Goal: Information Seeking & Learning: Learn about a topic

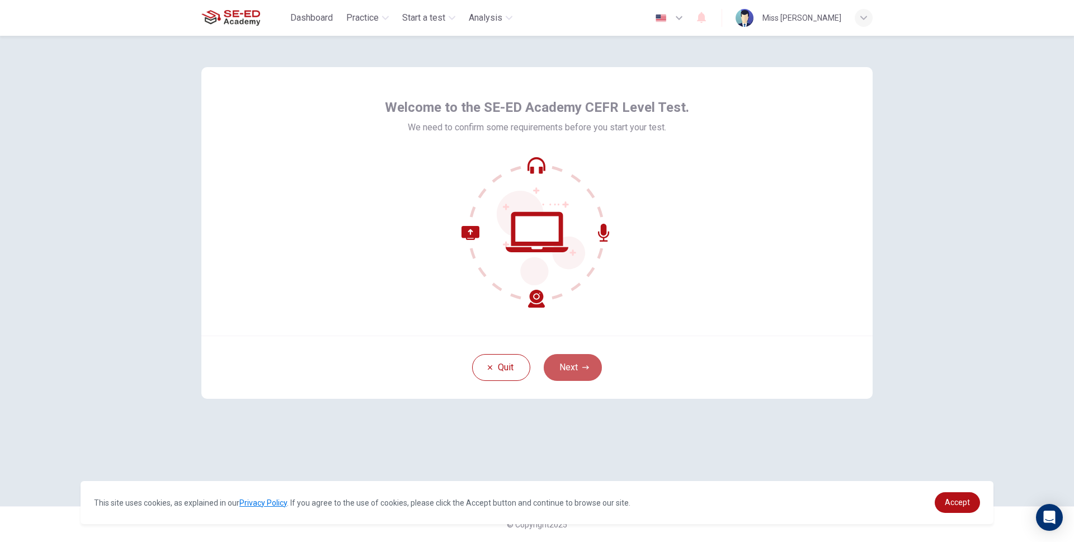
click at [583, 372] on button "Next" at bounding box center [572, 367] width 58 height 27
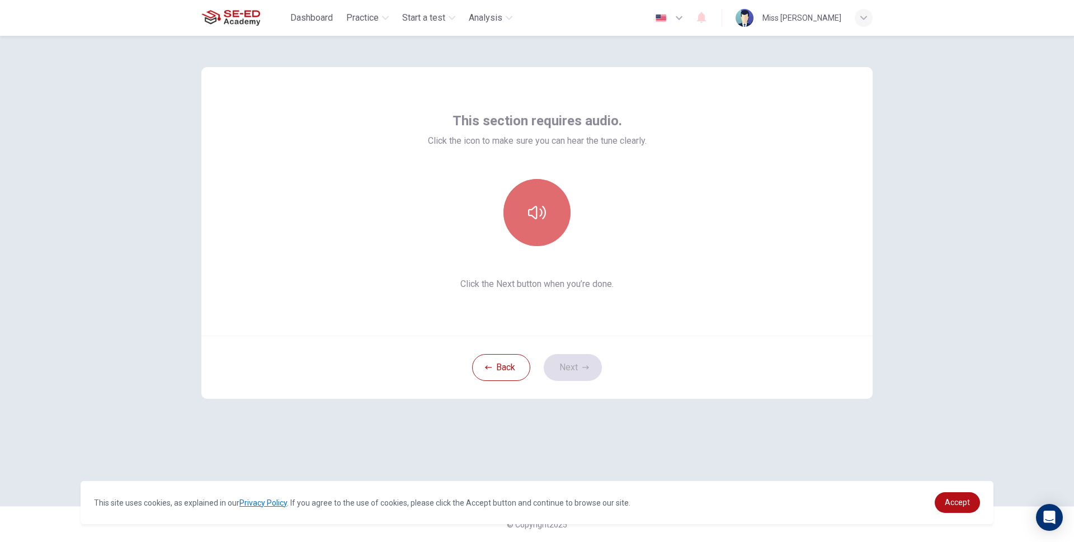
click at [538, 233] on button "button" at bounding box center [536, 212] width 67 height 67
click at [587, 365] on icon "button" at bounding box center [585, 367] width 7 height 7
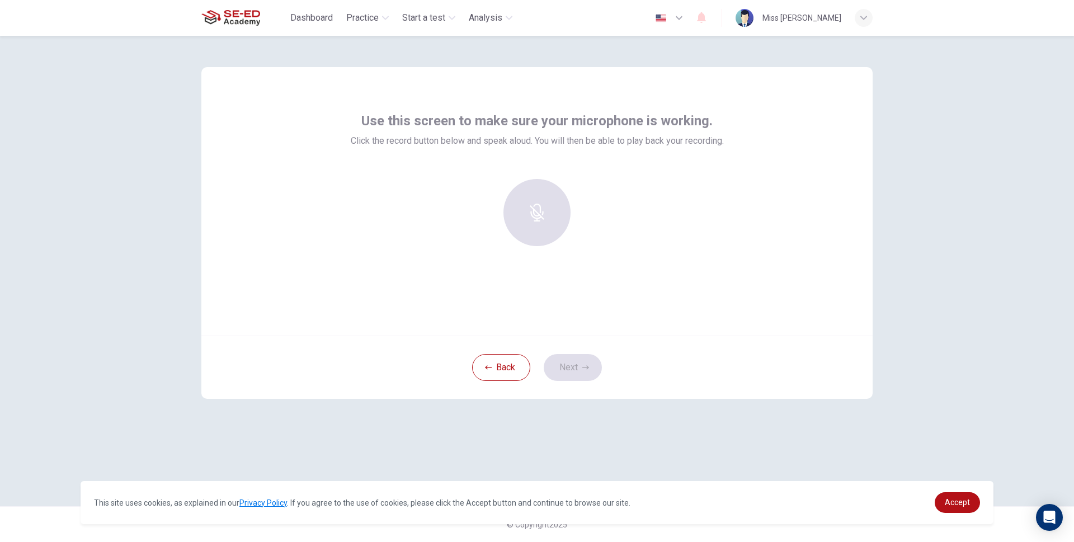
click at [545, 226] on div at bounding box center [536, 212] width 121 height 67
click at [542, 223] on div at bounding box center [536, 212] width 121 height 67
click at [558, 219] on div "Record" at bounding box center [536, 212] width 67 height 67
click at [555, 214] on div "Stop" at bounding box center [536, 212] width 67 height 67
click at [489, 237] on icon "button" at bounding box center [485, 237] width 10 height 10
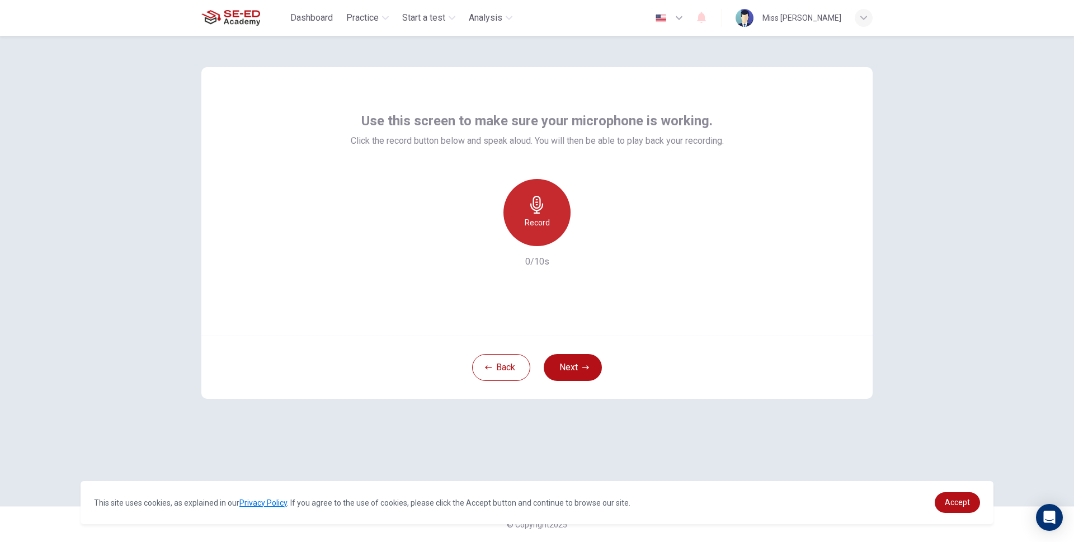
click at [518, 212] on div "Record" at bounding box center [536, 212] width 67 height 67
click at [594, 238] on div "button" at bounding box center [588, 237] width 18 height 18
click at [589, 371] on button "Next" at bounding box center [572, 367] width 58 height 27
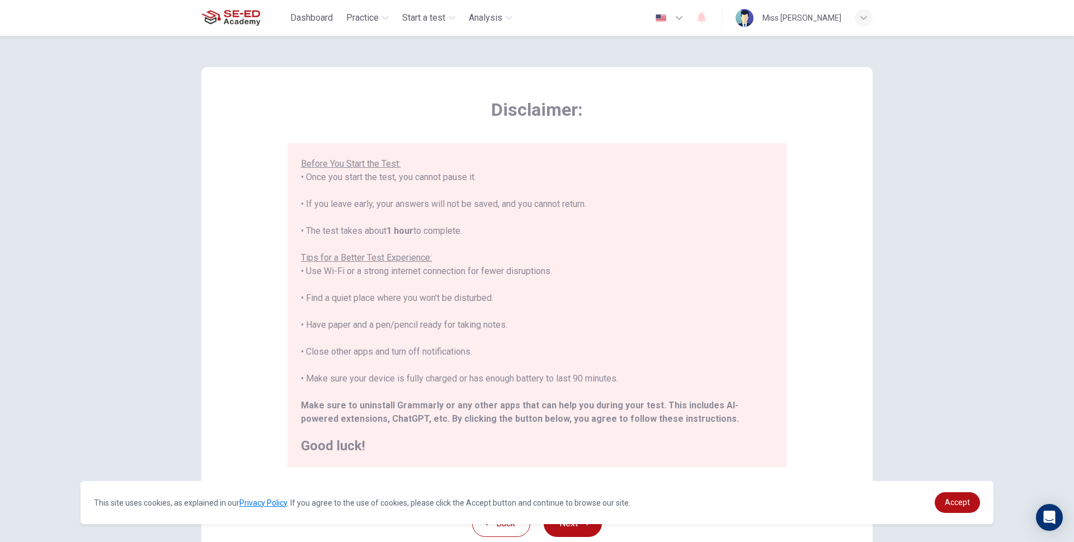
scroll to position [80, 0]
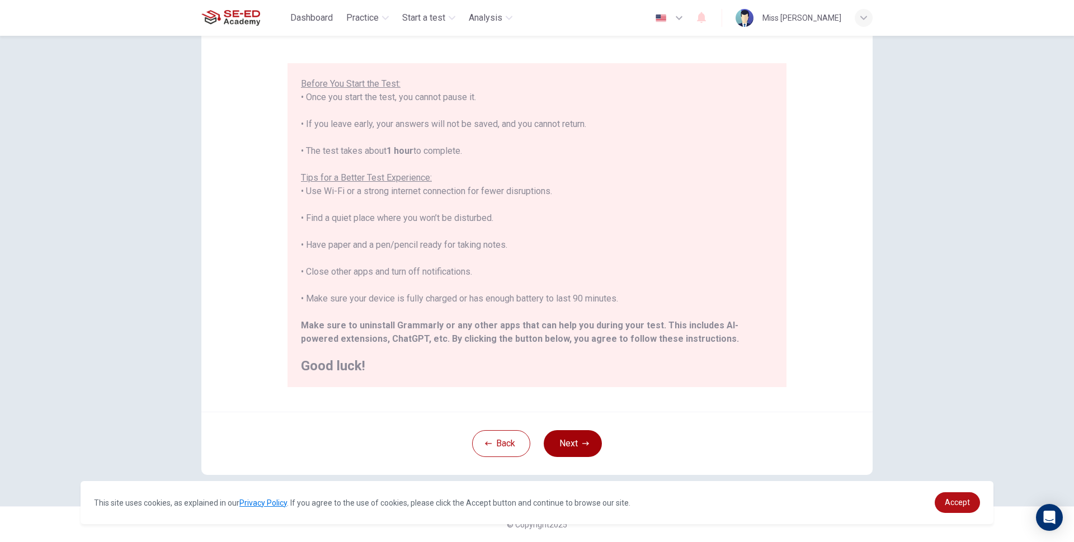
click at [581, 447] on button "Next" at bounding box center [572, 443] width 58 height 27
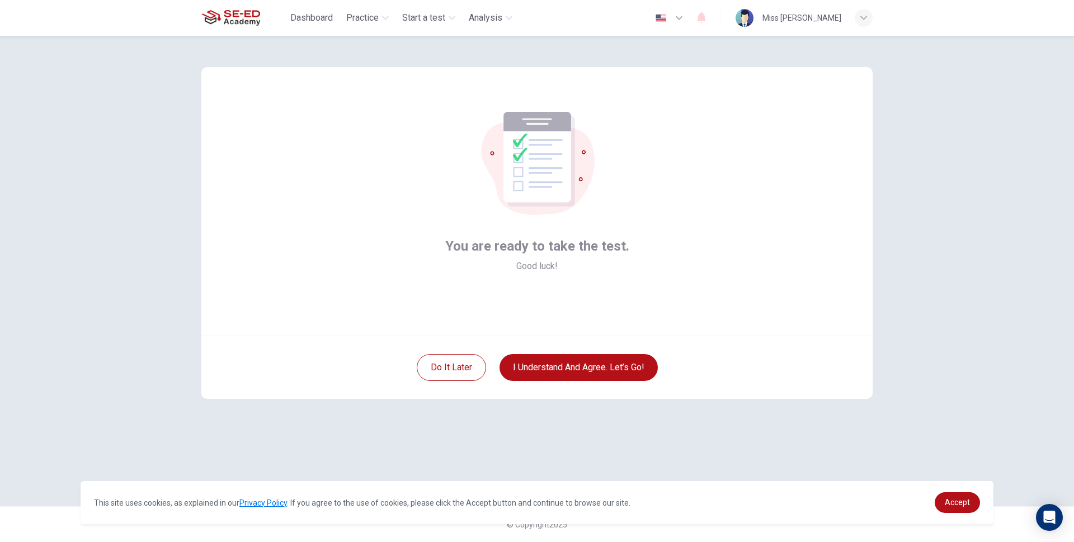
scroll to position [0, 0]
click at [600, 373] on button "I understand and agree. Let’s go!" at bounding box center [578, 367] width 158 height 27
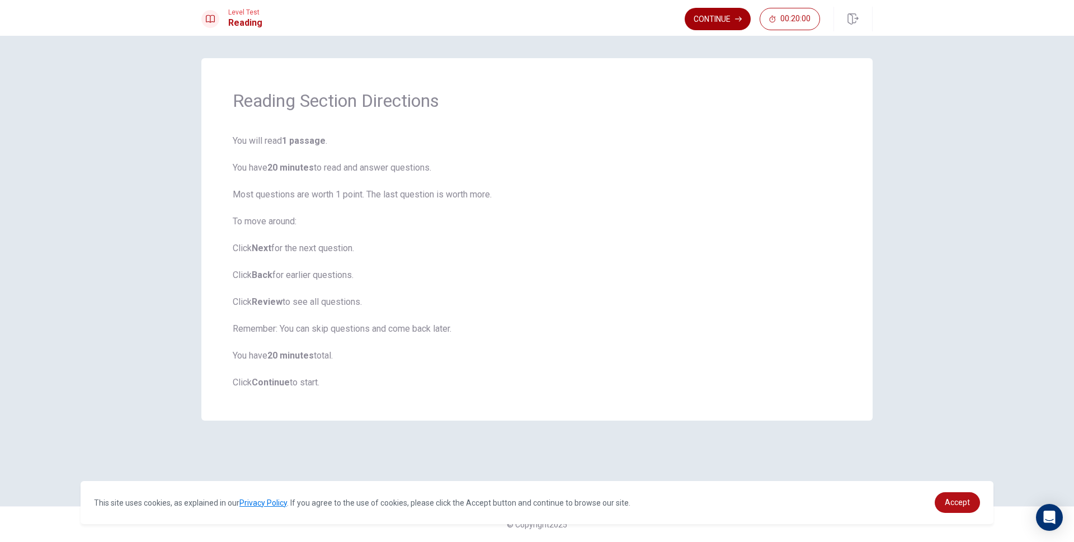
click at [704, 20] on button "Continue" at bounding box center [717, 19] width 66 height 22
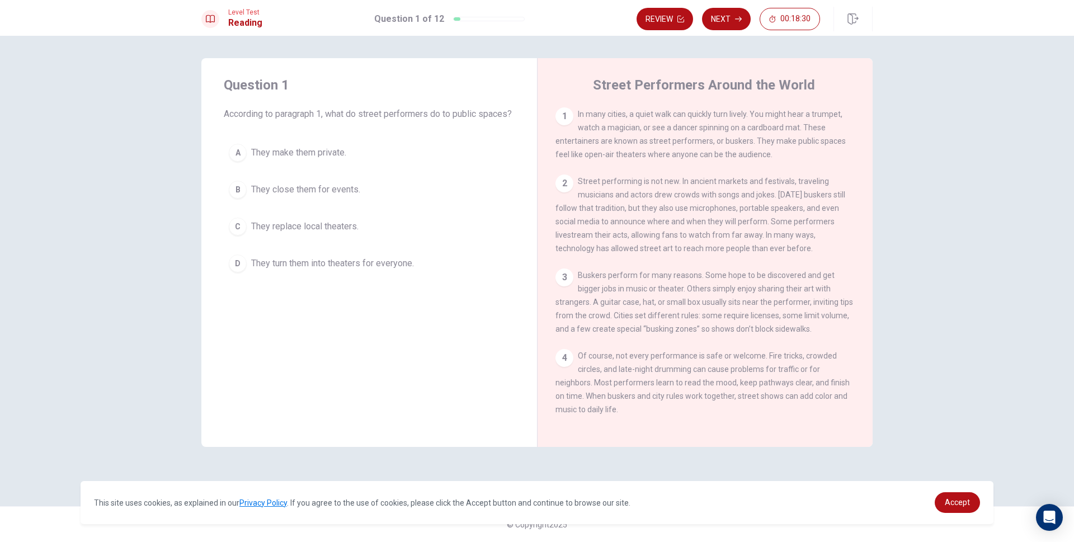
click at [297, 270] on span "They turn them into theaters for everyone." at bounding box center [332, 263] width 163 height 13
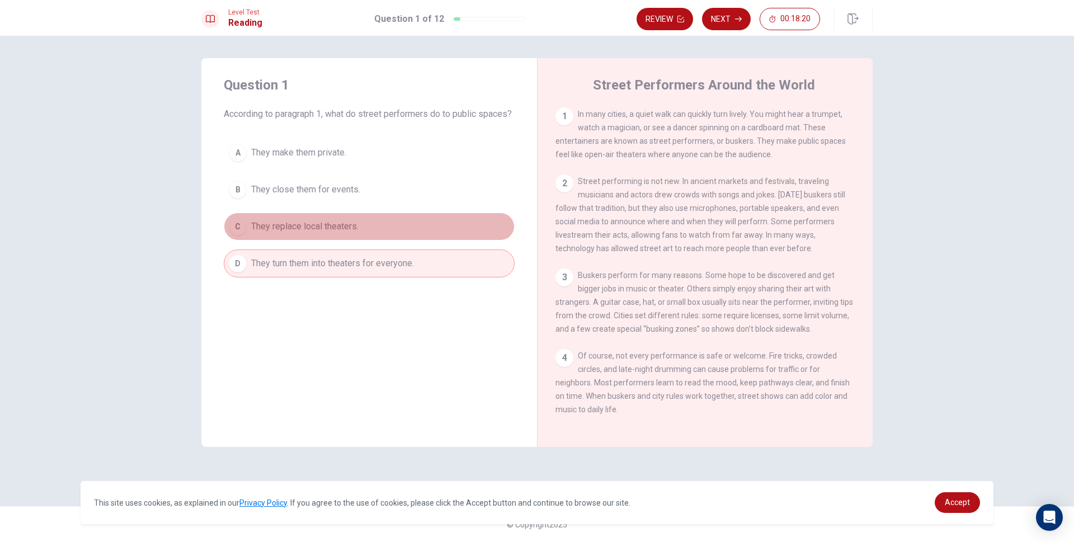
click at [354, 233] on span "They replace local theaters." at bounding box center [304, 226] width 107 height 13
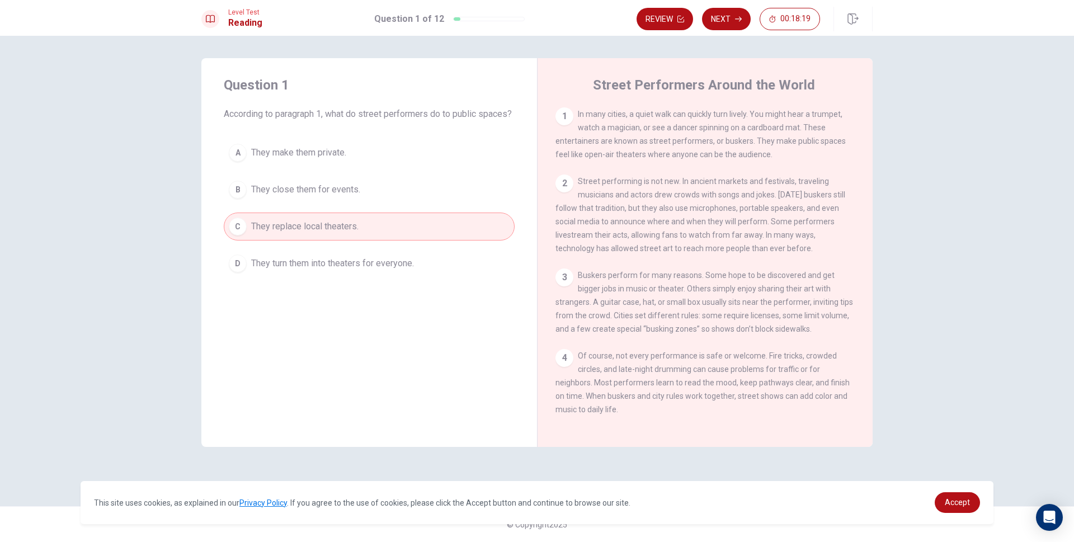
click at [361, 268] on button "D They turn them into theaters for everyone." at bounding box center [369, 263] width 291 height 28
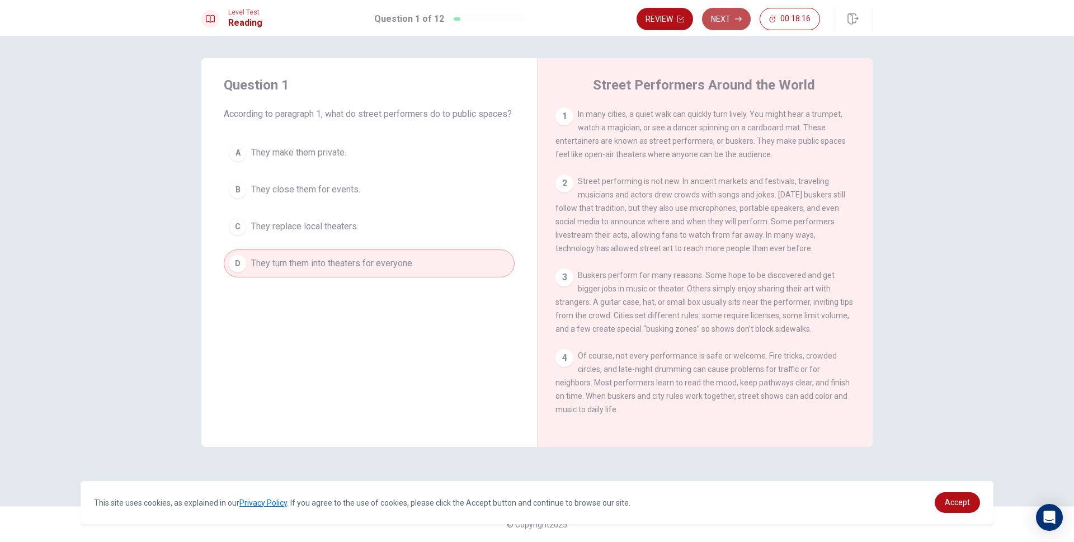
click at [734, 26] on button "Next" at bounding box center [726, 19] width 49 height 22
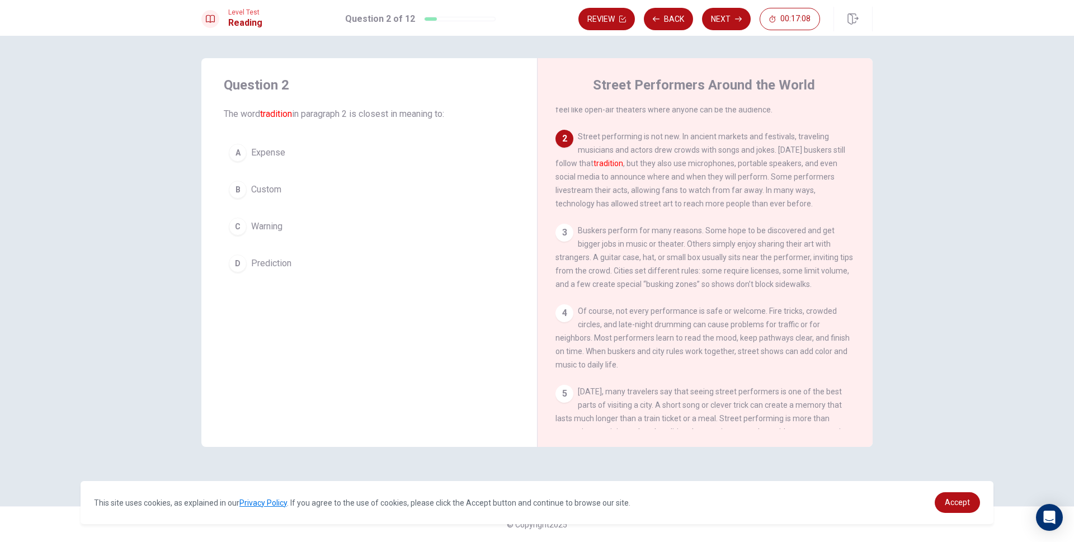
scroll to position [25, 0]
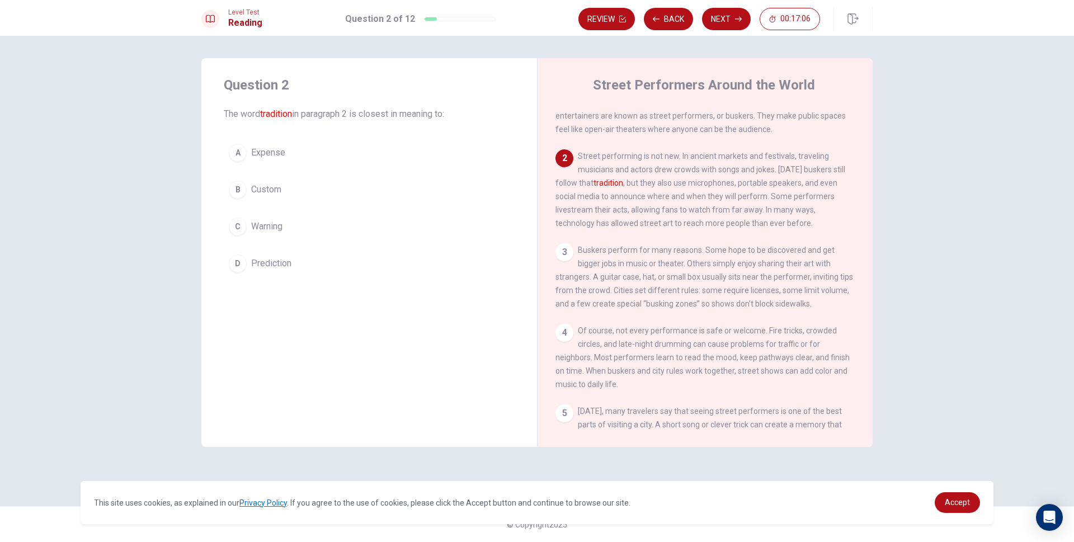
click at [271, 188] on span "Custom" at bounding box center [266, 189] width 30 height 13
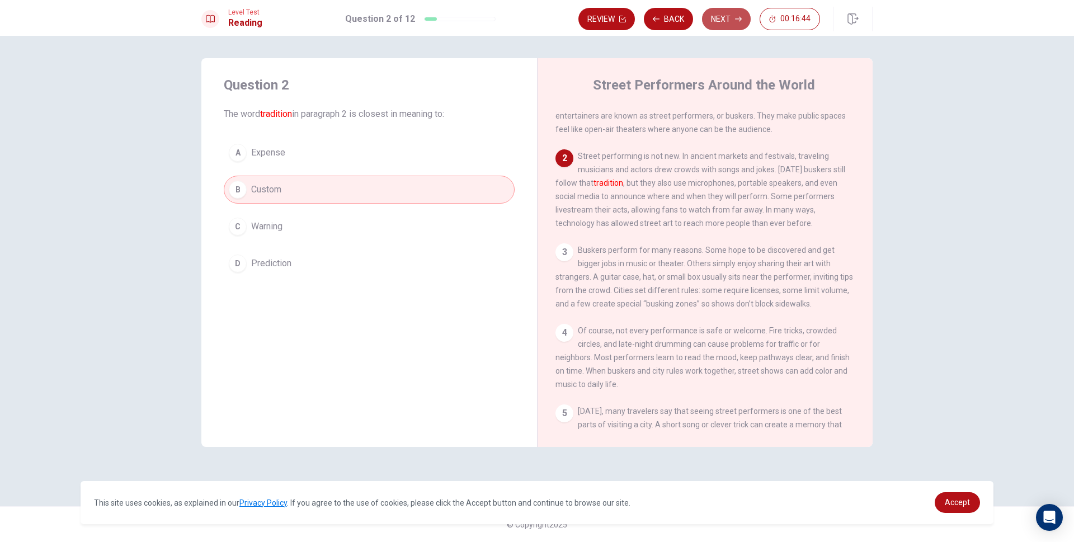
click at [726, 16] on button "Next" at bounding box center [726, 19] width 49 height 22
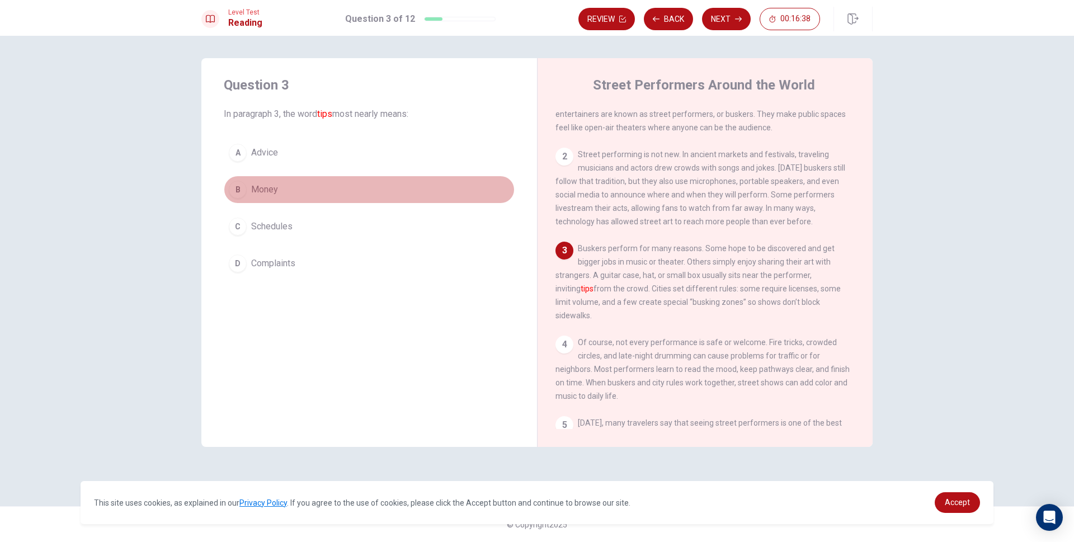
click at [267, 188] on span "Money" at bounding box center [264, 189] width 27 height 13
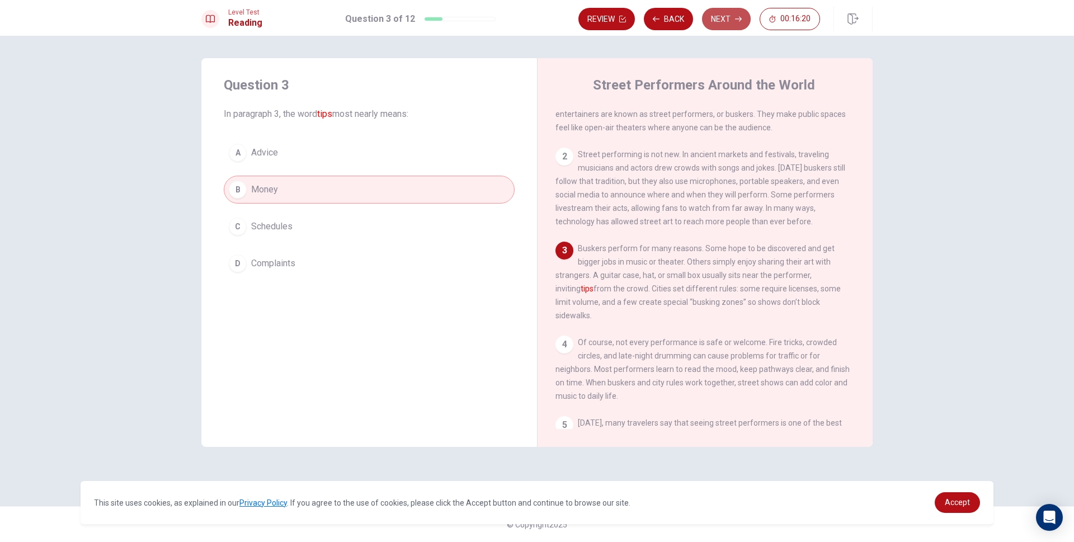
click at [720, 26] on button "Next" at bounding box center [726, 19] width 49 height 22
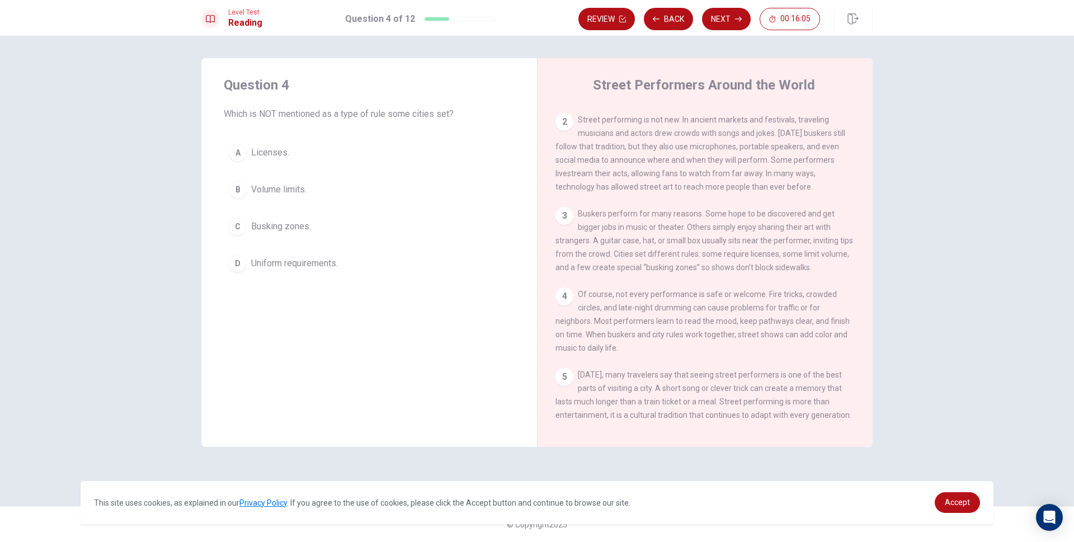
scroll to position [81, 0]
click at [309, 263] on span "Uniform requirements." at bounding box center [294, 263] width 87 height 13
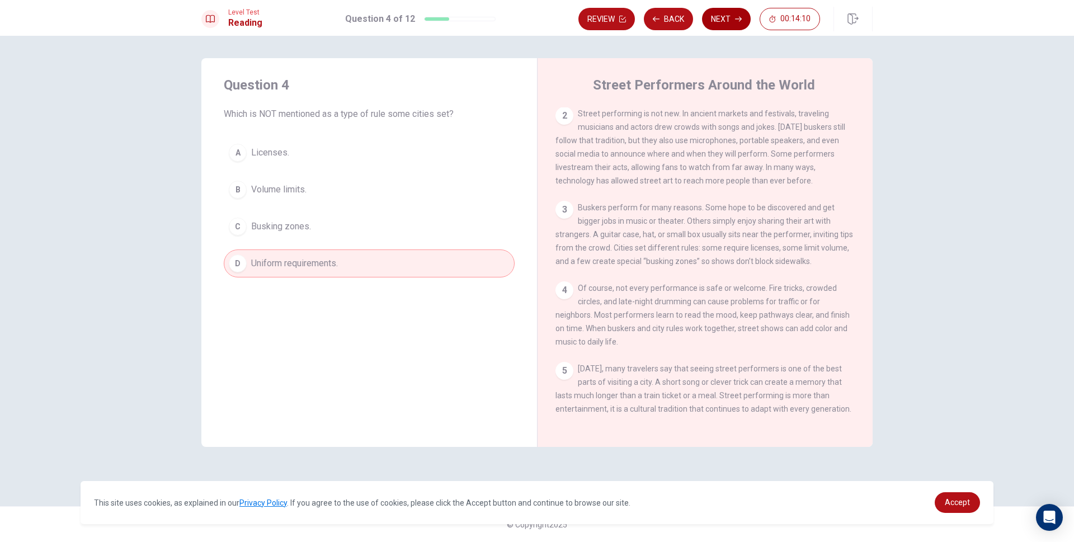
click at [742, 18] on button "Next" at bounding box center [726, 19] width 49 height 22
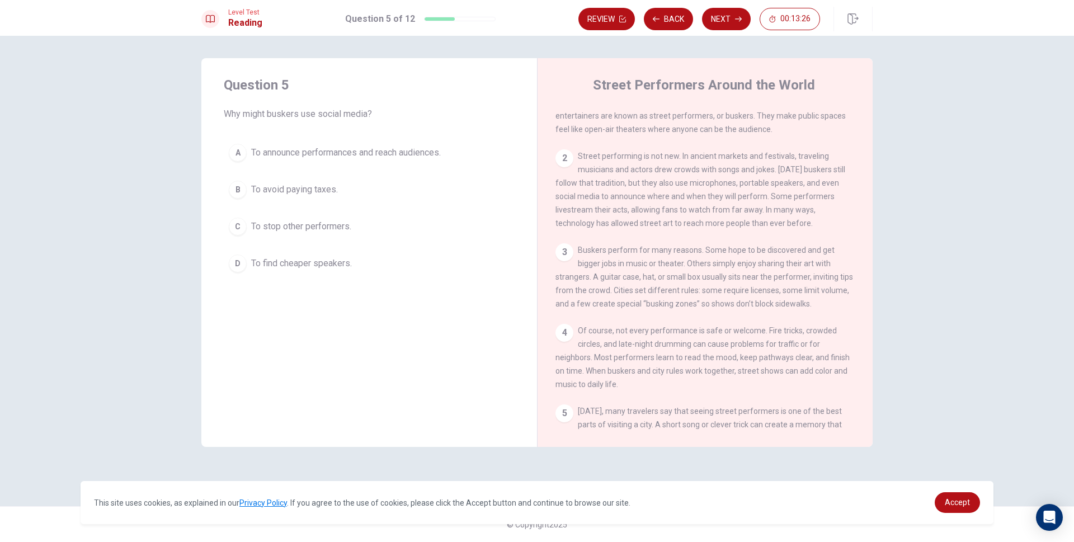
scroll to position [0, 0]
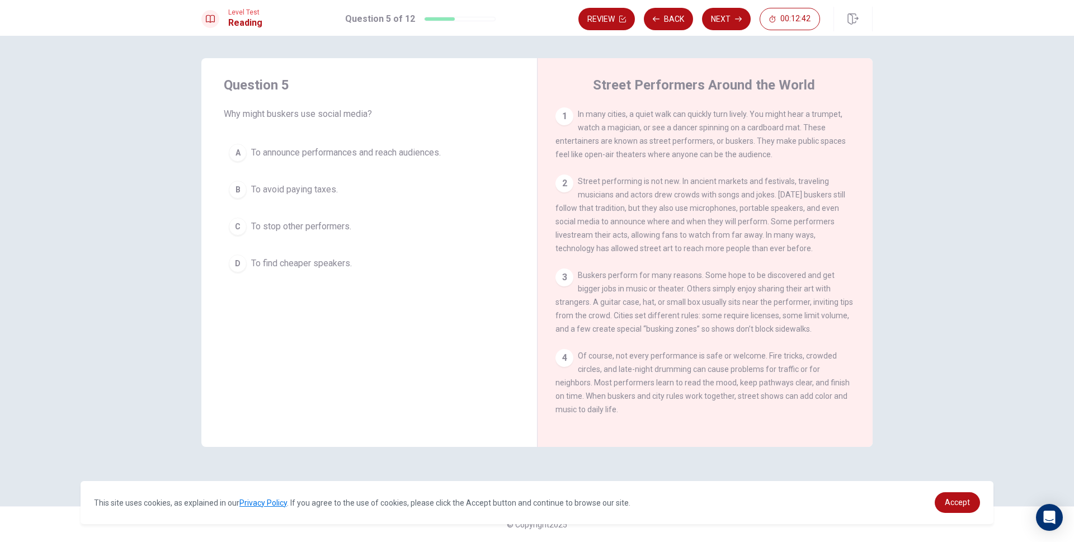
click at [323, 155] on span "To announce performances and reach audiences." at bounding box center [346, 152] width 190 height 13
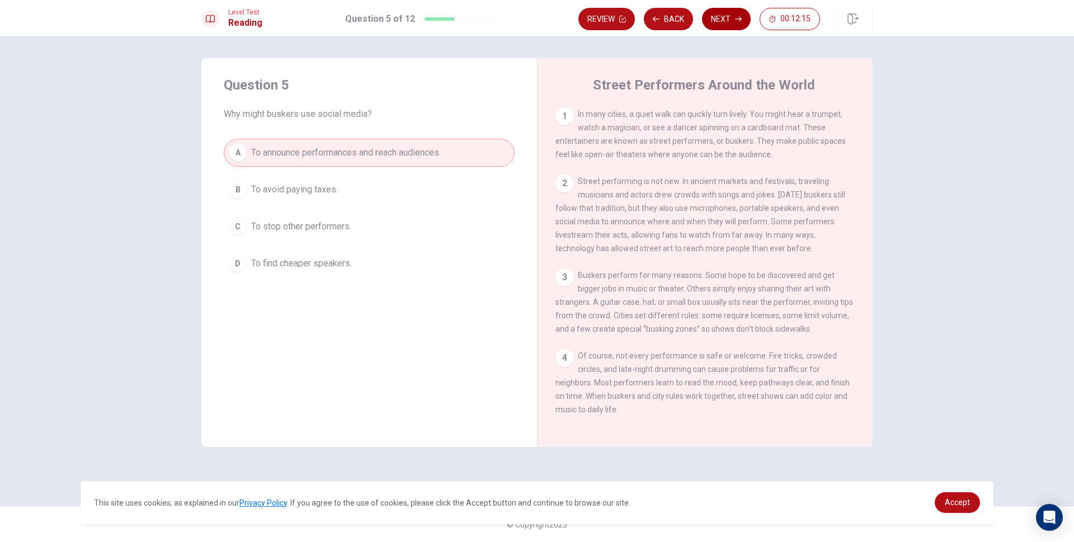
click at [726, 25] on button "Next" at bounding box center [726, 19] width 49 height 22
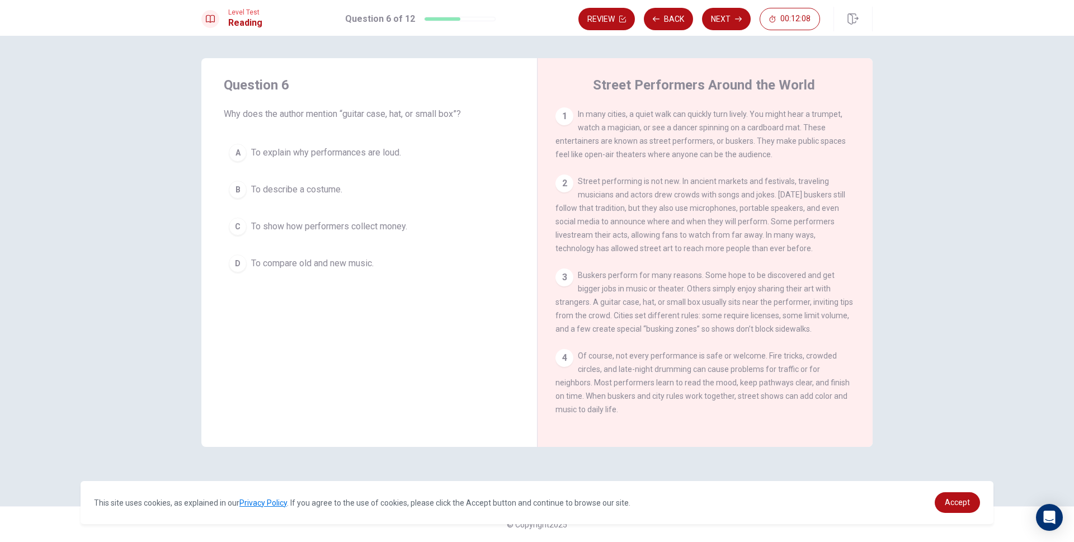
scroll to position [56, 0]
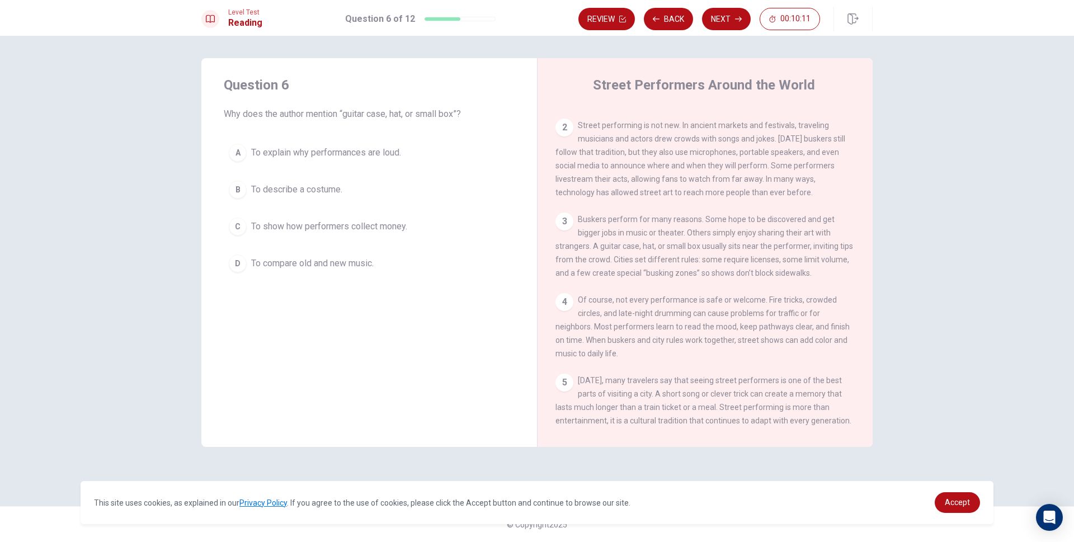
drag, startPoint x: 387, startPoint y: 150, endPoint x: 389, endPoint y: 158, distance: 8.7
click at [389, 157] on span "To explain why performances are loud." at bounding box center [326, 152] width 150 height 13
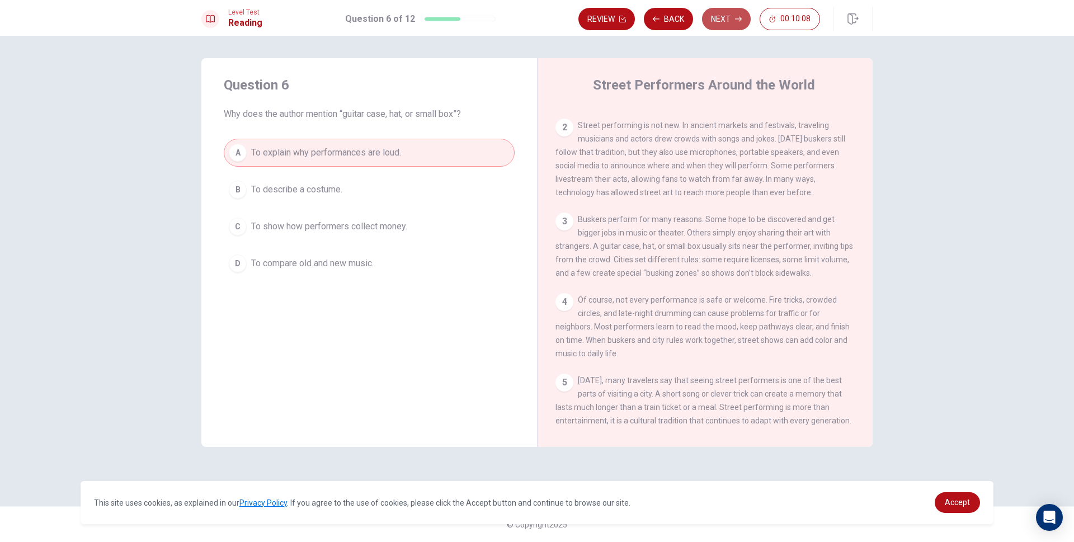
click at [738, 17] on icon "button" at bounding box center [738, 19] width 7 height 7
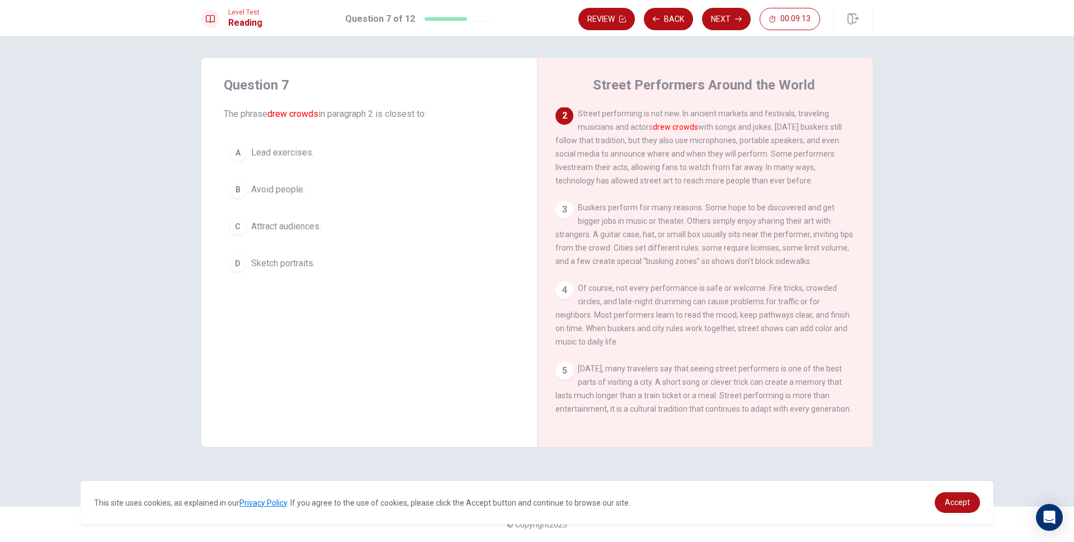
click at [287, 190] on span "Avoid people." at bounding box center [278, 189] width 54 height 13
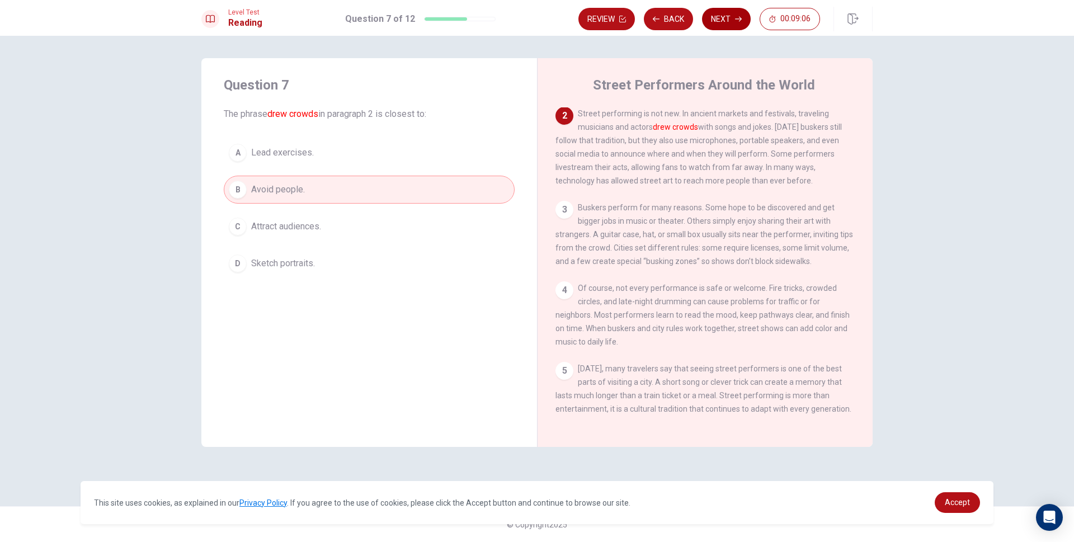
click at [732, 23] on button "Next" at bounding box center [726, 19] width 49 height 22
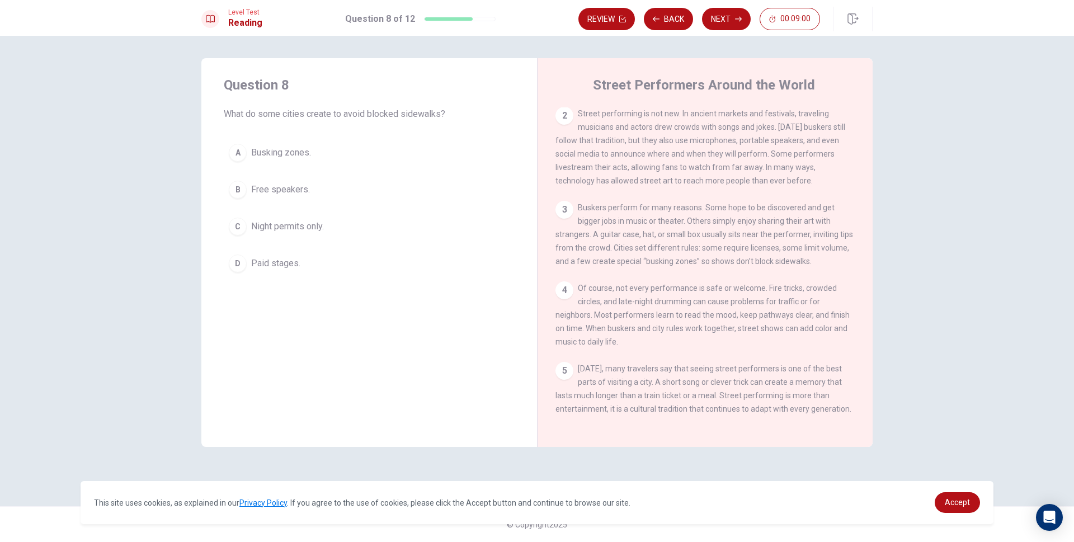
click at [291, 155] on span "Busking zones." at bounding box center [281, 152] width 60 height 13
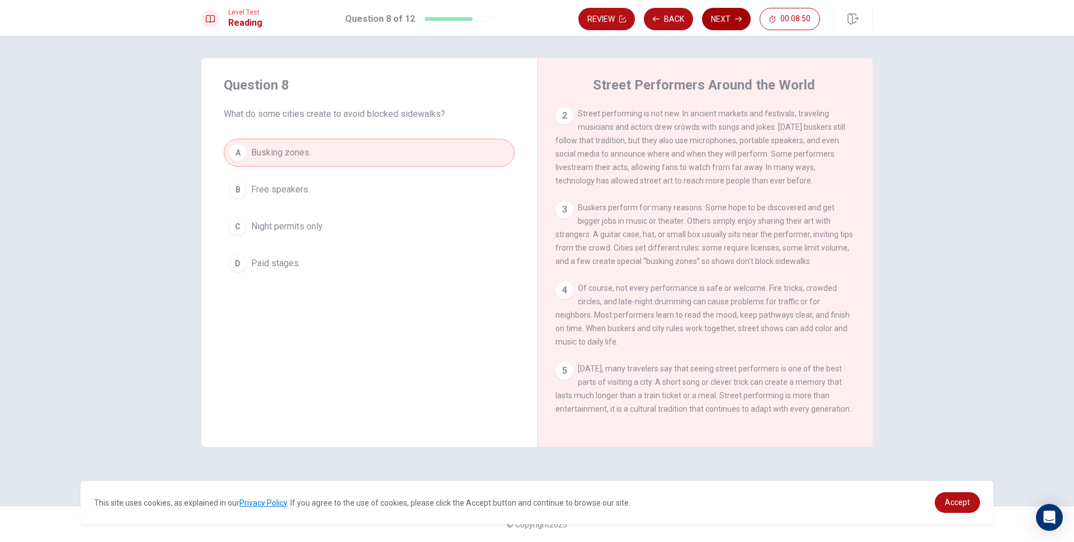
click at [729, 22] on button "Next" at bounding box center [726, 19] width 49 height 22
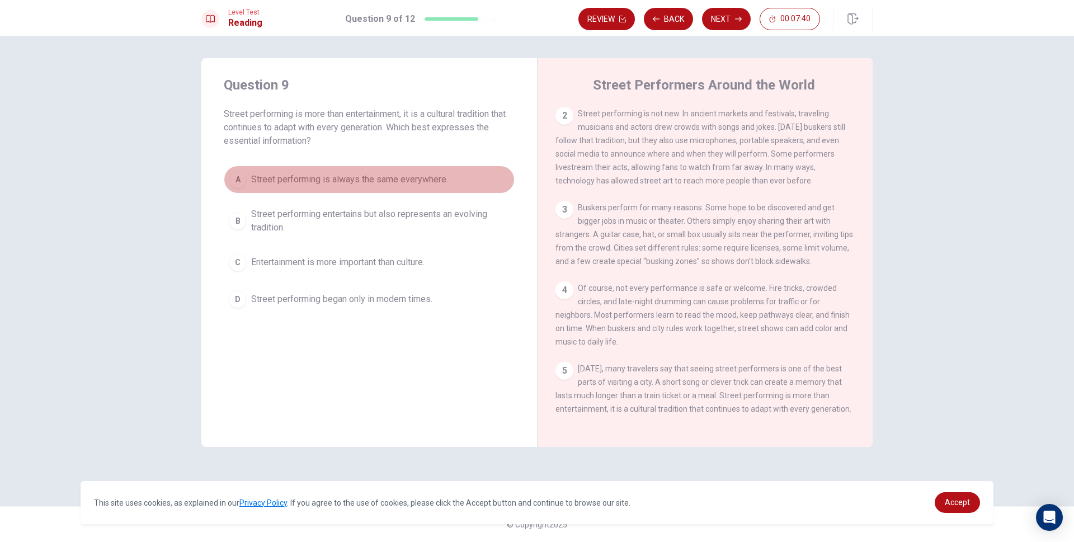
click at [413, 178] on span "Street performing is always the same everywhere." at bounding box center [349, 179] width 197 height 13
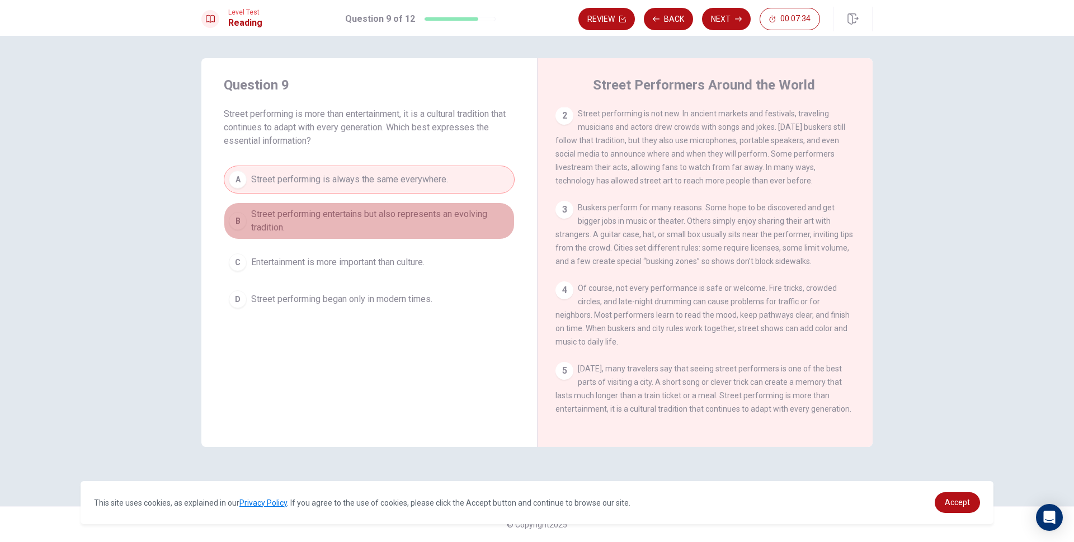
click at [413, 215] on span "Street performing entertains but also represents an evolving tradition." at bounding box center [380, 220] width 258 height 27
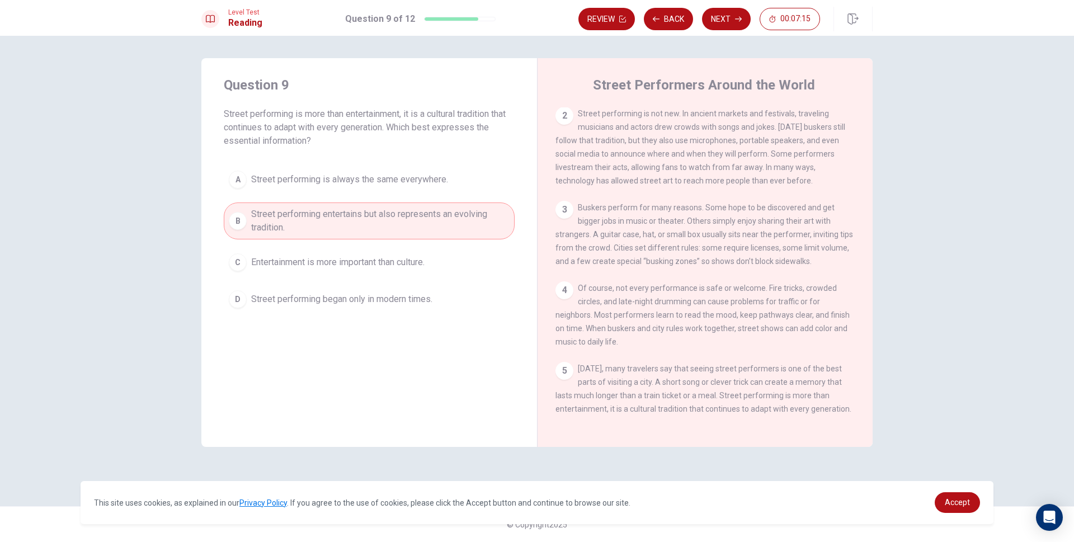
click at [406, 258] on span "Entertainment is more important than culture." at bounding box center [337, 262] width 173 height 13
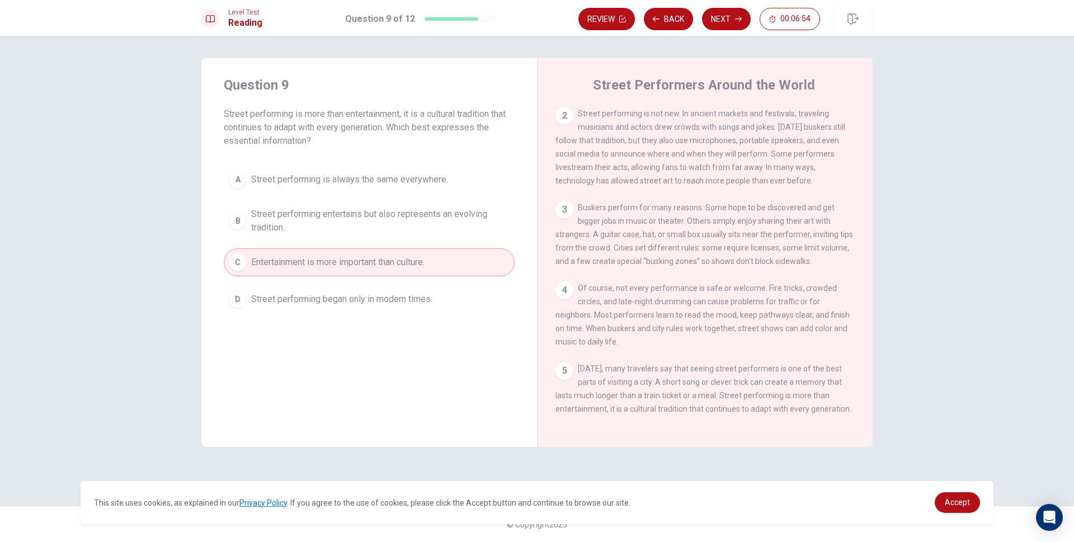
click at [398, 294] on span "Street performing began only in modern times." at bounding box center [341, 298] width 181 height 13
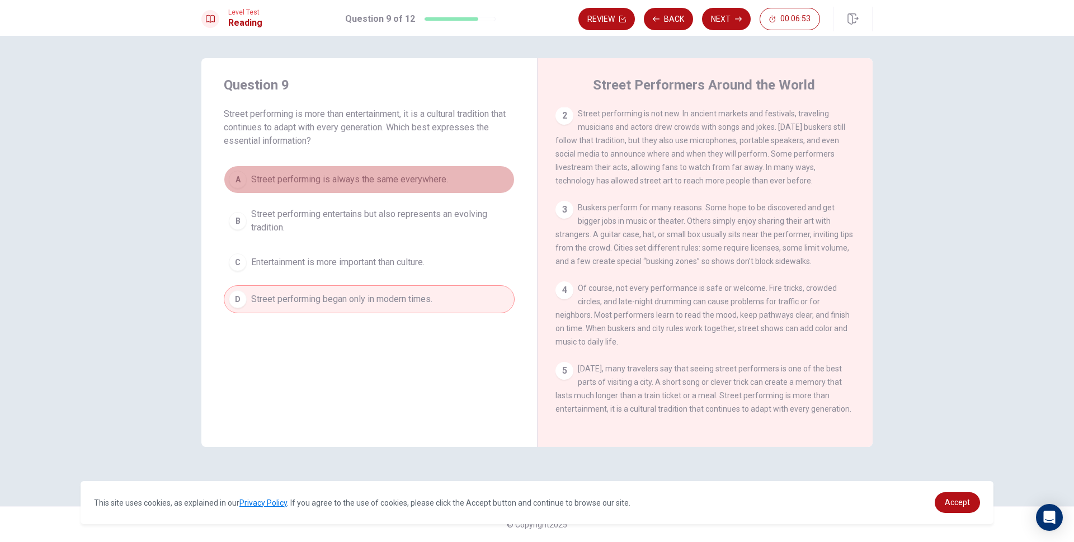
click at [410, 183] on span "Street performing is always the same everywhere." at bounding box center [349, 179] width 197 height 13
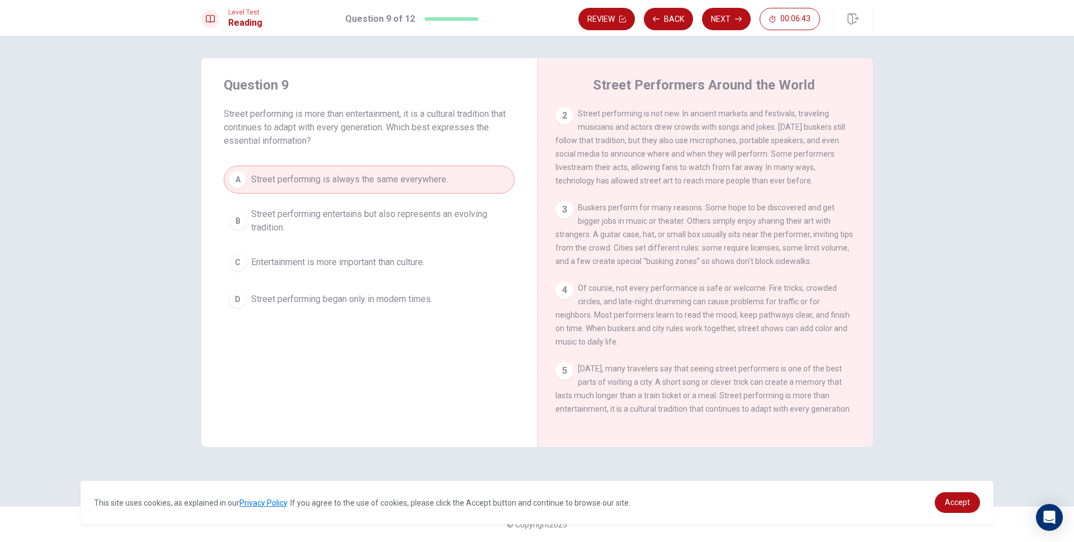
click at [301, 215] on span "Street performing entertains but also represents an evolving tradition." at bounding box center [380, 220] width 258 height 27
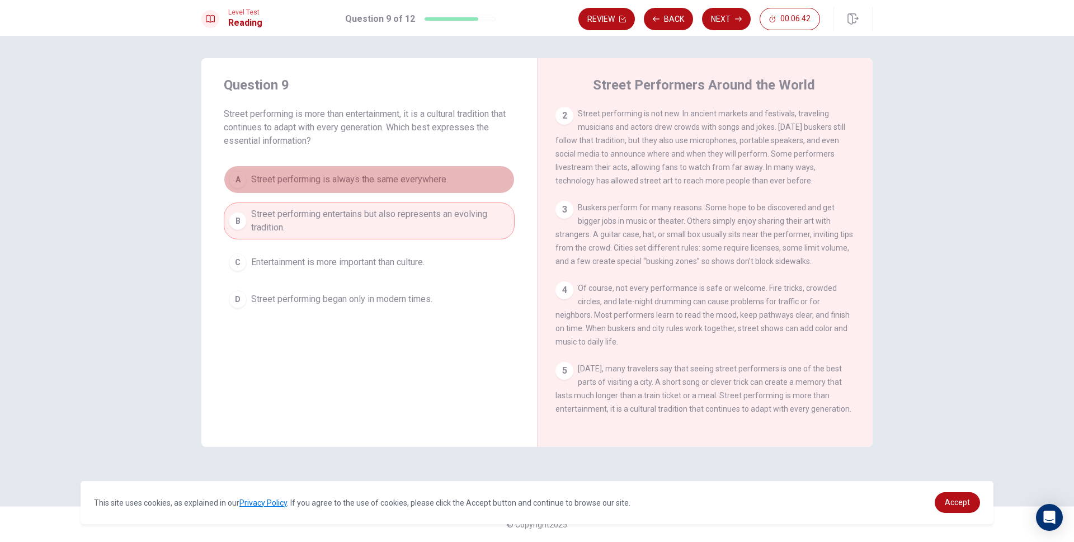
click at [324, 181] on span "Street performing is always the same everywhere." at bounding box center [349, 179] width 197 height 13
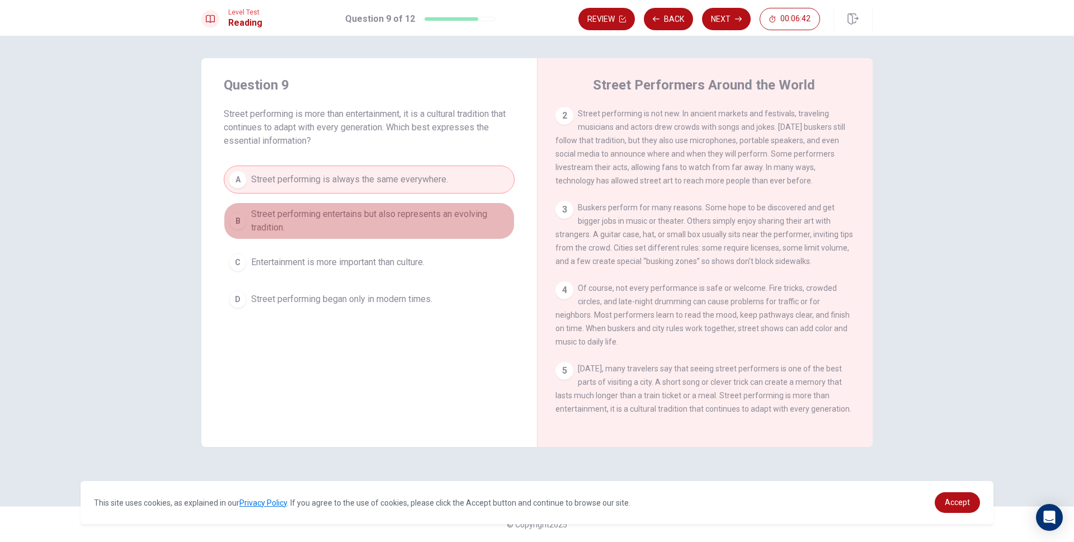
click at [325, 212] on span "Street performing entertains but also represents an evolving tradition." at bounding box center [380, 220] width 258 height 27
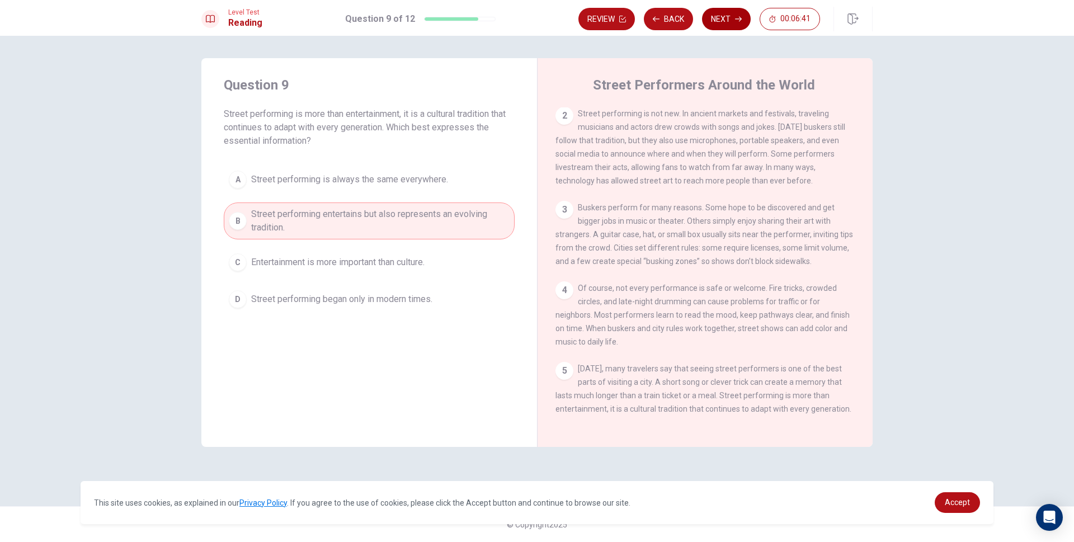
click at [744, 18] on button "Next" at bounding box center [726, 19] width 49 height 22
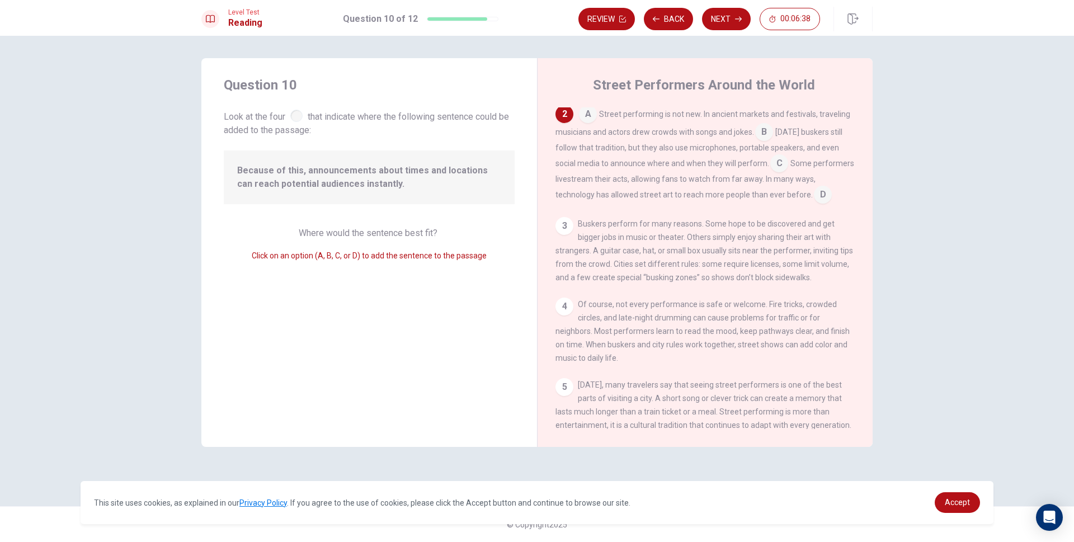
click at [302, 116] on div at bounding box center [296, 116] width 12 height 12
click at [567, 233] on div "3" at bounding box center [564, 226] width 18 height 18
drag, startPoint x: 564, startPoint y: 221, endPoint x: 563, endPoint y: 231, distance: 10.1
click at [562, 231] on div "3" at bounding box center [564, 226] width 18 height 18
click at [593, 117] on input at bounding box center [588, 115] width 18 height 18
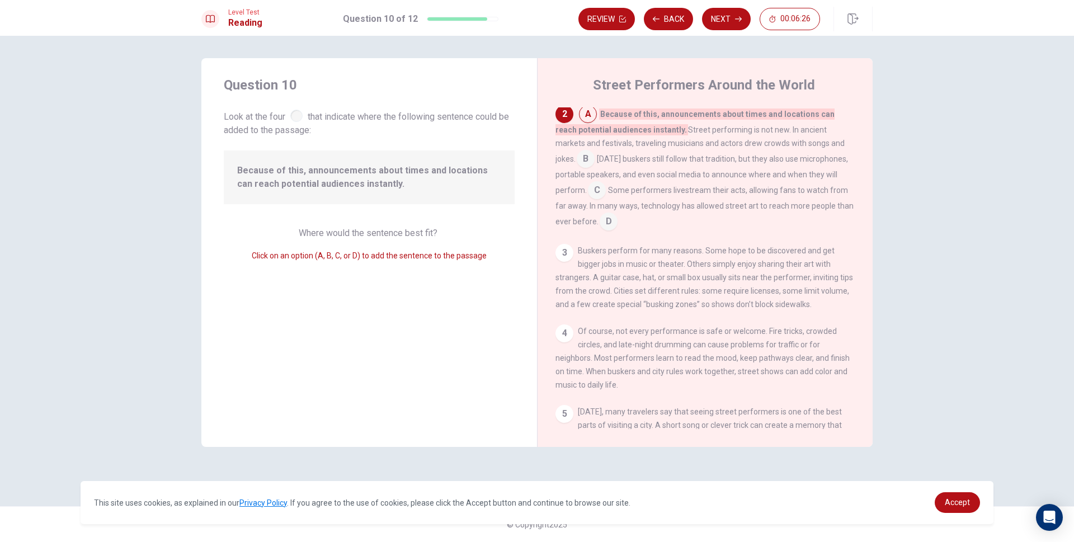
click at [571, 121] on div "2" at bounding box center [564, 114] width 18 height 18
click at [594, 114] on input at bounding box center [588, 115] width 18 height 18
click at [594, 154] on input at bounding box center [585, 160] width 18 height 18
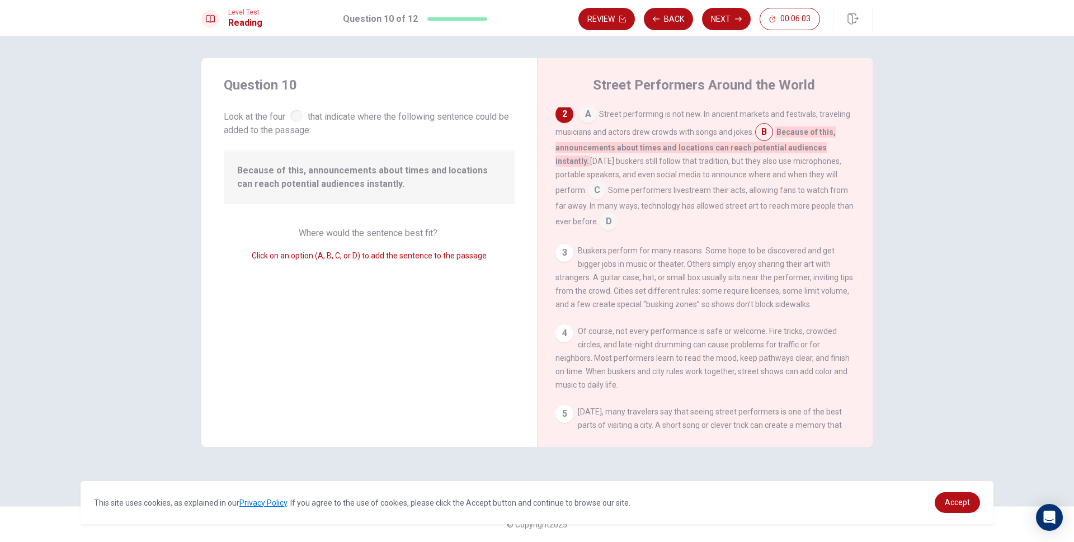
click at [588, 198] on input at bounding box center [597, 191] width 18 height 18
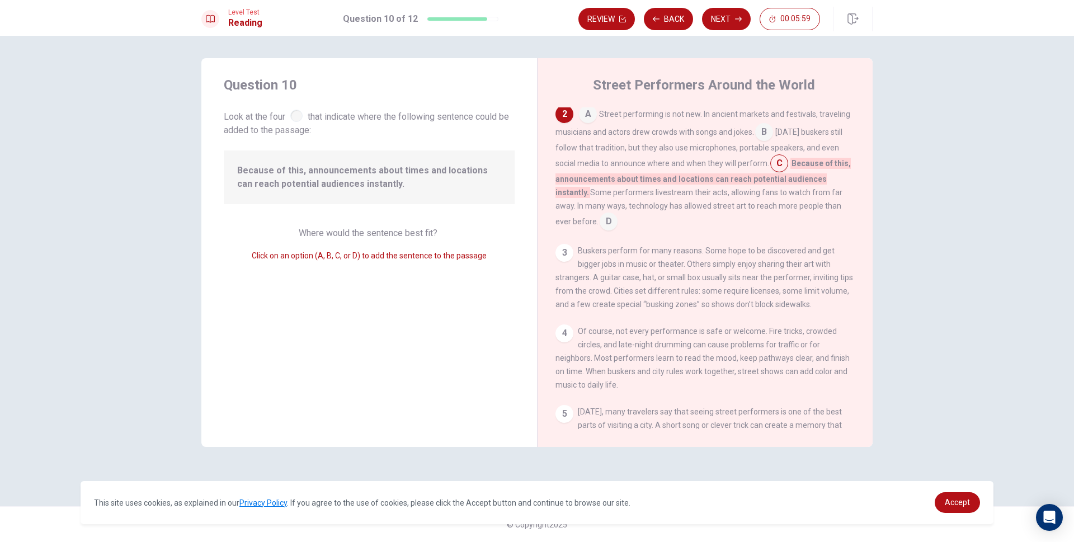
click at [831, 202] on div "A Street performing is not new. In ancient markets and festivals, traveling mus…" at bounding box center [705, 167] width 300 height 125
click at [617, 214] on input at bounding box center [608, 223] width 18 height 18
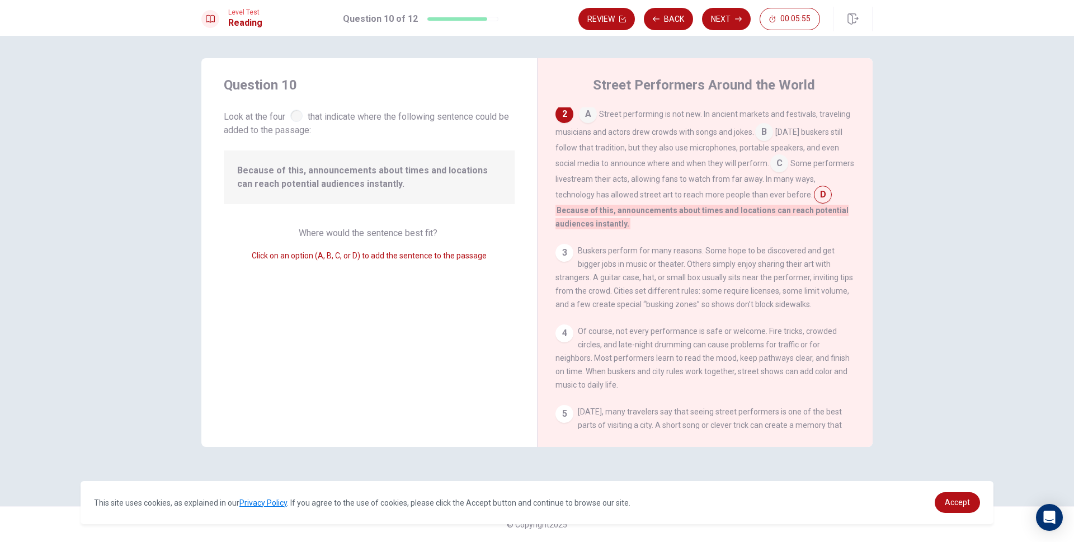
click at [584, 115] on input at bounding box center [588, 115] width 18 height 18
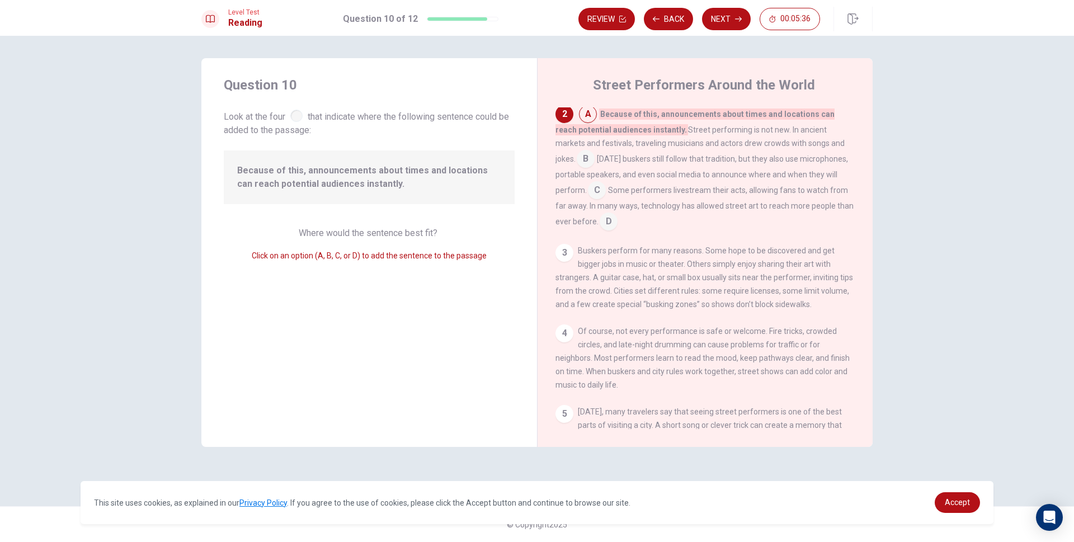
click at [594, 151] on input at bounding box center [585, 160] width 18 height 18
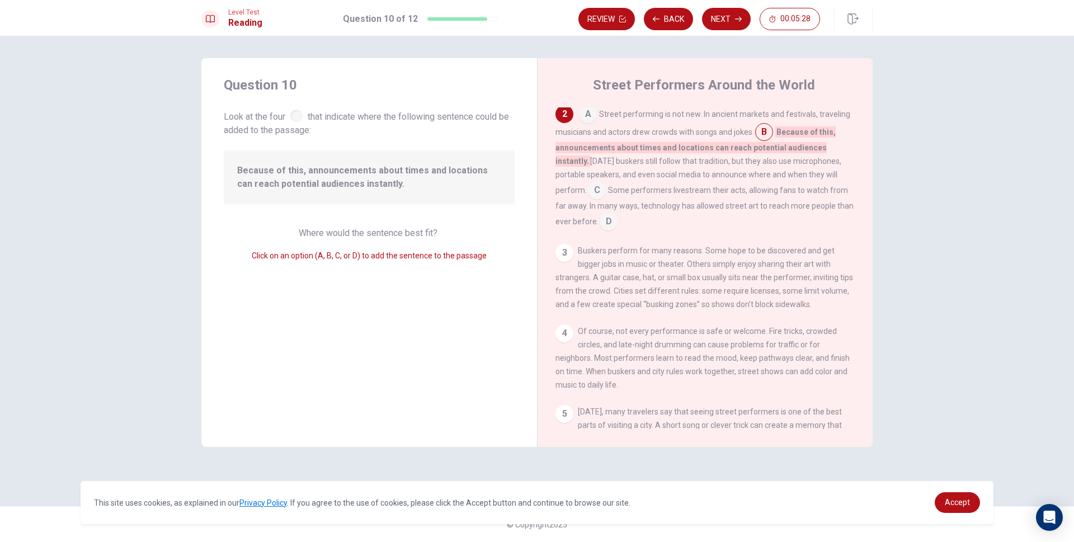
click at [588, 193] on input at bounding box center [597, 191] width 18 height 18
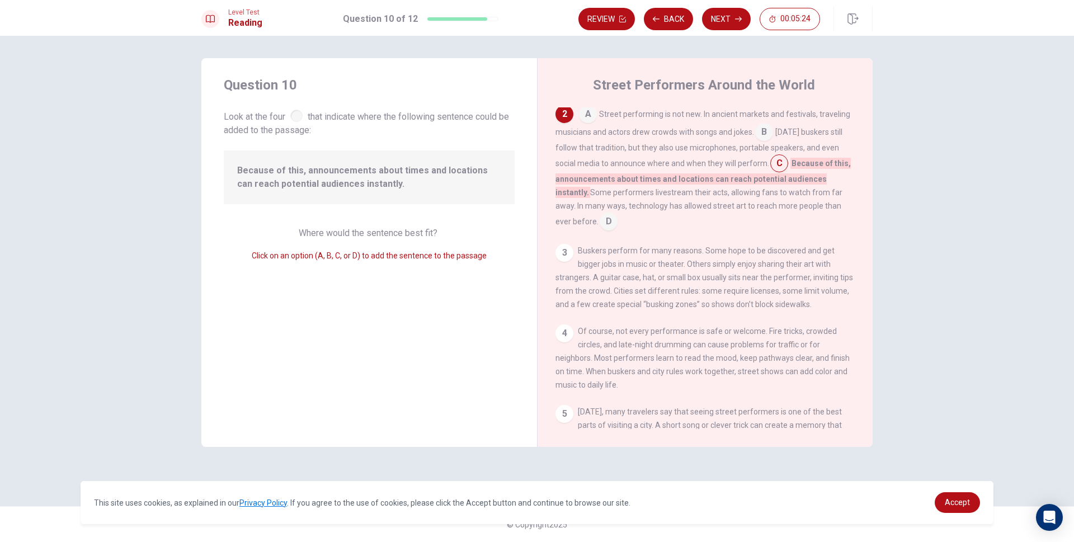
click at [767, 133] on input at bounding box center [764, 133] width 18 height 18
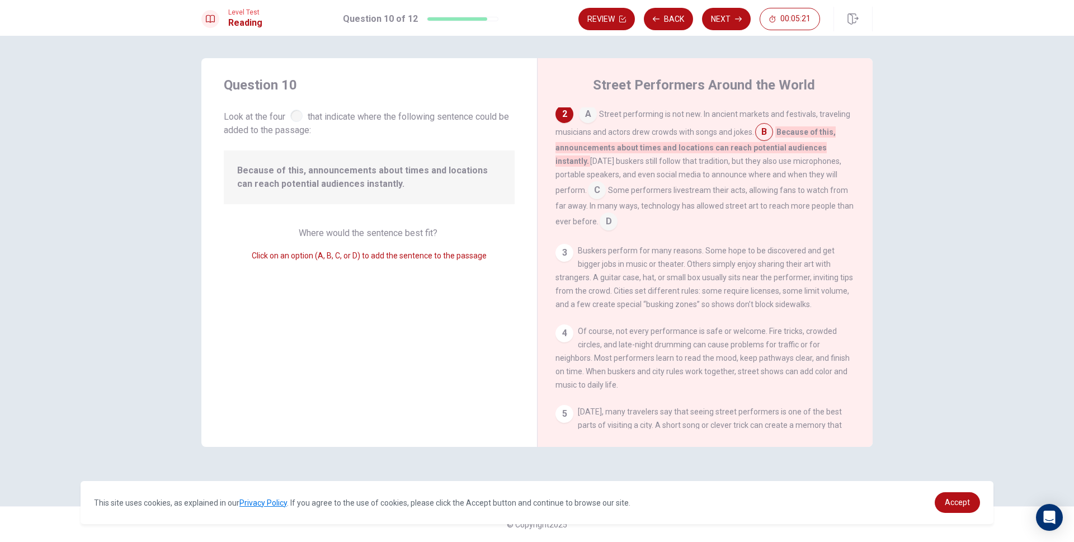
click at [588, 194] on input at bounding box center [597, 191] width 18 height 18
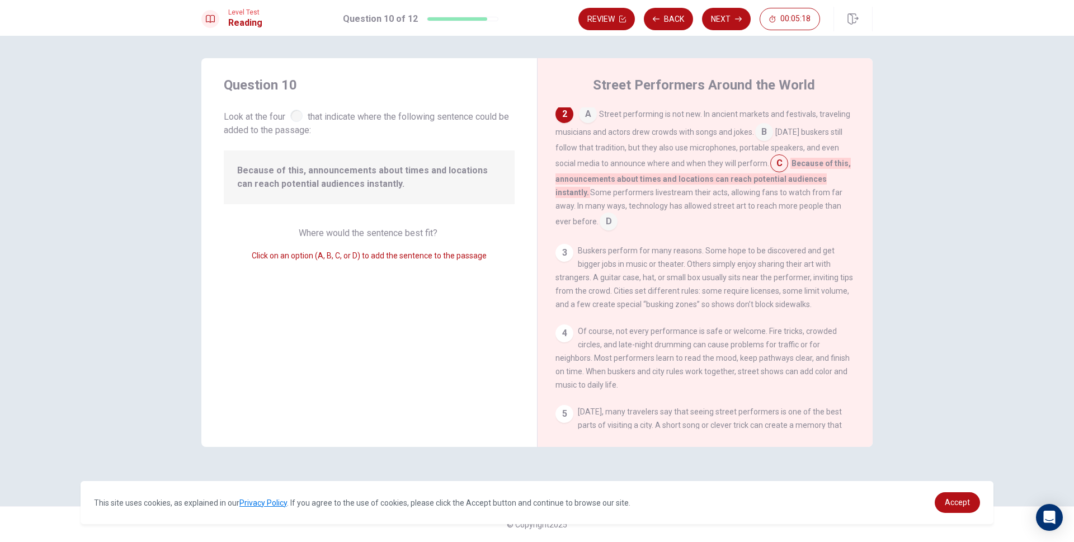
click at [617, 214] on input at bounding box center [608, 223] width 18 height 18
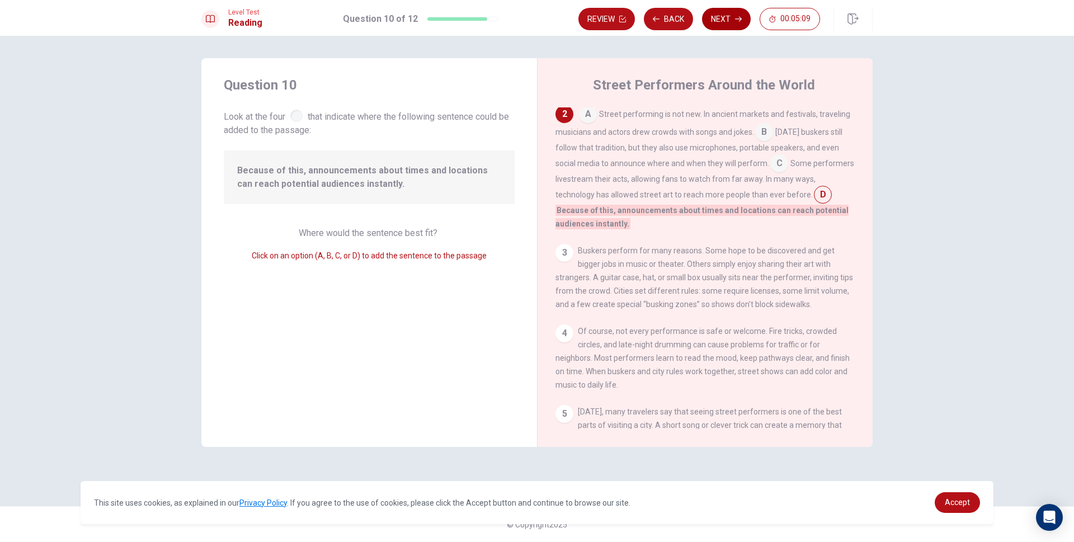
click at [726, 18] on button "Next" at bounding box center [726, 19] width 49 height 22
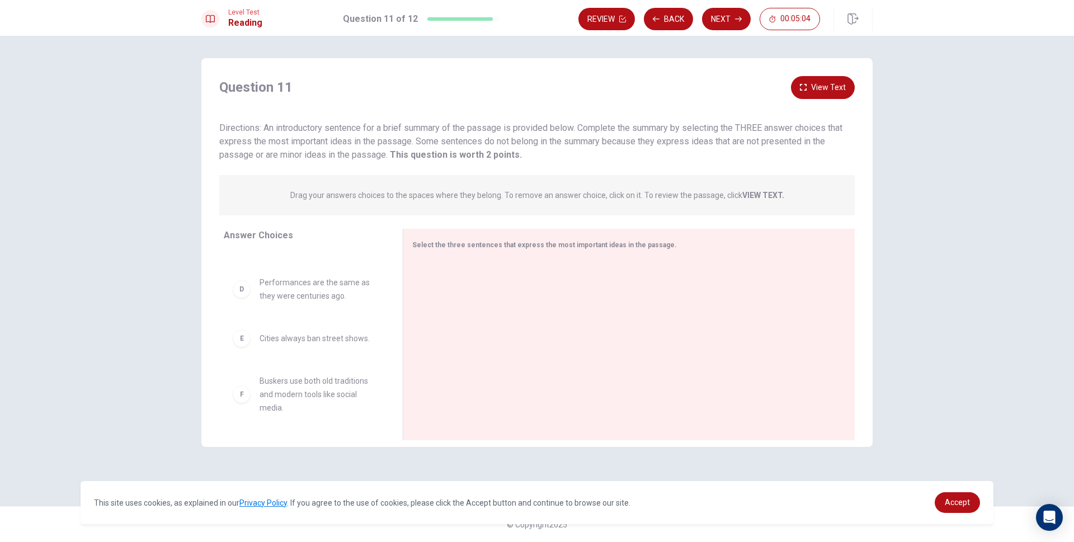
scroll to position [0, 0]
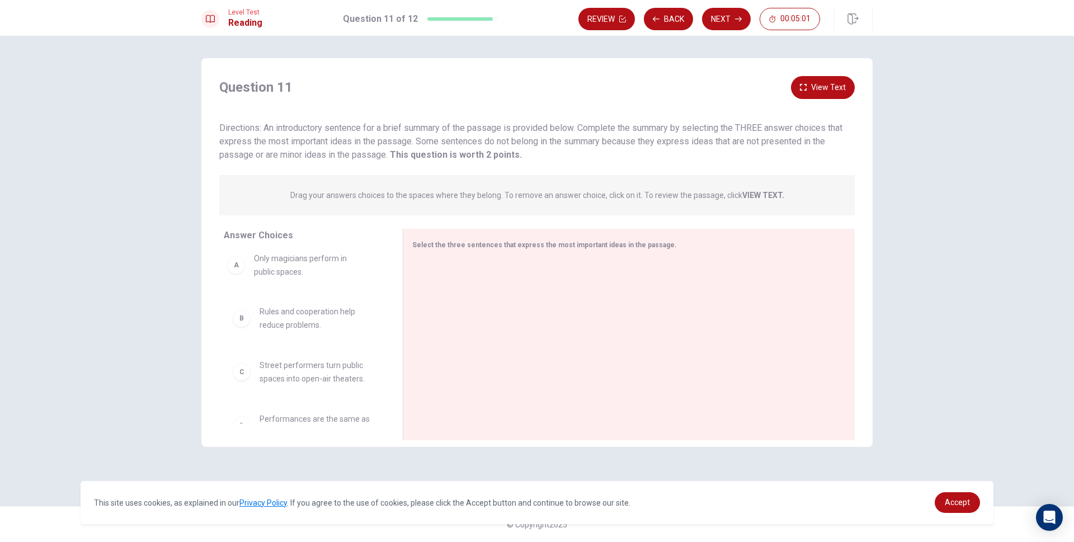
drag, startPoint x: 262, startPoint y: 281, endPoint x: 259, endPoint y: 273, distance: 7.6
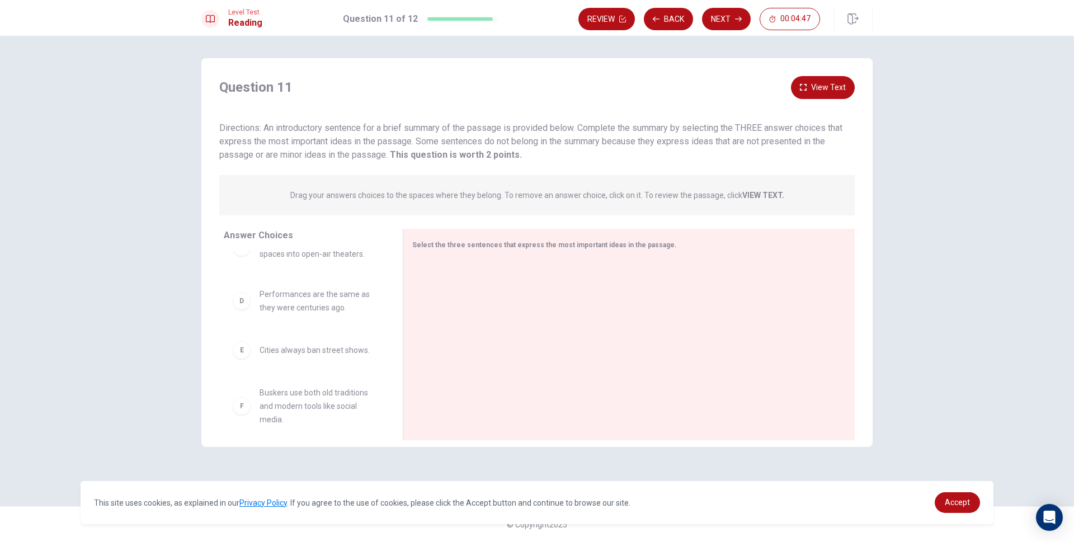
scroll to position [145, 0]
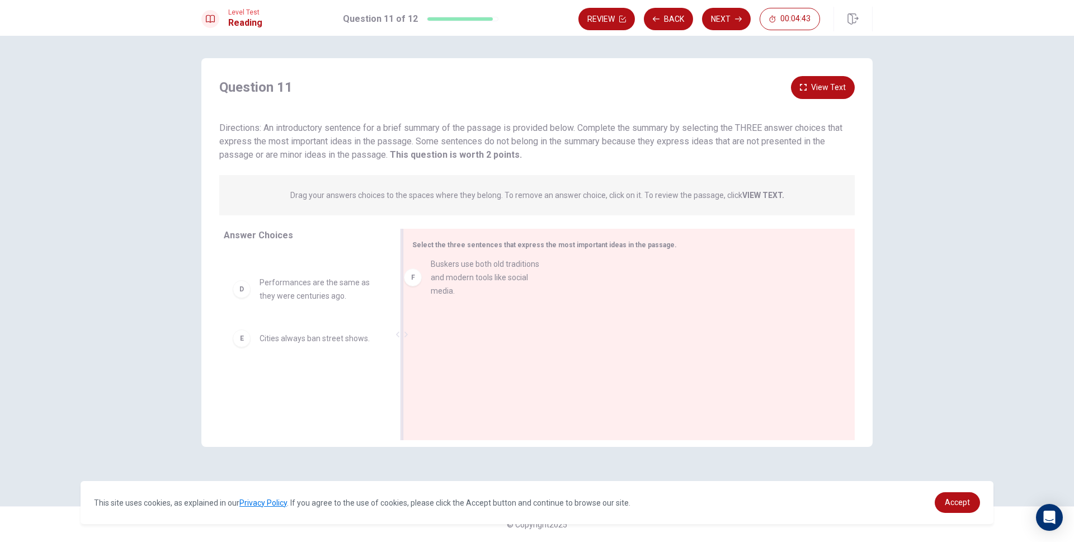
drag, startPoint x: 277, startPoint y: 387, endPoint x: 457, endPoint y: 267, distance: 216.2
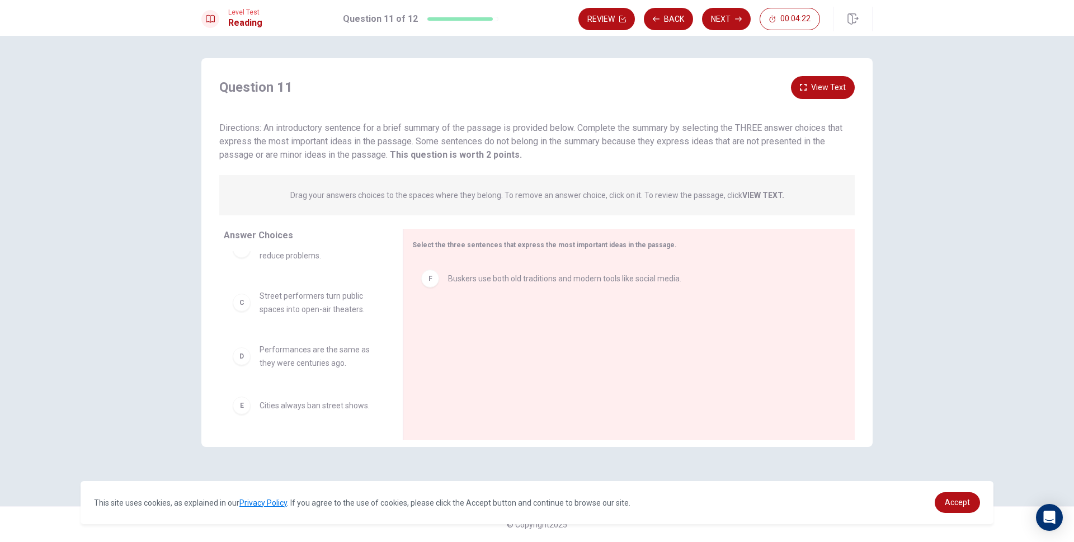
scroll to position [0, 0]
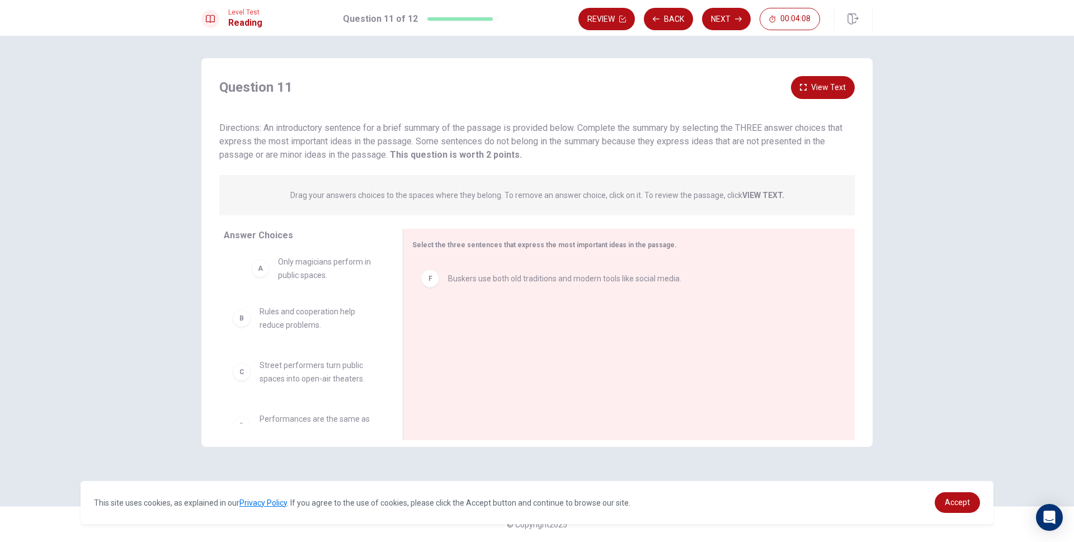
drag, startPoint x: 296, startPoint y: 280, endPoint x: 319, endPoint y: 277, distance: 22.6
drag, startPoint x: 314, startPoint y: 329, endPoint x: 514, endPoint y: 318, distance: 199.9
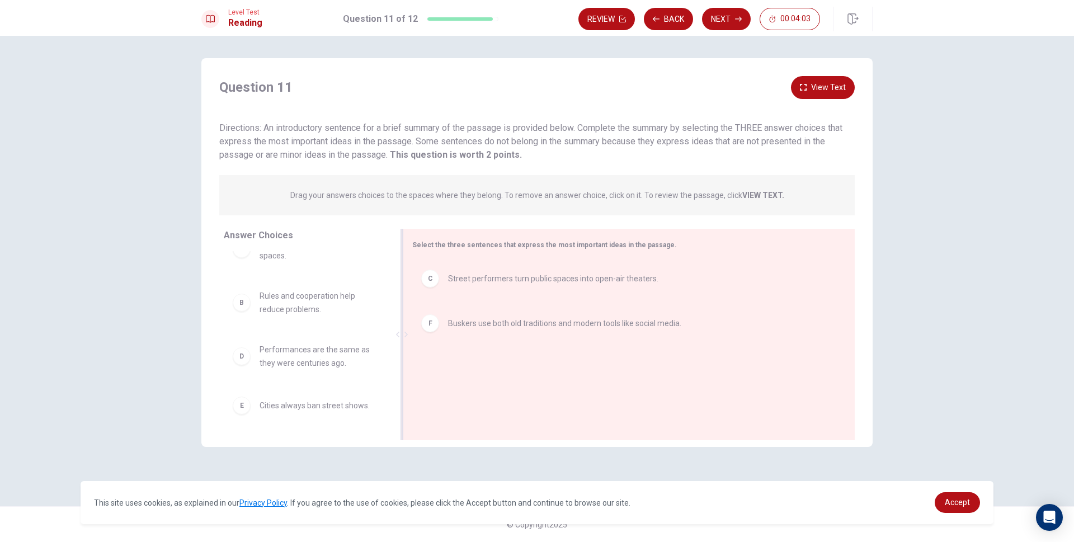
scroll to position [25, 0]
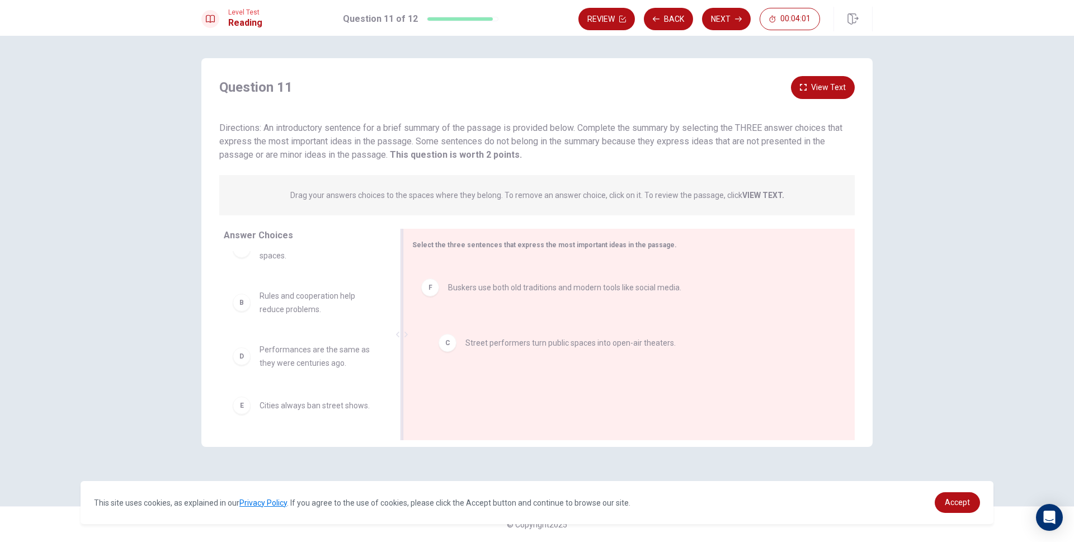
drag, startPoint x: 443, startPoint y: 310, endPoint x: 447, endPoint y: 343, distance: 33.2
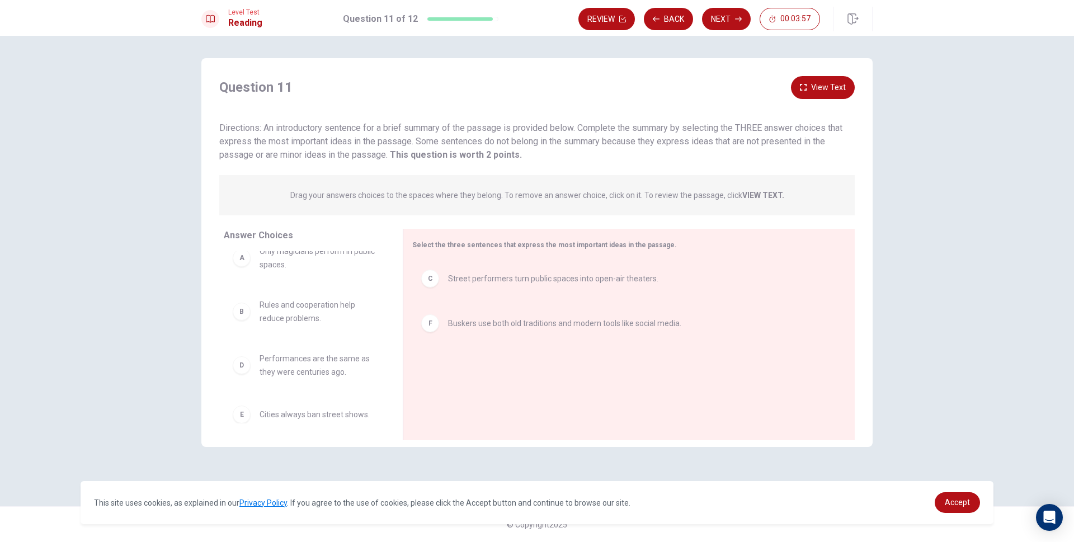
scroll to position [0, 0]
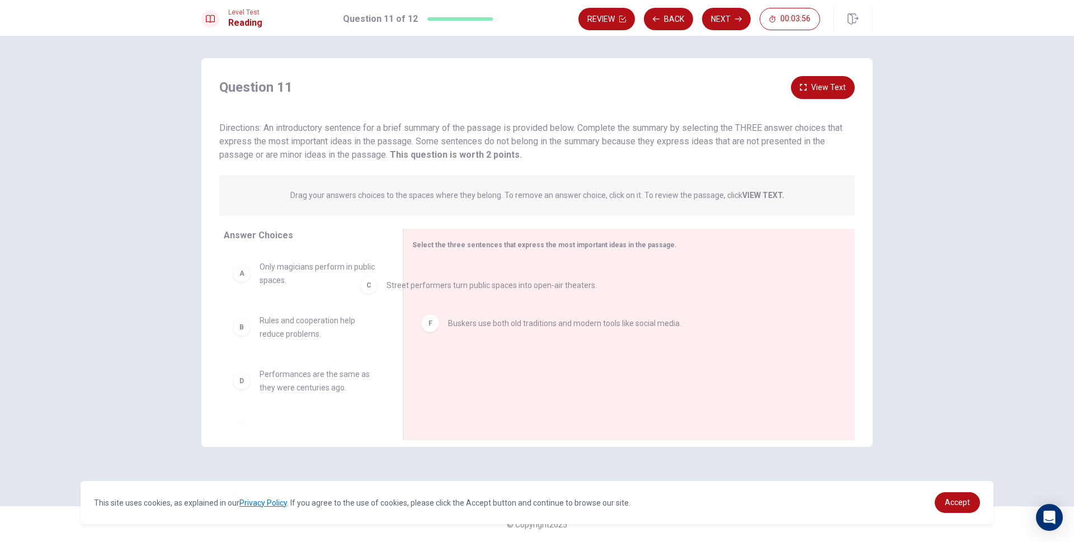
drag, startPoint x: 472, startPoint y: 289, endPoint x: 342, endPoint y: 310, distance: 131.9
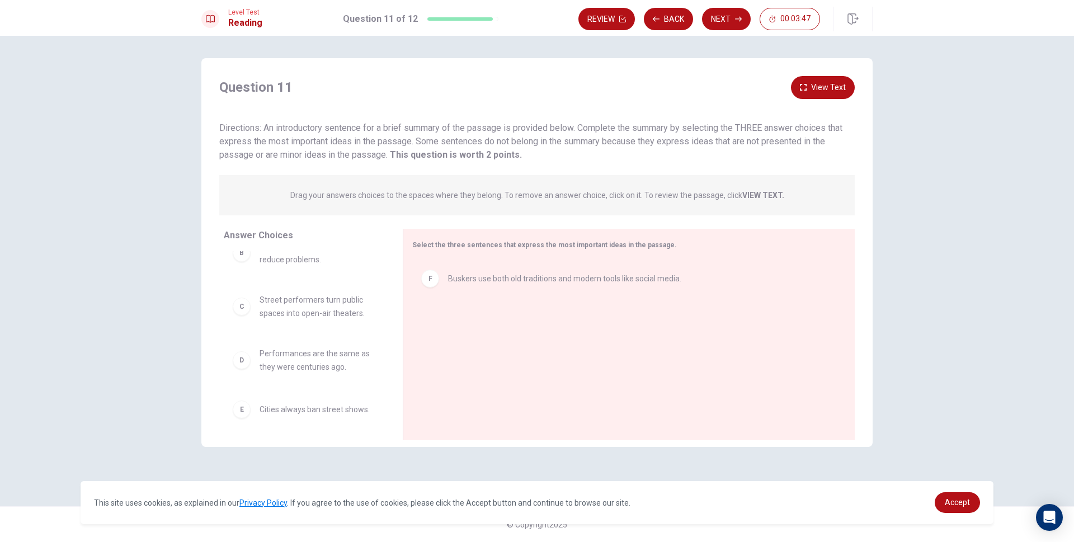
scroll to position [78, 0]
drag, startPoint x: 270, startPoint y: 305, endPoint x: 469, endPoint y: 319, distance: 200.1
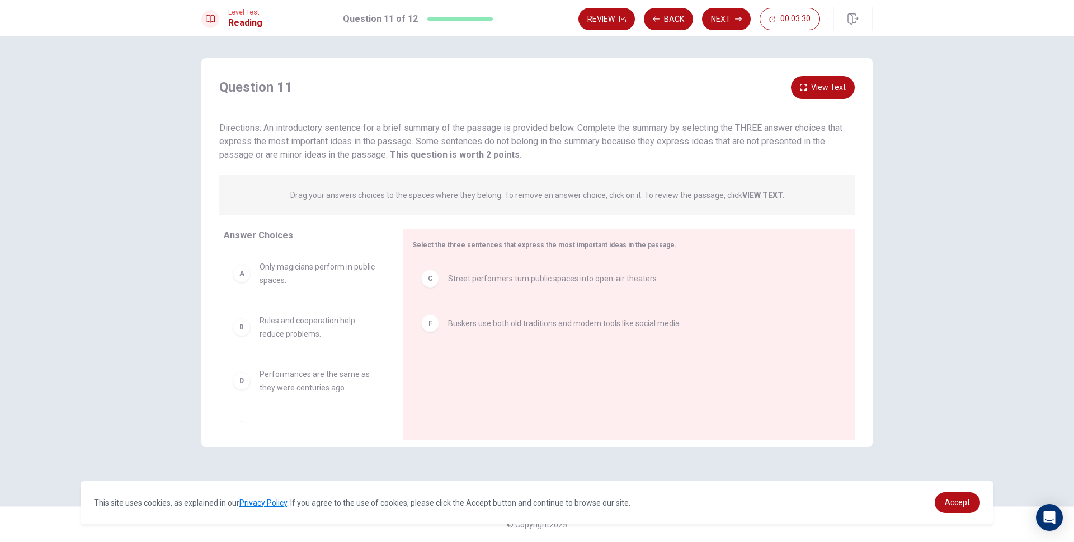
scroll to position [25, 0]
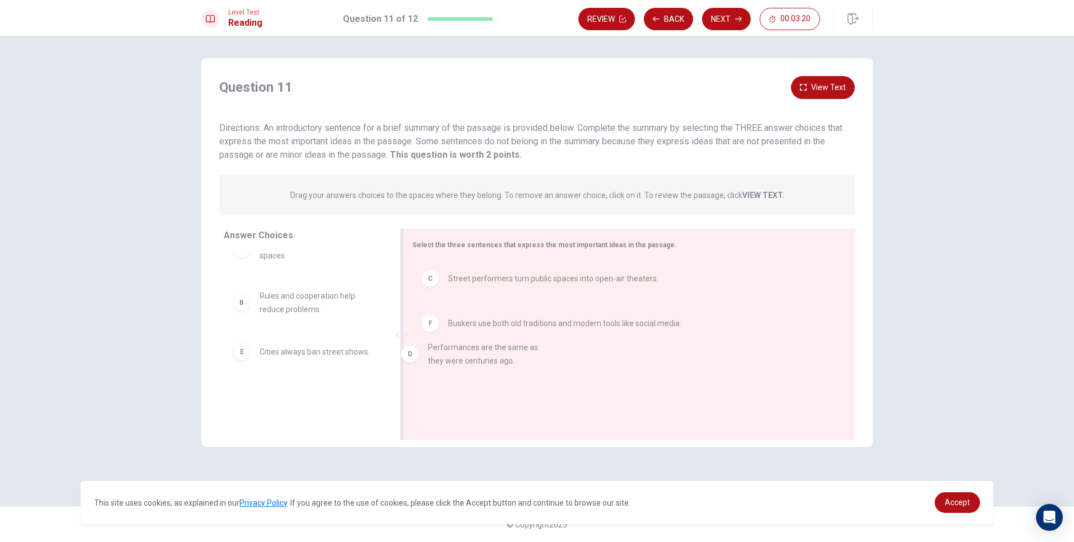
drag, startPoint x: 309, startPoint y: 360, endPoint x: 483, endPoint y: 359, distance: 173.3
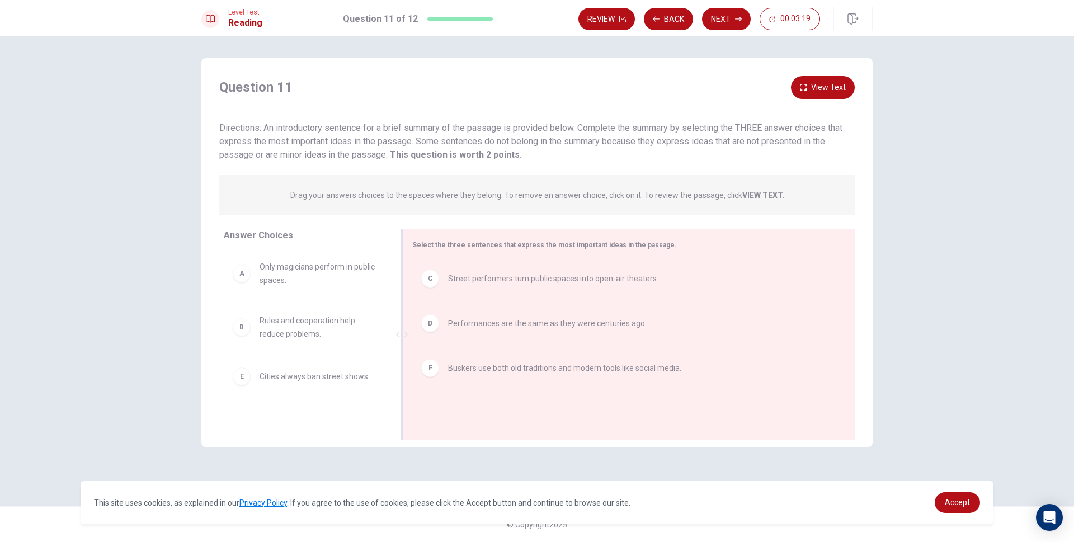
scroll to position [0, 0]
click at [729, 21] on button "Next" at bounding box center [726, 19] width 49 height 22
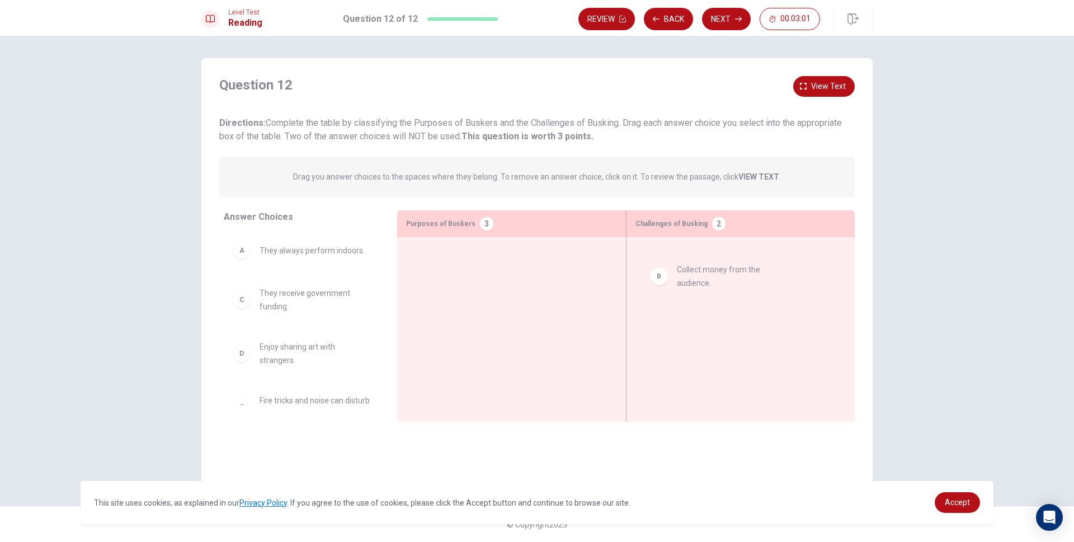
drag, startPoint x: 286, startPoint y: 304, endPoint x: 706, endPoint y: 279, distance: 420.6
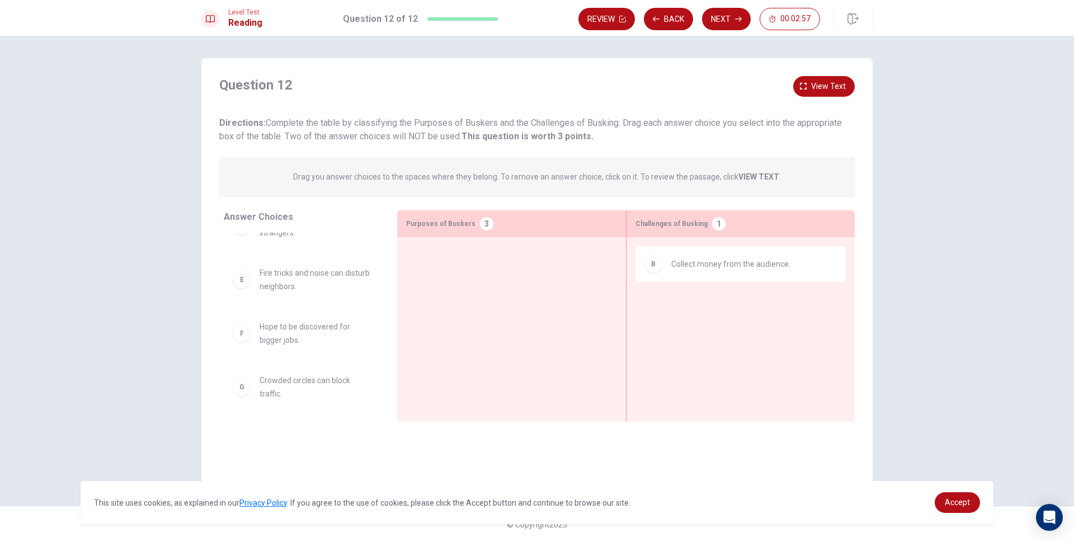
scroll to position [132, 0]
drag, startPoint x: 291, startPoint y: 337, endPoint x: 432, endPoint y: 268, distance: 156.5
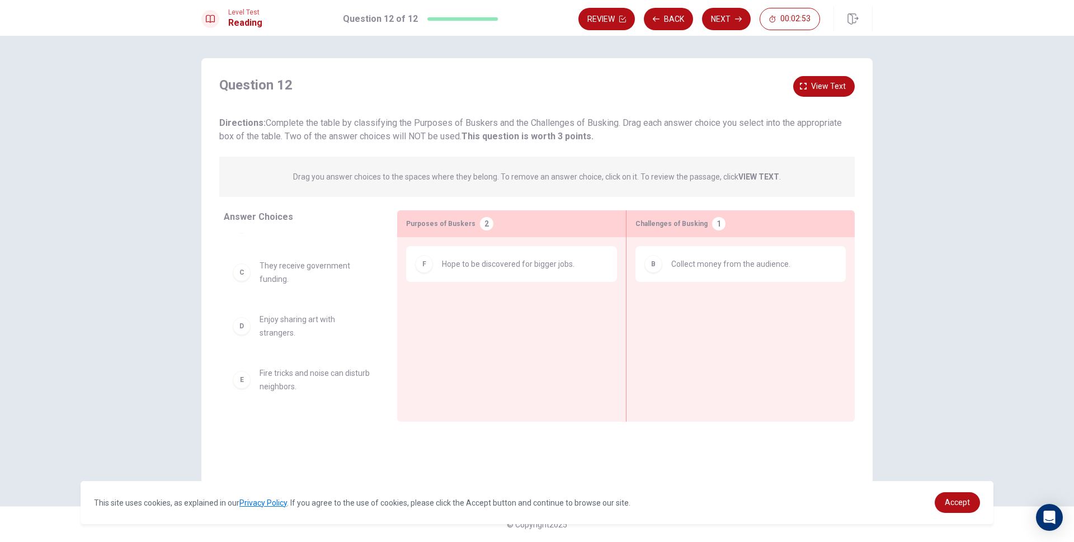
scroll to position [0, 0]
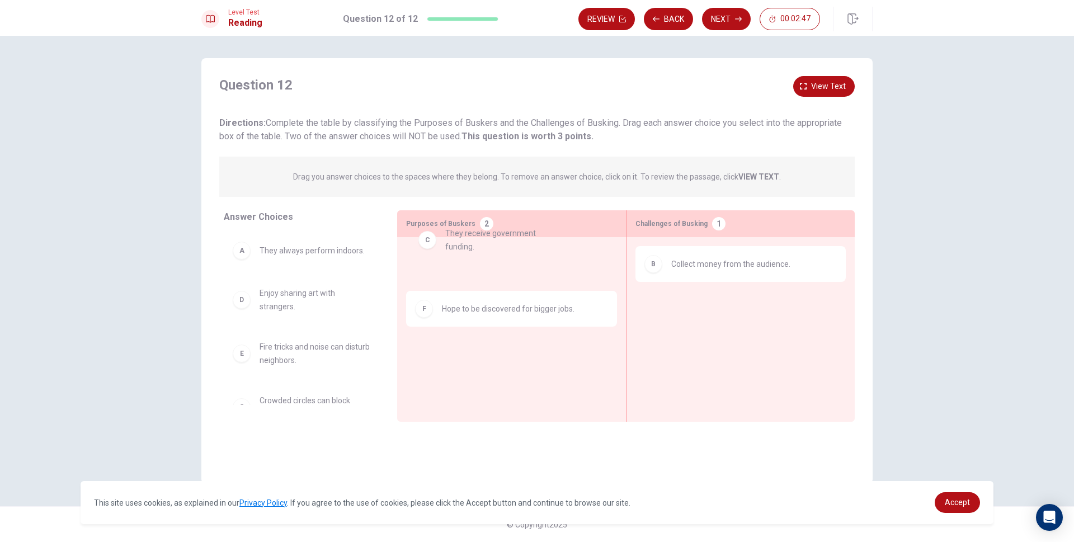
drag, startPoint x: 275, startPoint y: 297, endPoint x: 450, endPoint y: 243, distance: 183.2
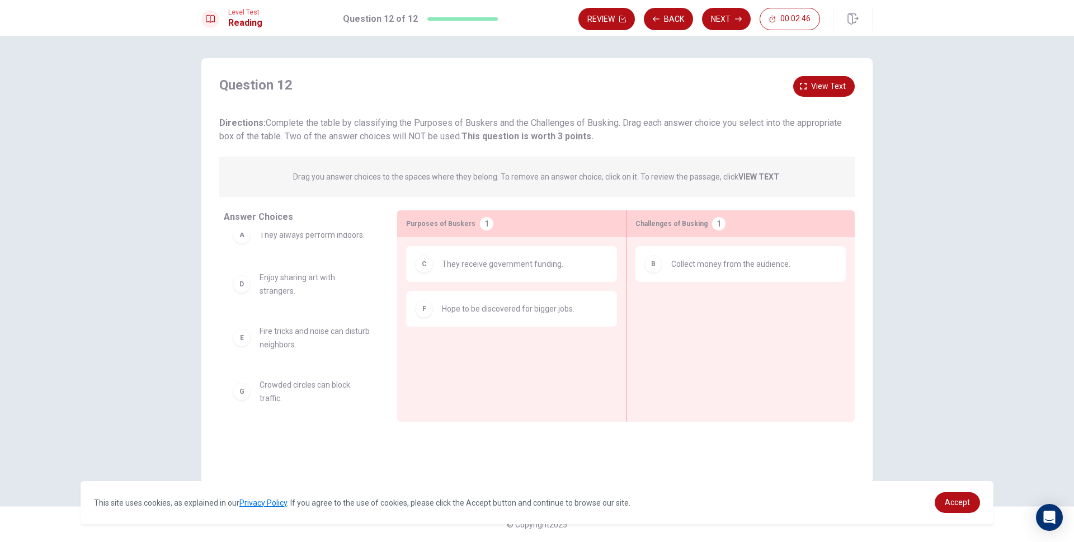
scroll to position [25, 0]
drag, startPoint x: 300, startPoint y: 383, endPoint x: 465, endPoint y: 347, distance: 168.9
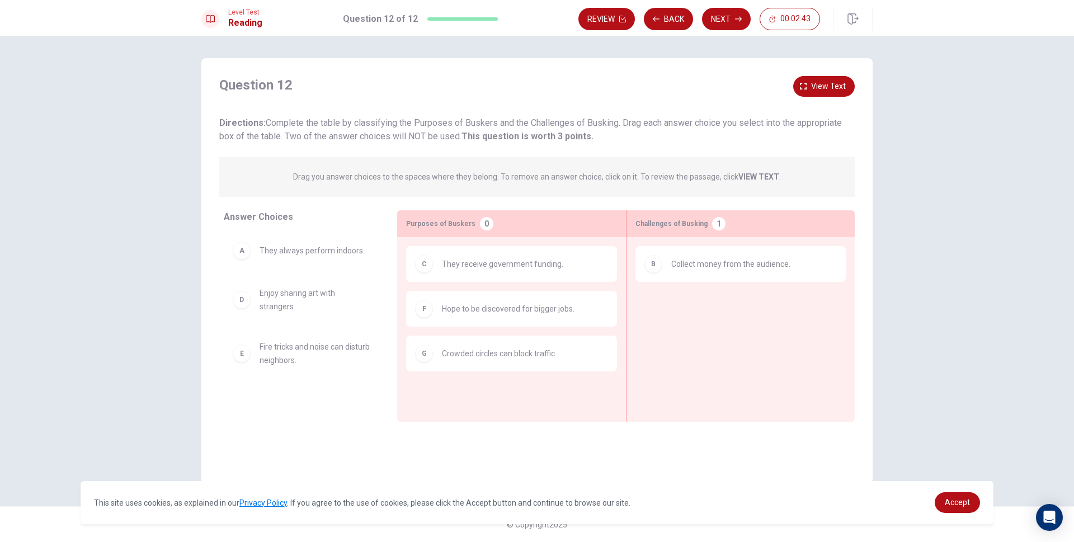
scroll to position [0, 0]
drag, startPoint x: 299, startPoint y: 303, endPoint x: 716, endPoint y: 298, distance: 417.2
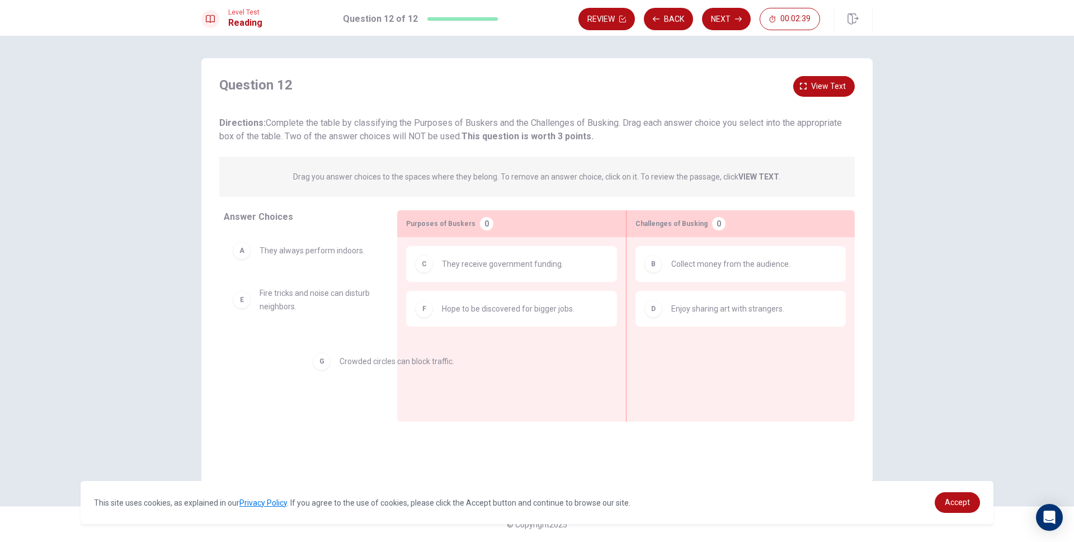
drag, startPoint x: 560, startPoint y: 363, endPoint x: 432, endPoint y: 367, distance: 127.5
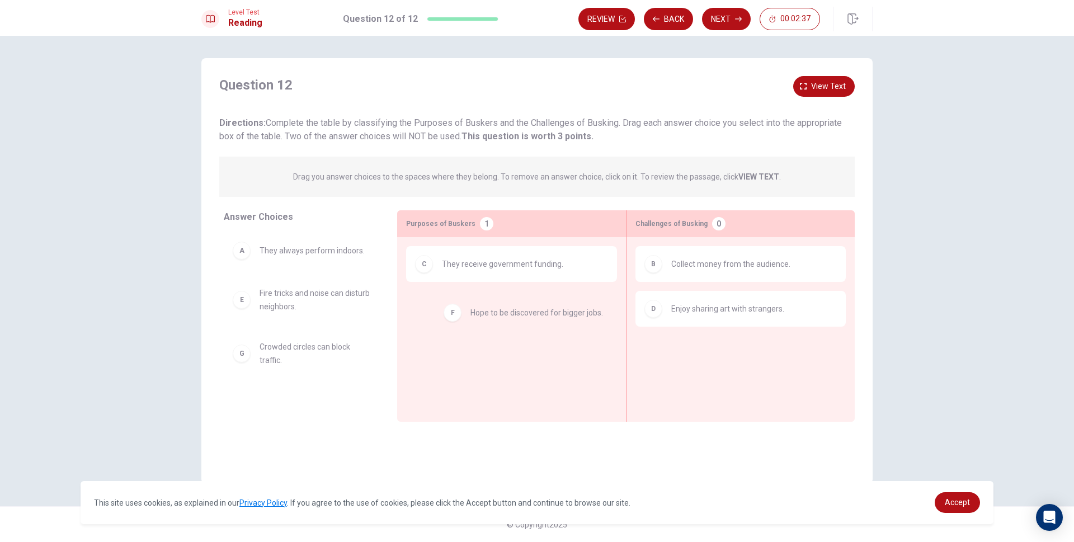
drag, startPoint x: 499, startPoint y: 306, endPoint x: 520, endPoint y: 313, distance: 22.5
drag, startPoint x: 504, startPoint y: 315, endPoint x: 305, endPoint y: 338, distance: 200.4
drag, startPoint x: 302, startPoint y: 392, endPoint x: 502, endPoint y: 303, distance: 219.0
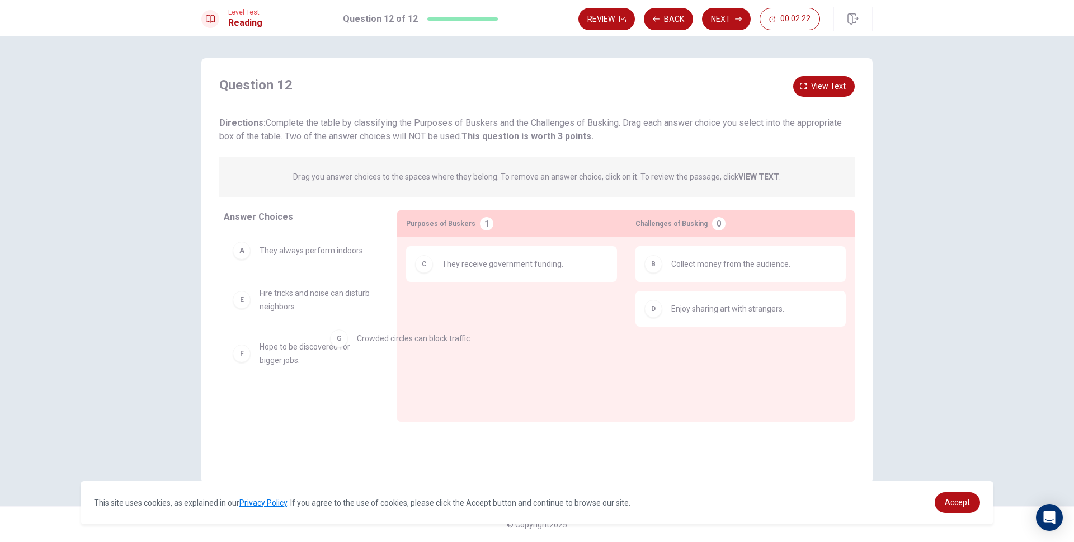
drag, startPoint x: 490, startPoint y: 315, endPoint x: 404, endPoint y: 349, distance: 92.6
drag, startPoint x: 503, startPoint y: 319, endPoint x: 277, endPoint y: 353, distance: 229.0
drag, startPoint x: 316, startPoint y: 407, endPoint x: 452, endPoint y: 321, distance: 160.9
click at [452, 321] on div "Answer Choices A They always perform indoors. E Fire tricks and noise can distu…" at bounding box center [536, 318] width 671 height 217
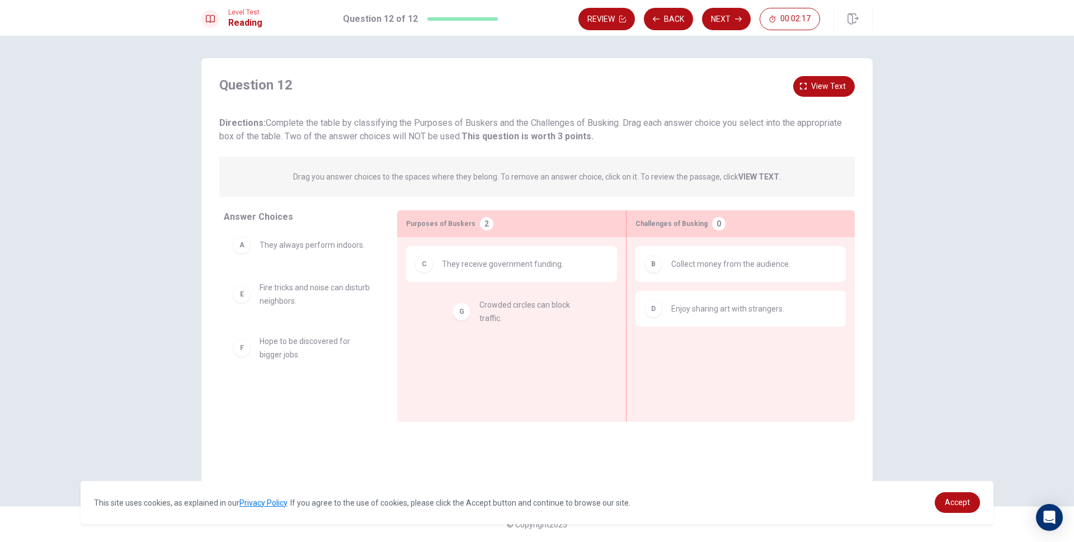
drag, startPoint x: 325, startPoint y: 402, endPoint x: 551, endPoint y: 308, distance: 245.4
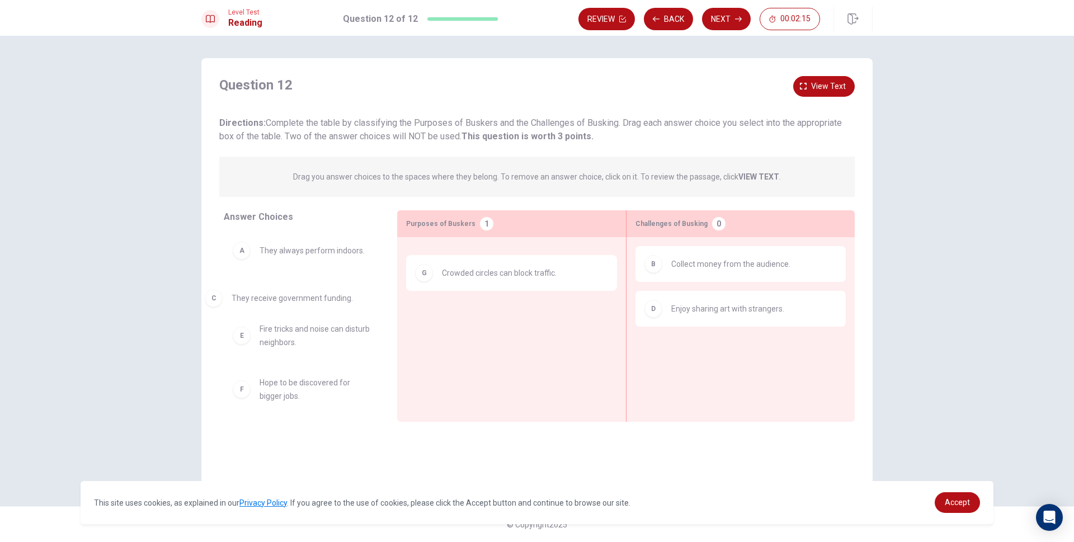
drag, startPoint x: 536, startPoint y: 265, endPoint x: 319, endPoint y: 303, distance: 220.3
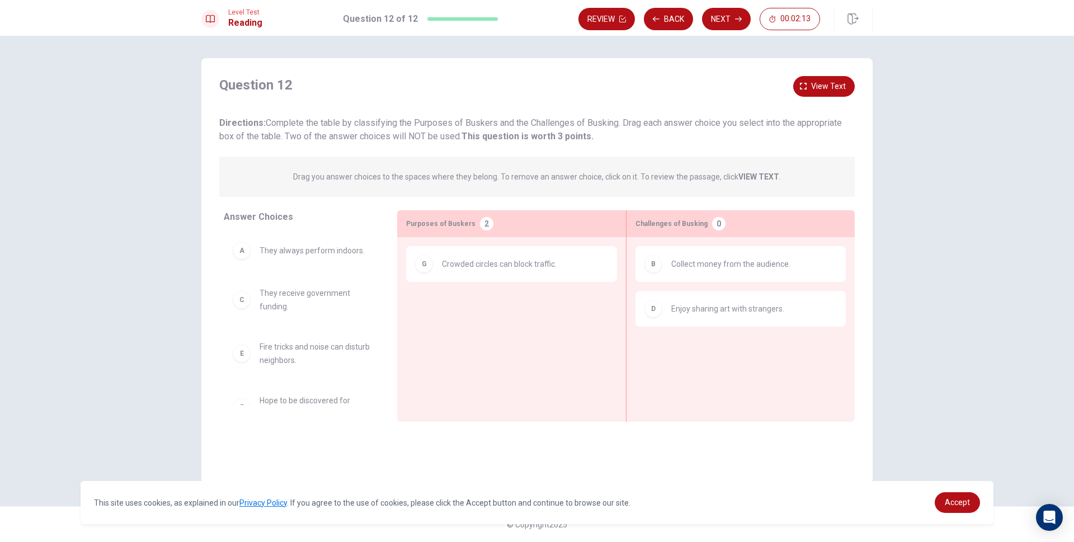
scroll to position [3, 0]
drag, startPoint x: 339, startPoint y: 402, endPoint x: 542, endPoint y: 297, distance: 228.8
drag, startPoint x: 545, startPoint y: 314, endPoint x: 540, endPoint y: 320, distance: 7.9
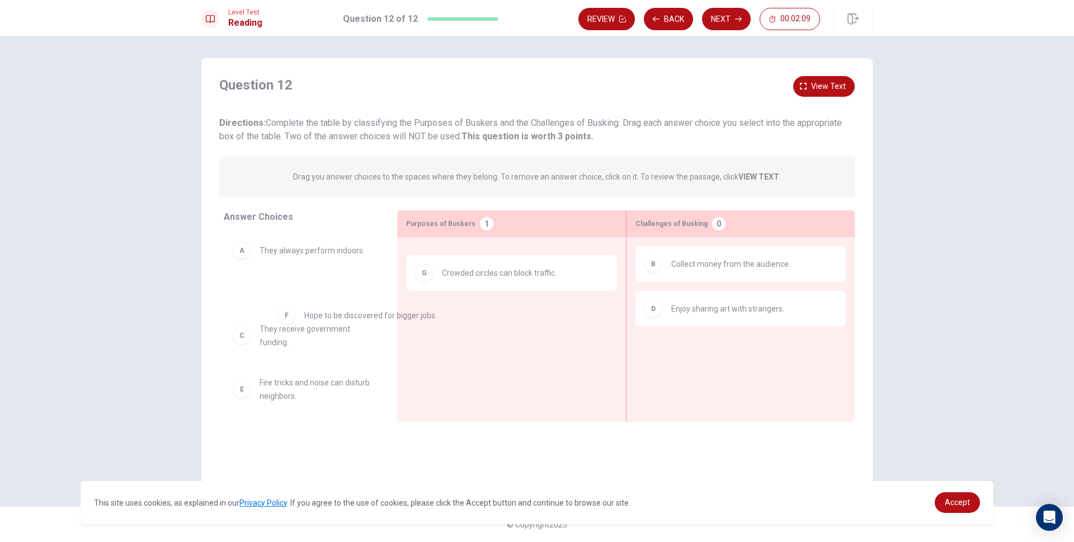
drag, startPoint x: 545, startPoint y: 263, endPoint x: 403, endPoint y: 318, distance: 152.2
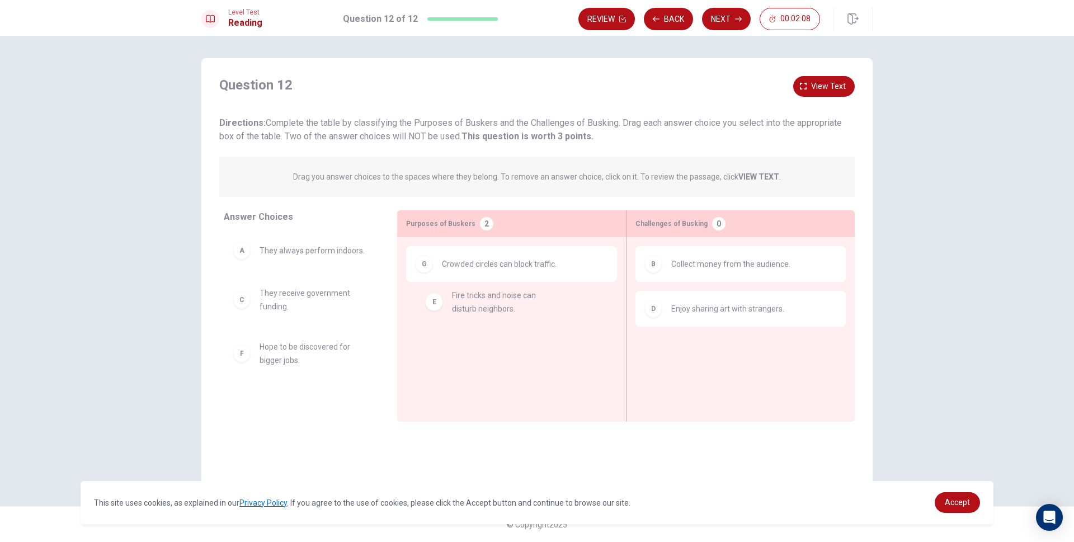
drag, startPoint x: 327, startPoint y: 360, endPoint x: 553, endPoint y: 299, distance: 234.5
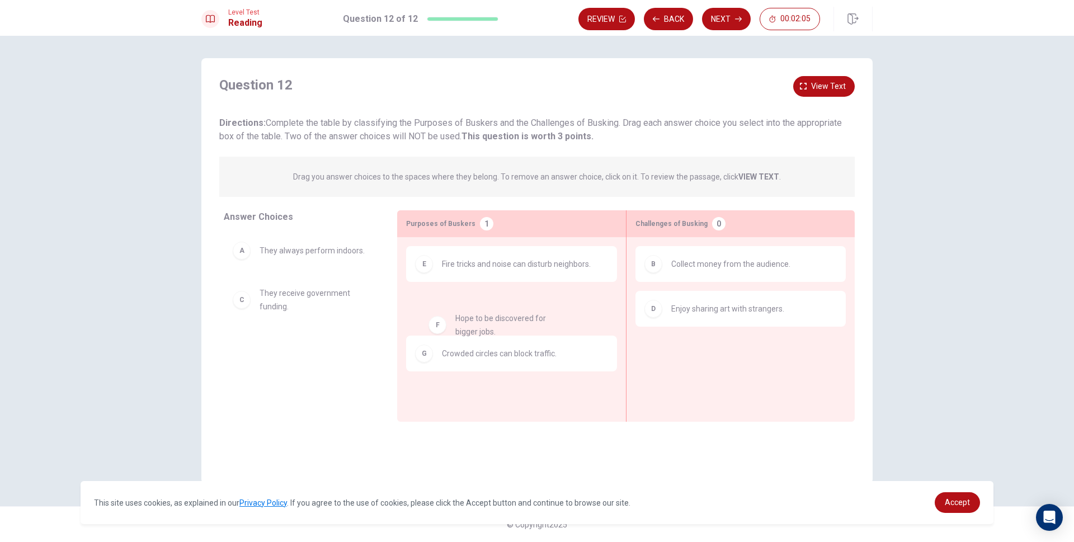
drag, startPoint x: 340, startPoint y: 363, endPoint x: 542, endPoint y: 334, distance: 204.4
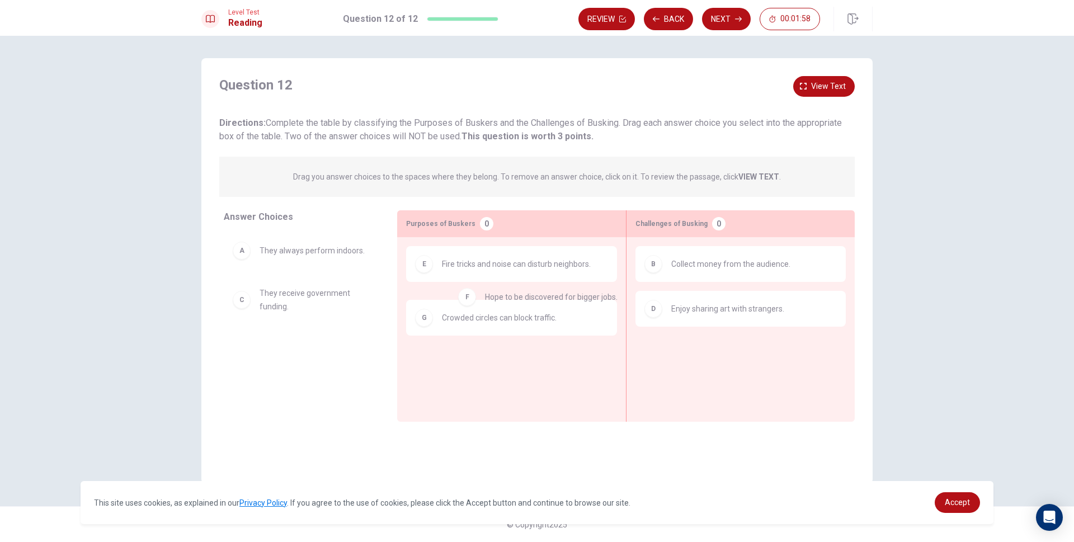
drag, startPoint x: 489, startPoint y: 320, endPoint x: 518, endPoint y: 308, distance: 31.6
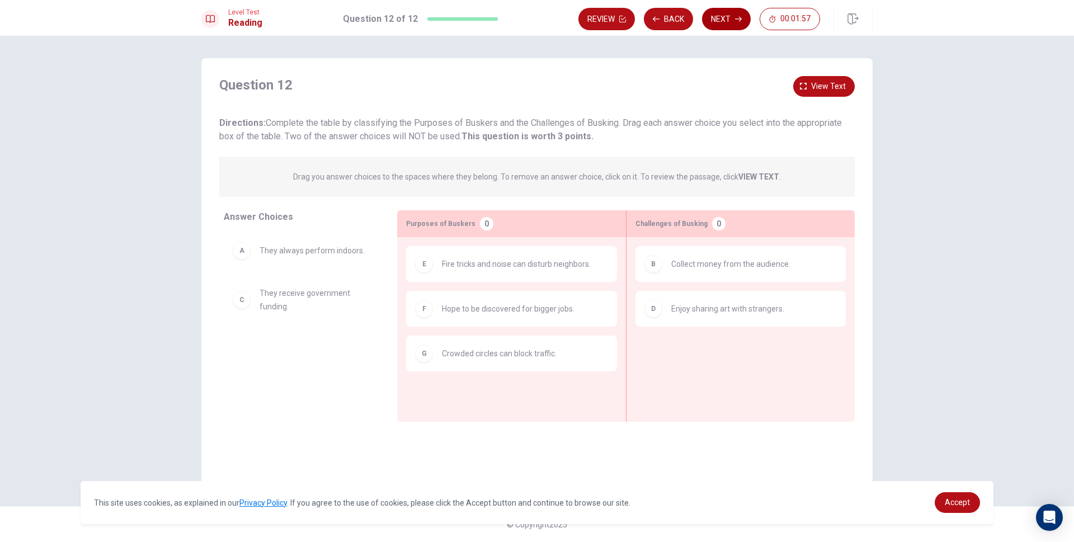
click at [732, 21] on button "Next" at bounding box center [726, 19] width 49 height 22
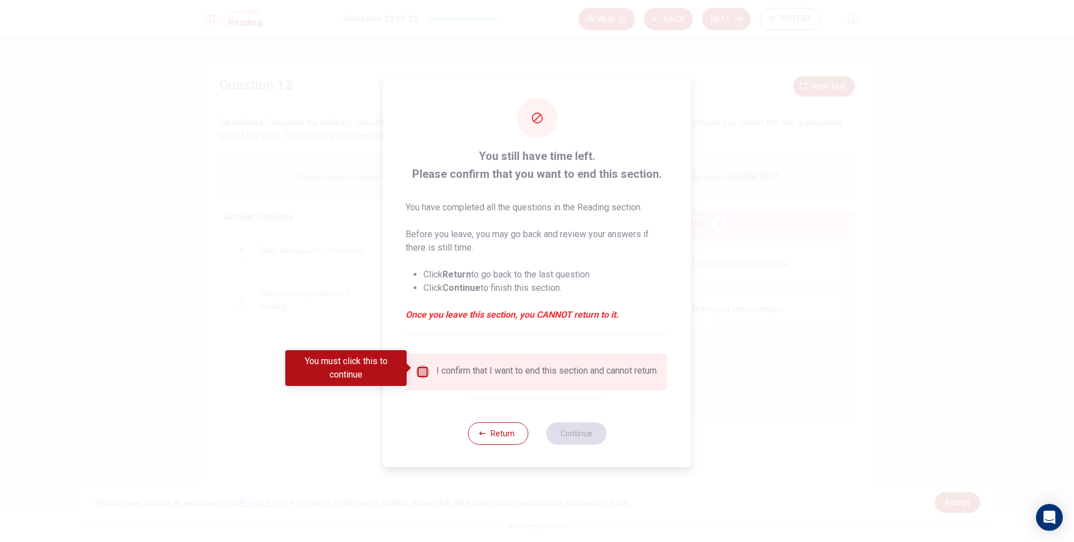
click at [427, 371] on input "You must click this to continue" at bounding box center [422, 371] width 13 height 13
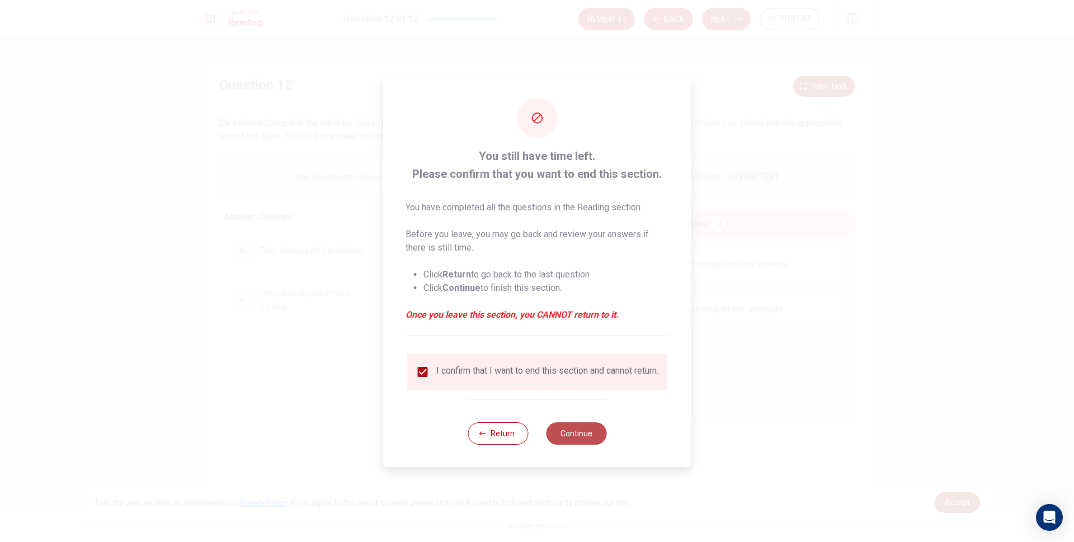
click at [571, 432] on button "Continue" at bounding box center [576, 433] width 60 height 22
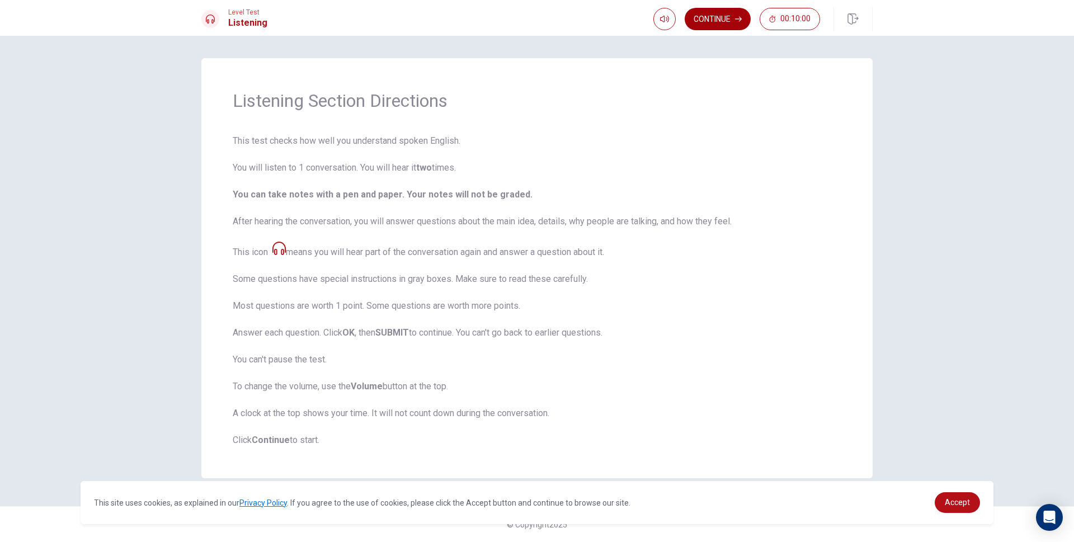
click at [744, 19] on button "Continue" at bounding box center [717, 19] width 66 height 22
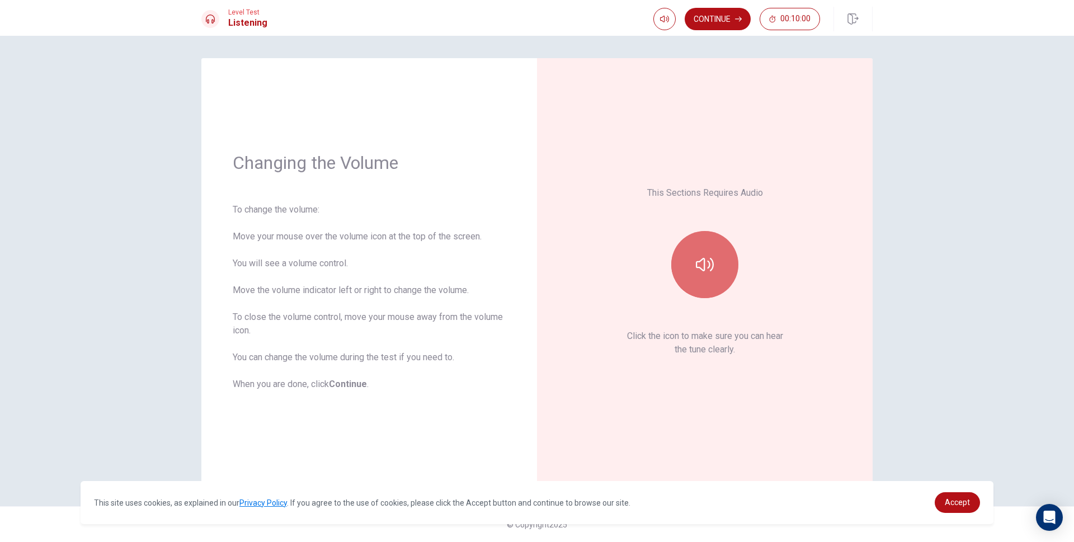
click at [689, 276] on button "button" at bounding box center [704, 264] width 67 height 67
click at [706, 286] on button "button" at bounding box center [704, 264] width 67 height 67
click at [556, 380] on div "This Sections Requires Audio Click the icon to make sure you can hear the tune …" at bounding box center [704, 271] width 335 height 426
click at [725, 263] on button "button" at bounding box center [704, 264] width 67 height 67
click at [722, 25] on button "Continue" at bounding box center [717, 19] width 66 height 22
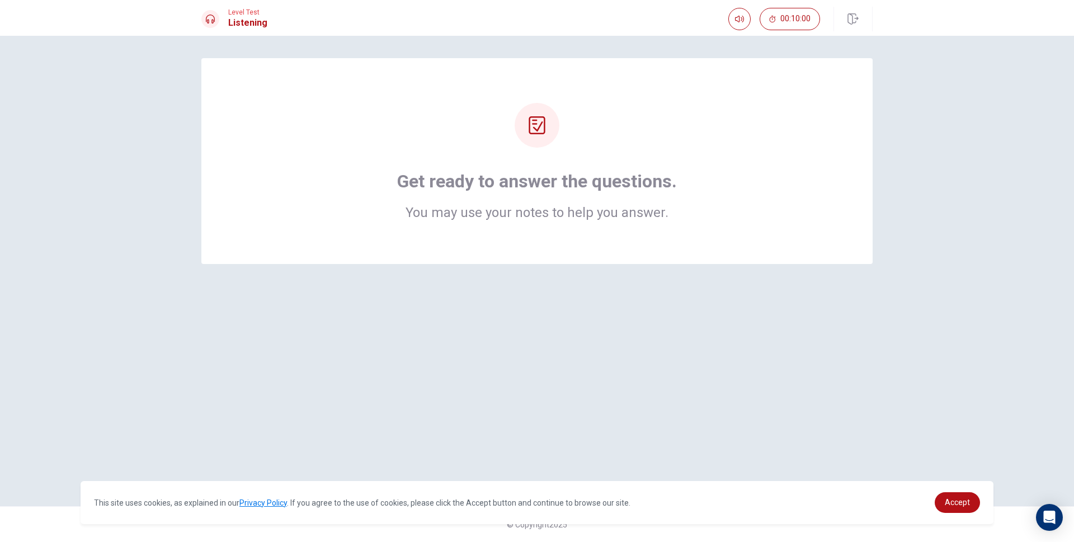
click at [532, 125] on icon at bounding box center [537, 125] width 18 height 18
click at [549, 210] on h2 "You may use your notes to help you answer." at bounding box center [537, 212] width 280 height 13
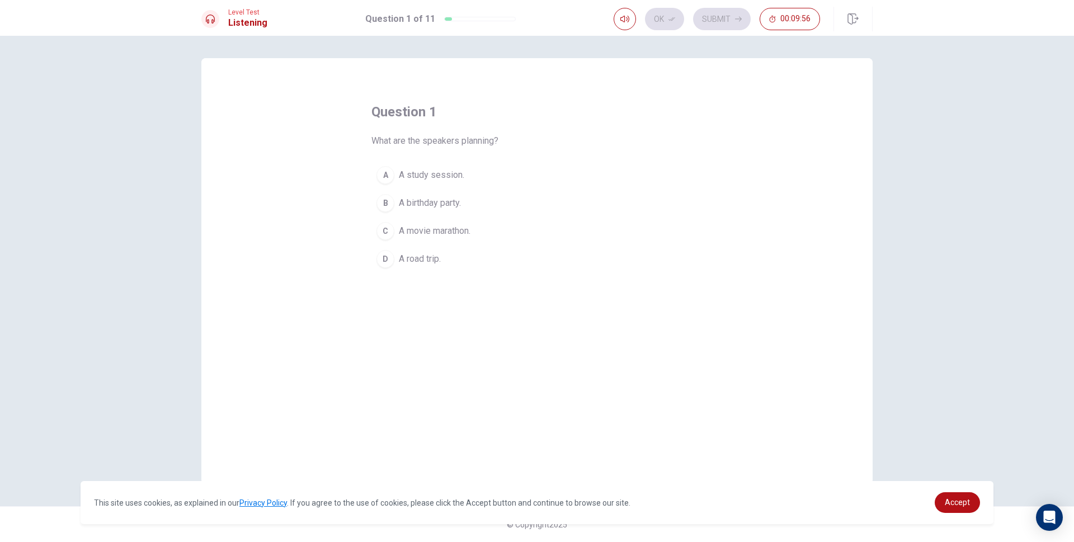
click at [426, 261] on span "A road trip." at bounding box center [420, 258] width 42 height 13
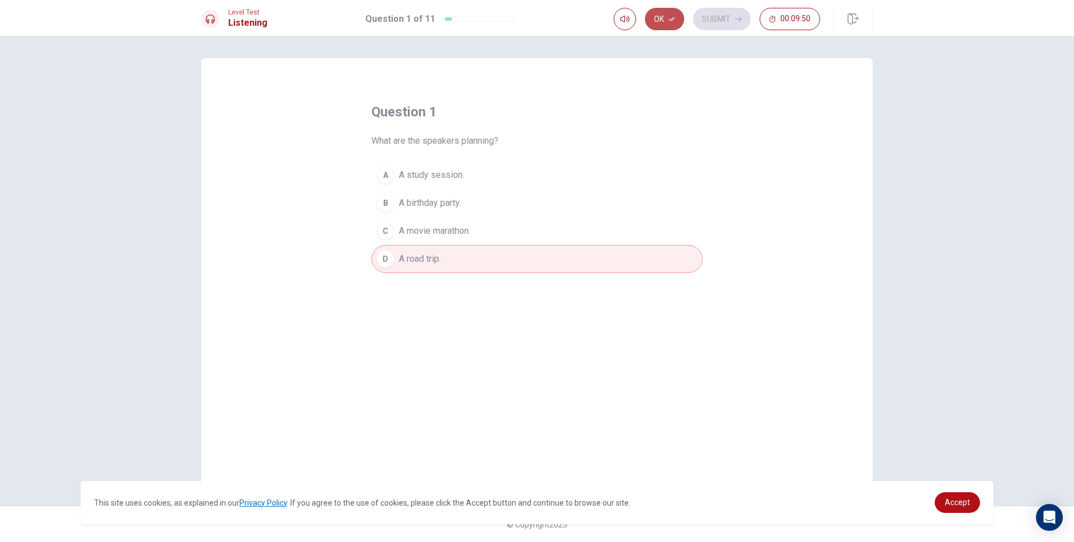
click at [675, 13] on button "Ok" at bounding box center [664, 19] width 39 height 22
click at [674, 12] on div "Ok Submit 00:09:46" at bounding box center [716, 19] width 206 height 22
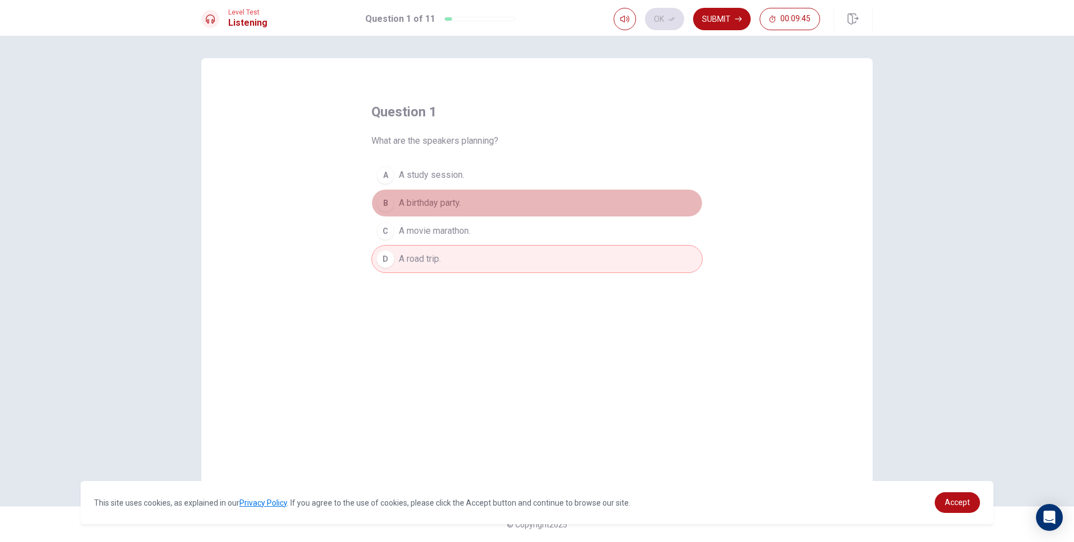
click at [433, 206] on span "A birthday party." at bounding box center [430, 202] width 62 height 13
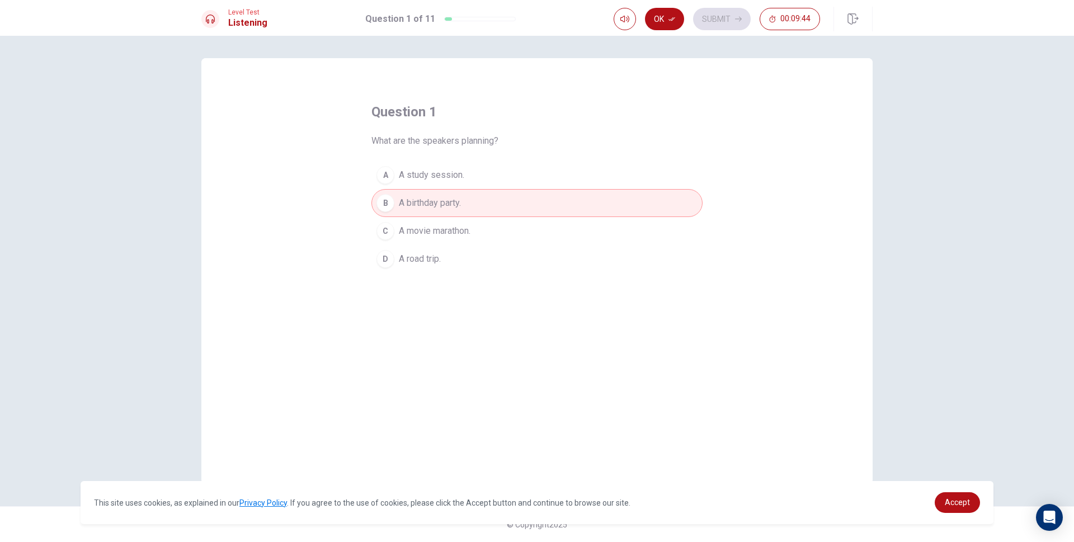
click at [434, 258] on span "A road trip." at bounding box center [420, 258] width 42 height 13
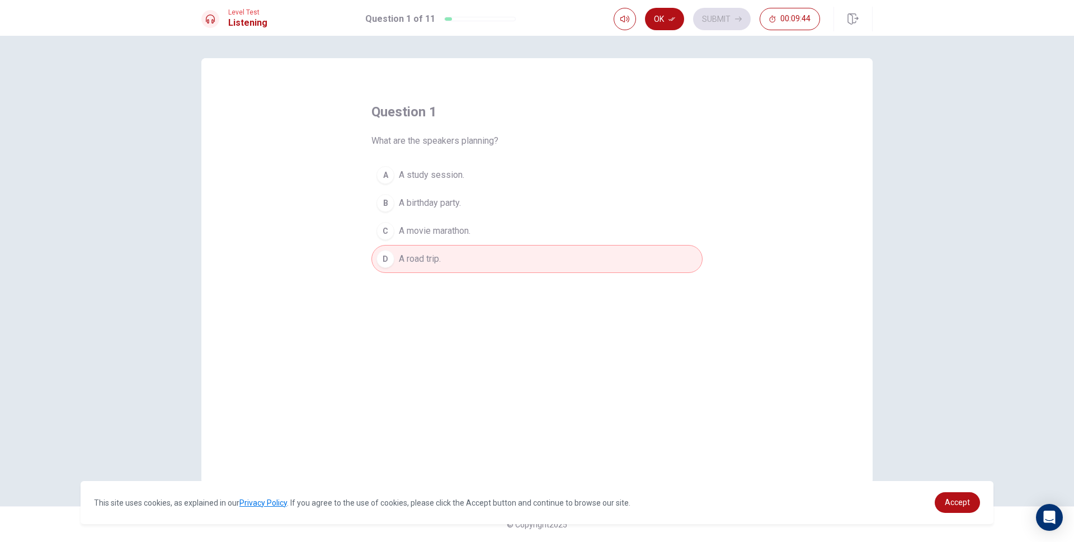
click at [443, 229] on span "A movie marathon." at bounding box center [435, 230] width 72 height 13
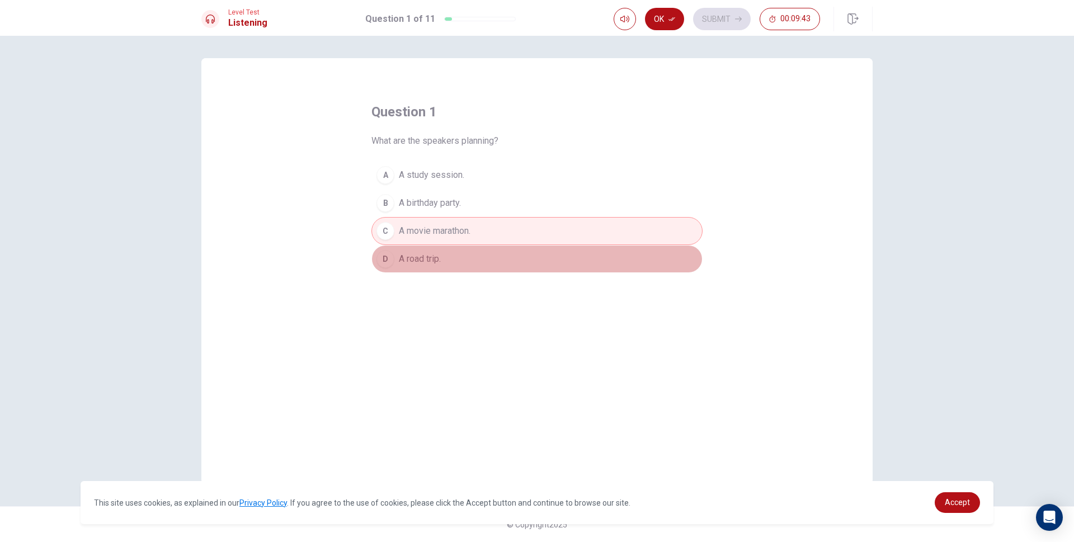
click at [437, 259] on span "A road trip." at bounding box center [420, 258] width 42 height 13
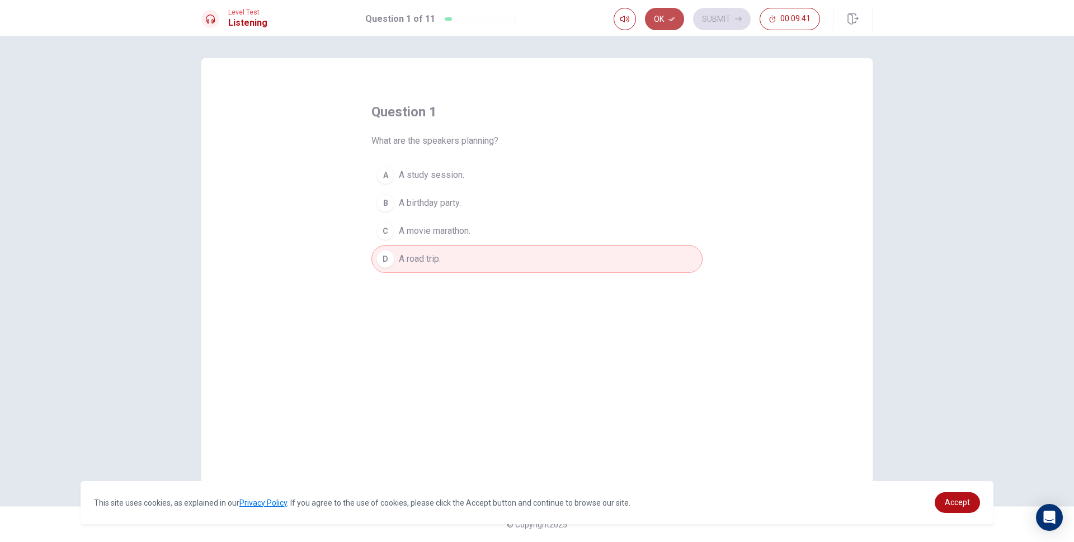
click at [675, 21] on icon "button" at bounding box center [671, 19] width 7 height 7
click at [720, 13] on button "Submit" at bounding box center [722, 19] width 58 height 22
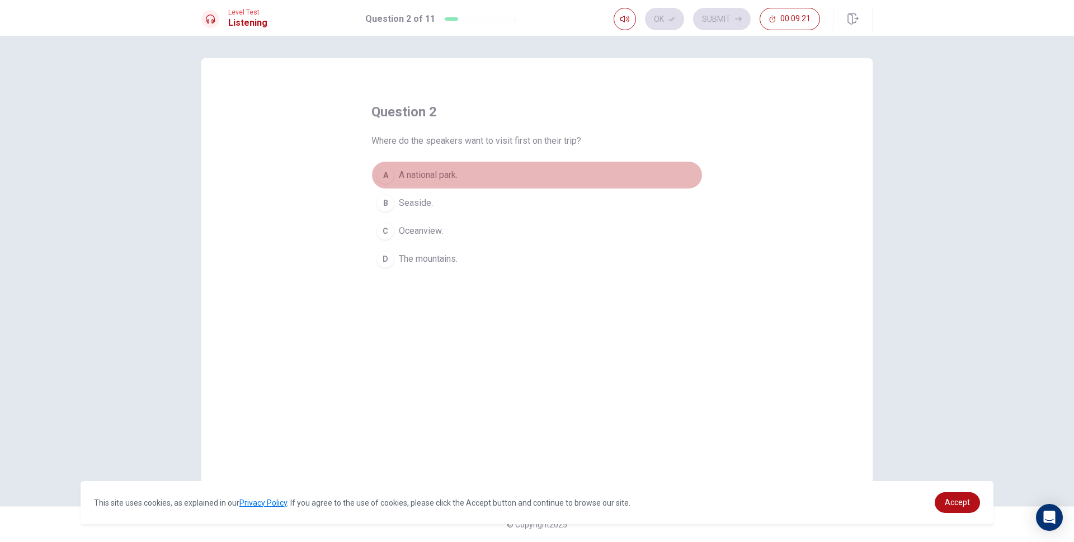
click at [466, 180] on button "A A national park." at bounding box center [536, 175] width 331 height 28
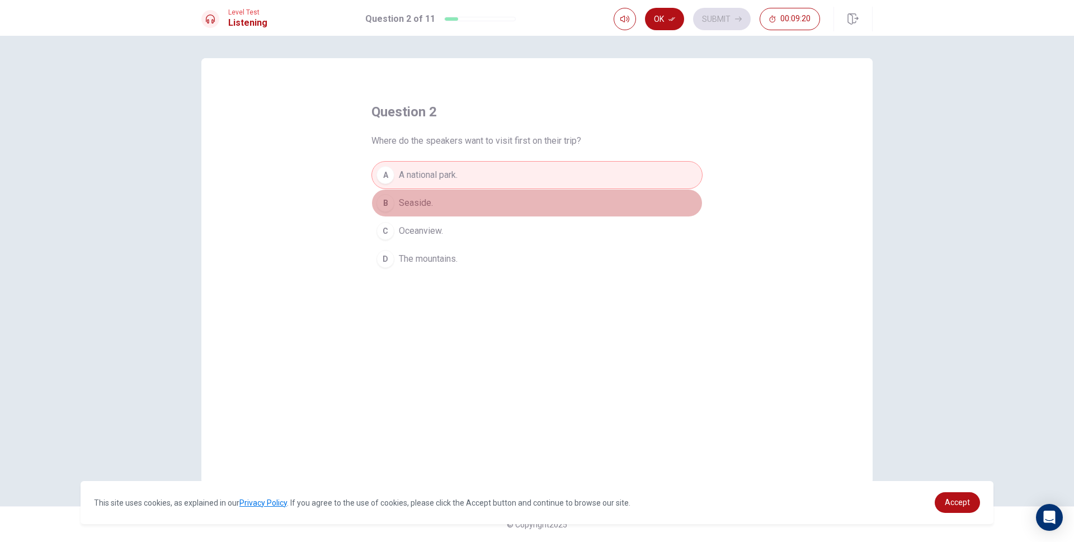
click at [424, 202] on span "Seaside." at bounding box center [416, 202] width 34 height 13
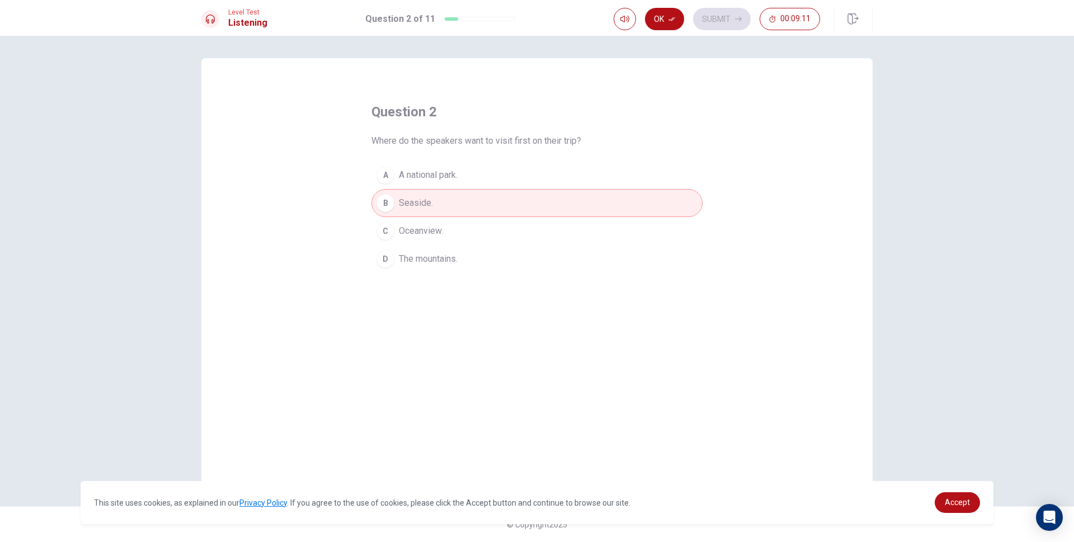
click at [451, 169] on span "A national park." at bounding box center [428, 174] width 59 height 13
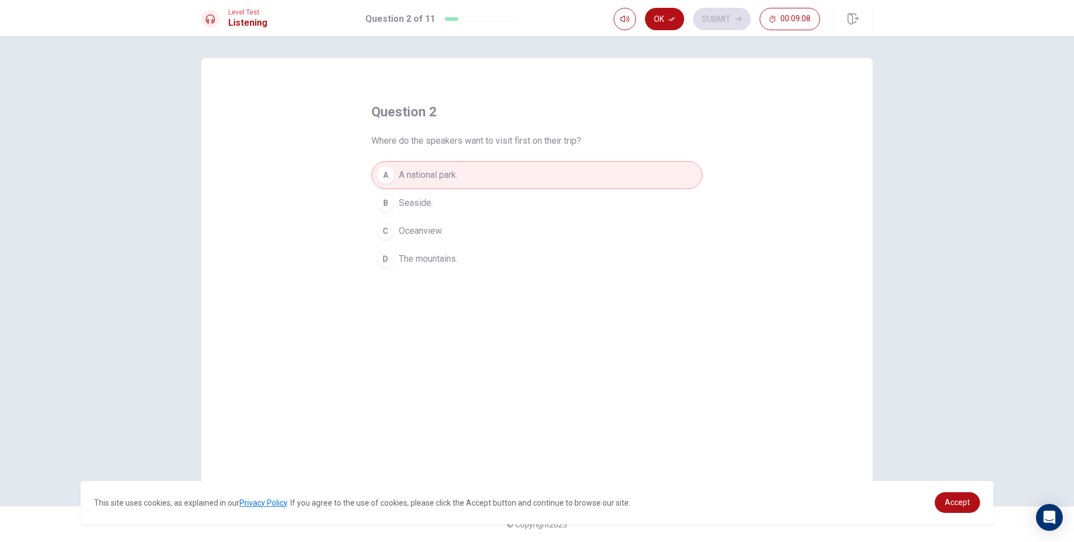
click at [431, 194] on button "B Seaside." at bounding box center [536, 203] width 331 height 28
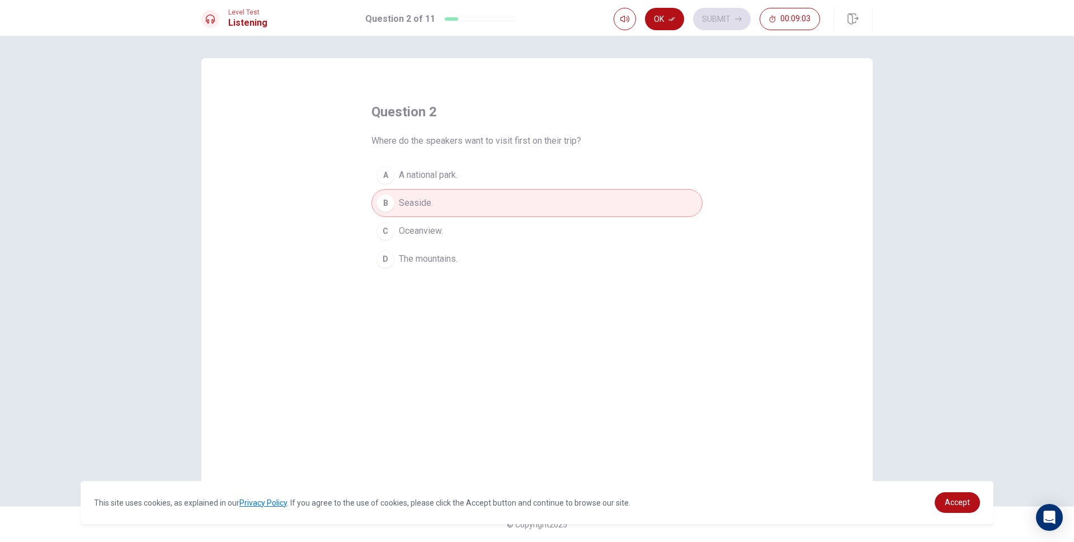
click at [422, 167] on button "A A national park." at bounding box center [536, 175] width 331 height 28
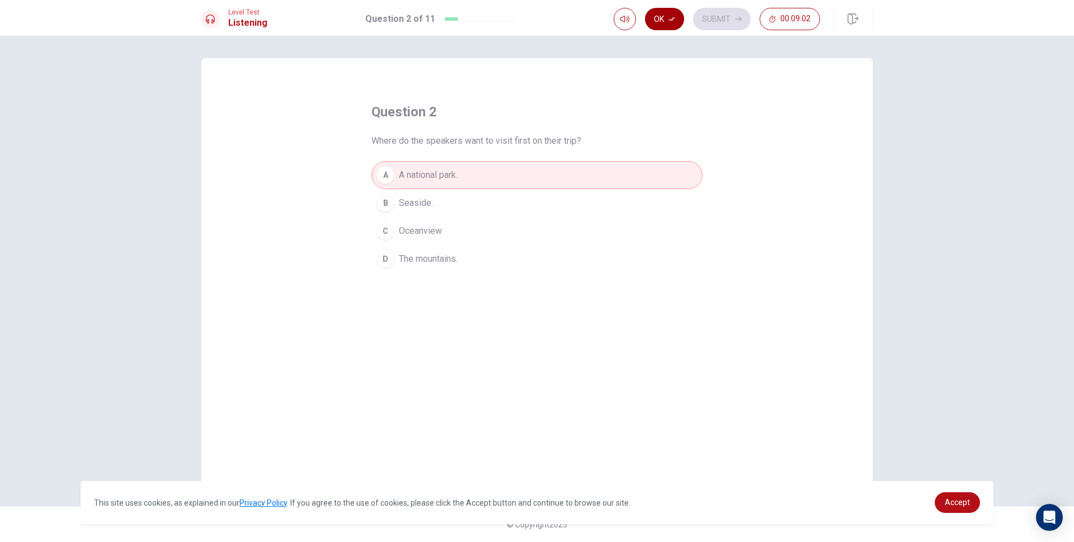
click at [675, 20] on button "Ok" at bounding box center [664, 19] width 39 height 22
click at [716, 12] on button "Submit" at bounding box center [722, 19] width 58 height 22
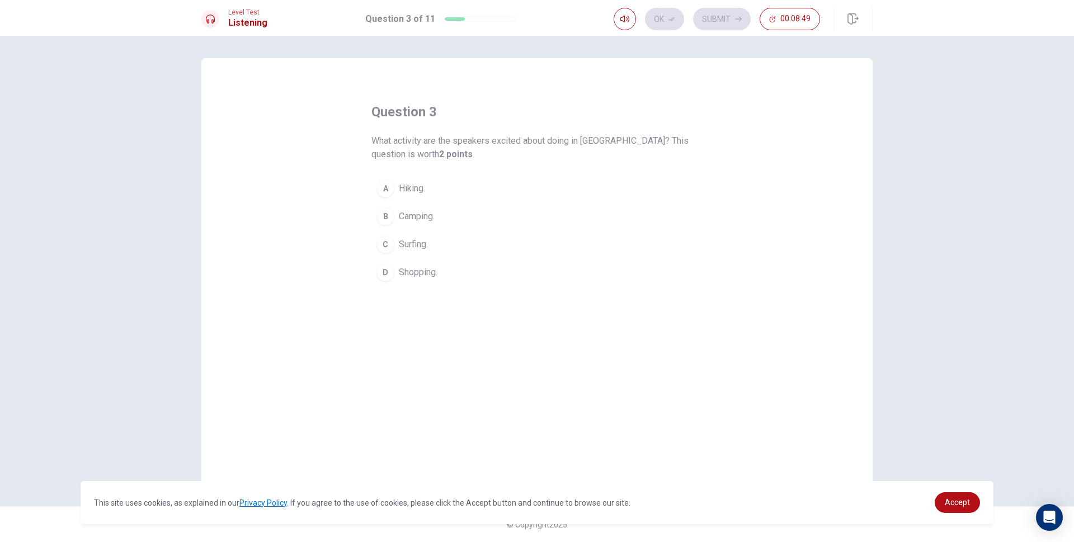
click at [423, 190] on span "Hiking." at bounding box center [412, 188] width 26 height 13
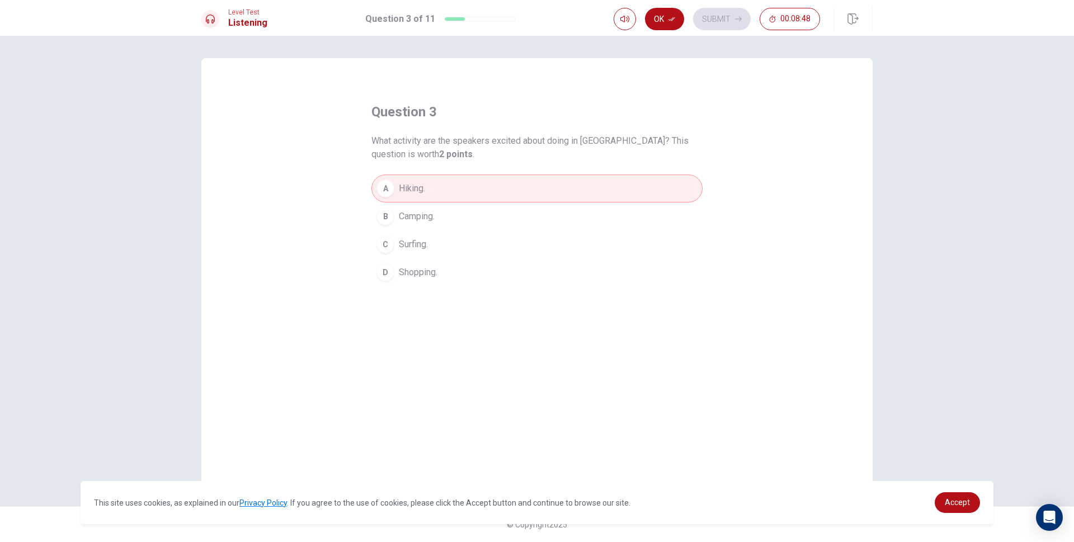
click at [422, 215] on span "Camping." at bounding box center [417, 216] width 36 height 13
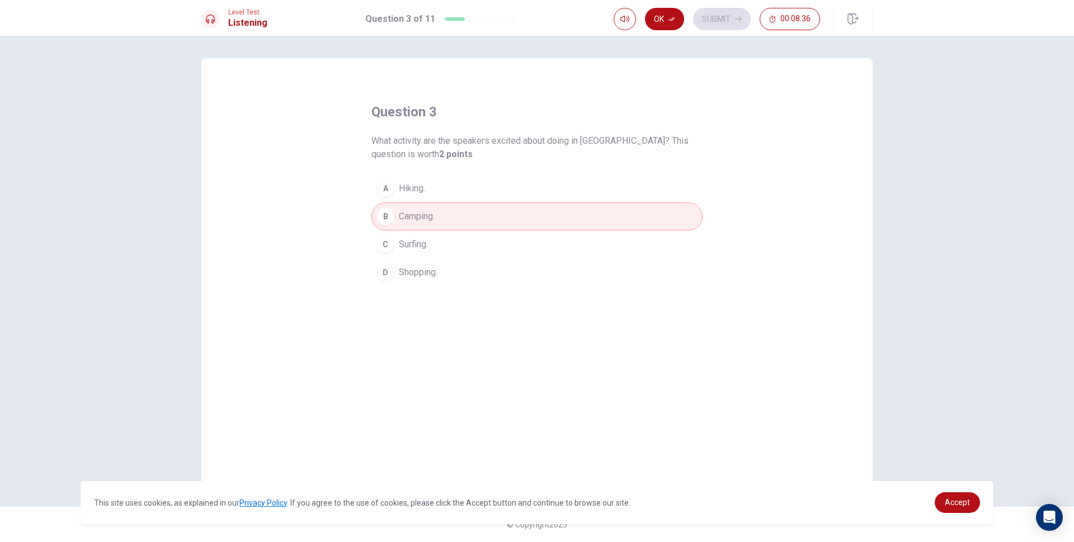
click at [421, 244] on span "Surfing." at bounding box center [413, 244] width 29 height 13
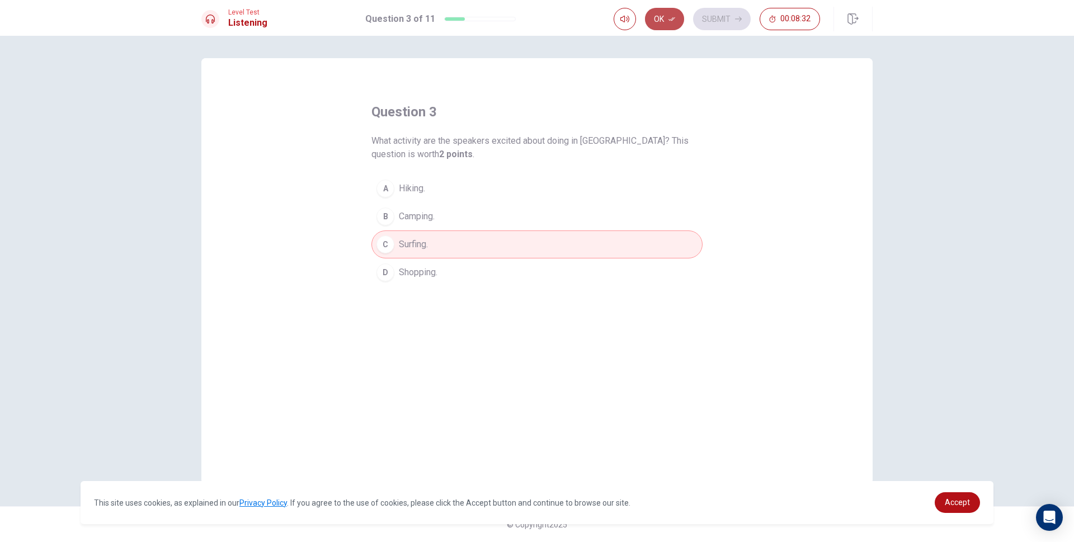
click at [669, 14] on button "Ok" at bounding box center [664, 19] width 39 height 22
click at [735, 21] on icon "button" at bounding box center [738, 19] width 7 height 7
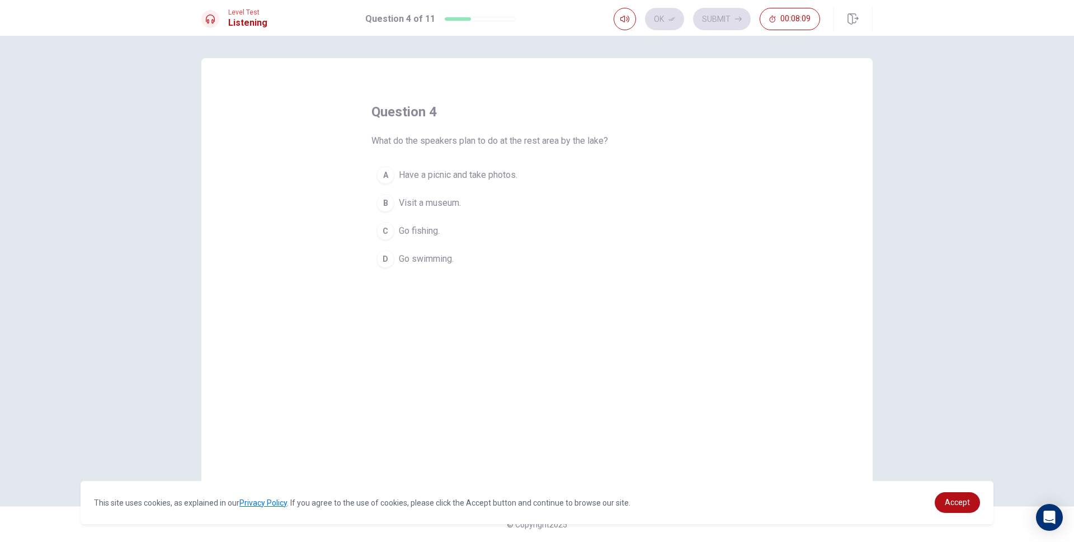
click at [435, 228] on span "Go fishing." at bounding box center [419, 230] width 41 height 13
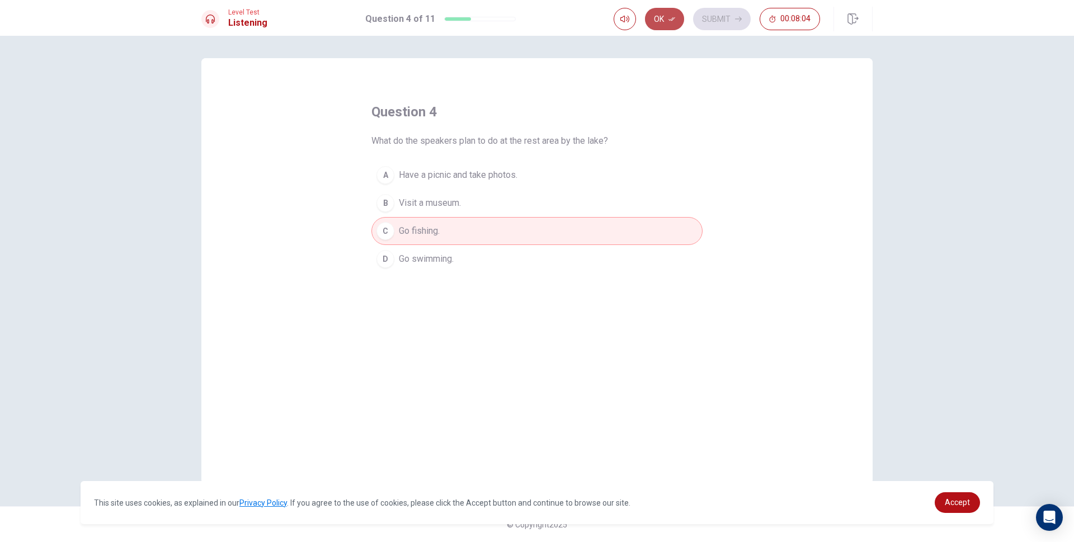
click at [667, 18] on button "Ok" at bounding box center [664, 19] width 39 height 22
click at [706, 20] on button "Submit" at bounding box center [722, 19] width 58 height 22
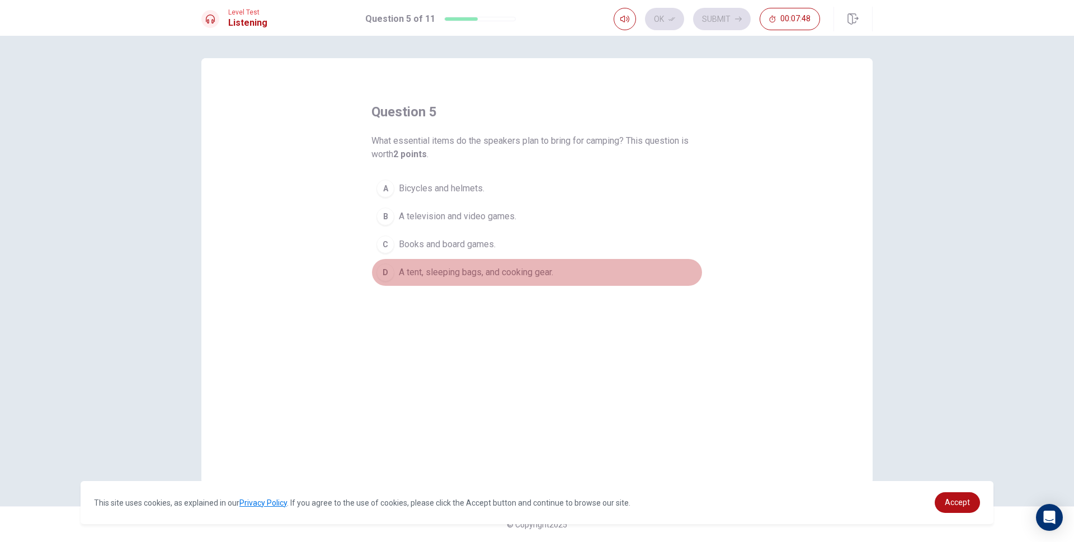
click at [410, 276] on span "A tent, sleeping bags, and cooking gear." at bounding box center [476, 272] width 154 height 13
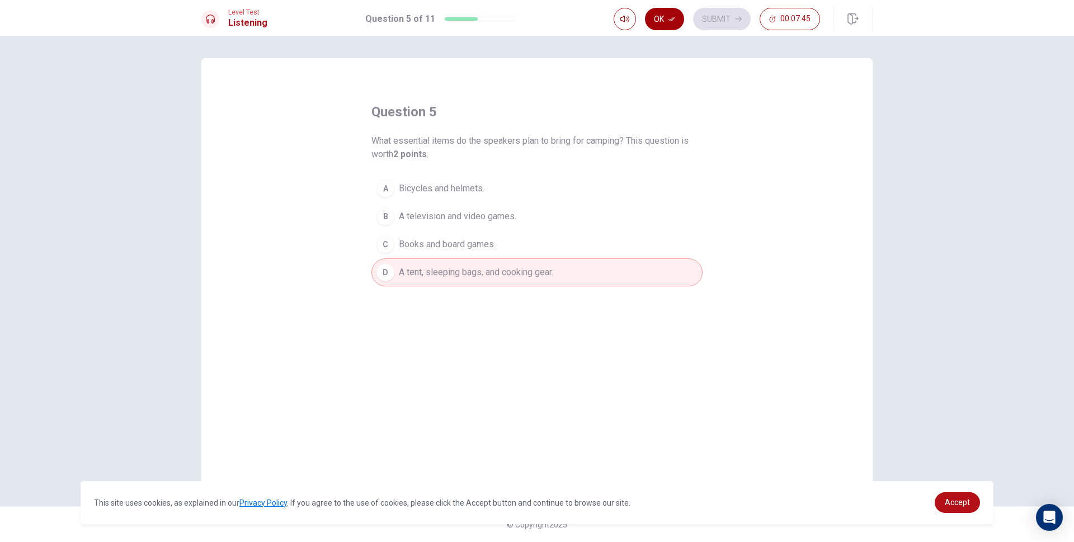
click at [664, 24] on button "Ok" at bounding box center [664, 19] width 39 height 22
click at [717, 24] on button "Submit" at bounding box center [722, 19] width 58 height 22
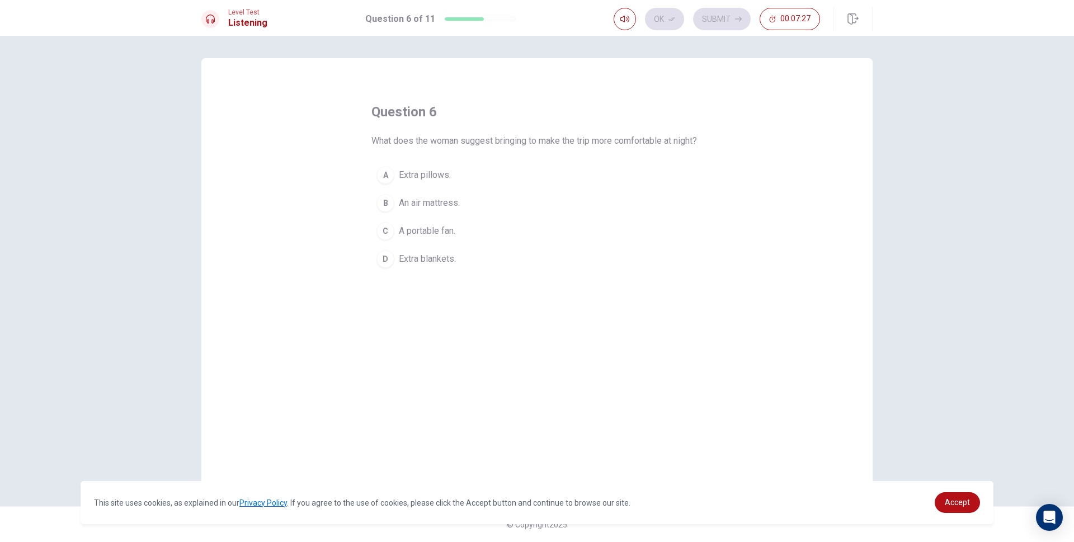
click at [406, 266] on span "Extra blankets." at bounding box center [427, 258] width 57 height 13
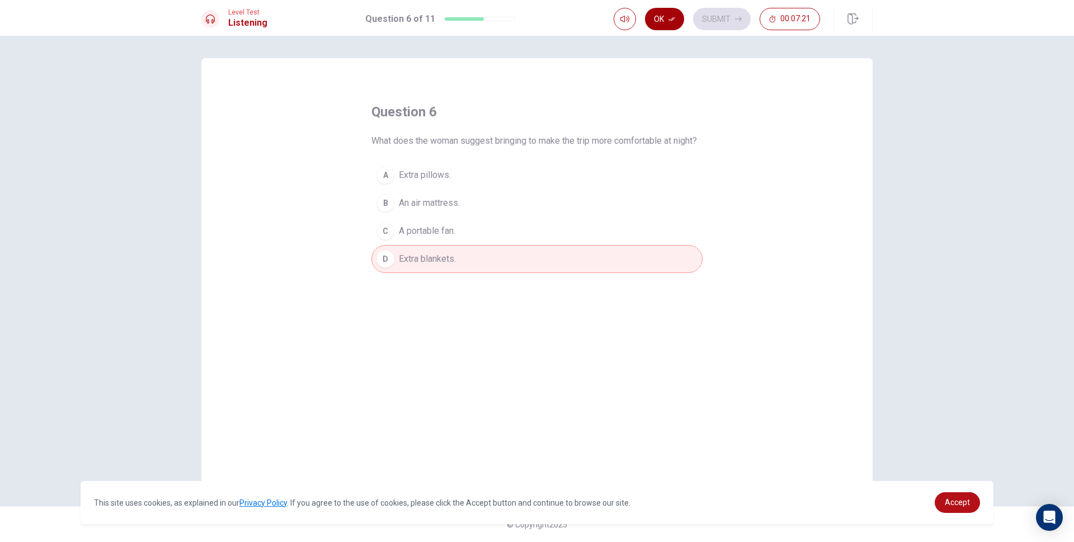
click at [668, 21] on icon "button" at bounding box center [671, 19] width 7 height 7
click at [723, 21] on button "Submit" at bounding box center [722, 19] width 58 height 22
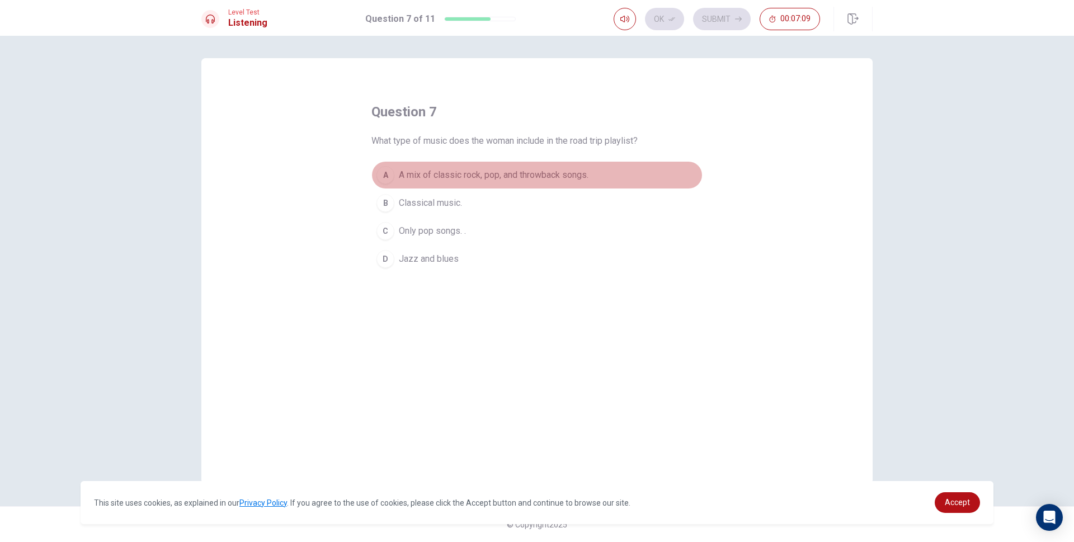
click at [478, 174] on span "A mix of classic rock, pop, and throwback songs." at bounding box center [494, 174] width 190 height 13
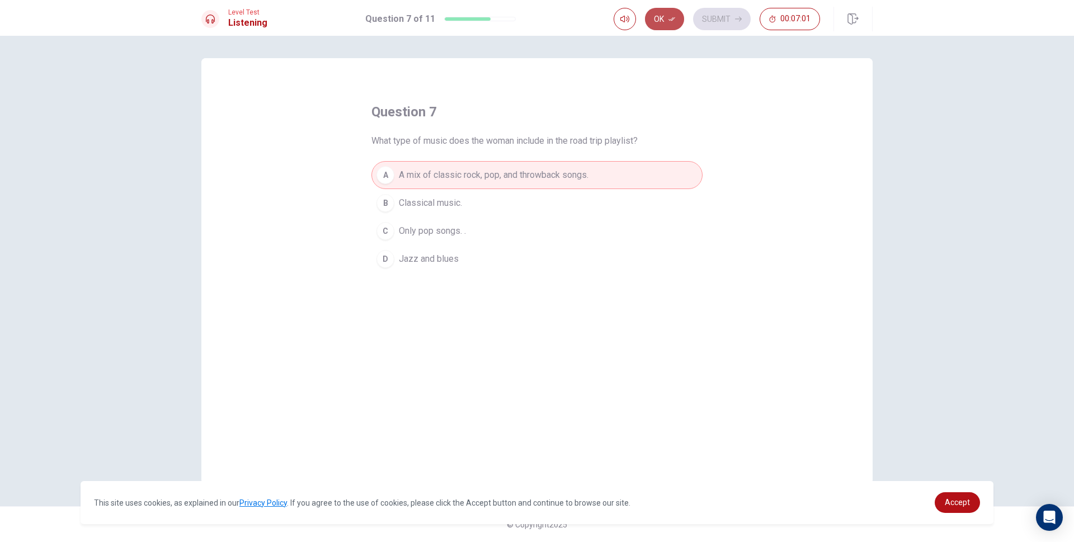
click at [670, 20] on icon "button" at bounding box center [671, 19] width 7 height 7
click at [725, 19] on button "Submit" at bounding box center [722, 19] width 58 height 22
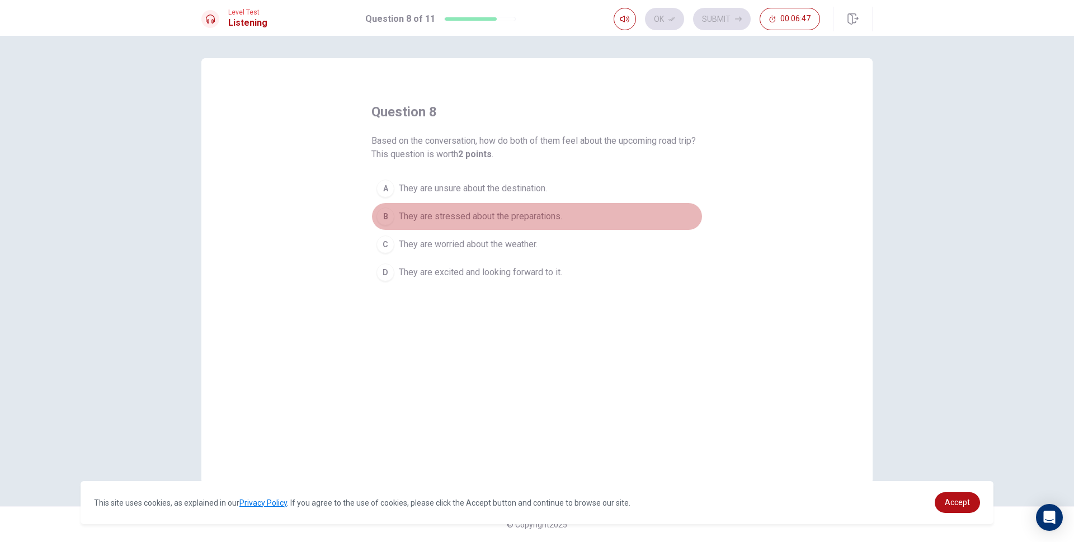
drag, startPoint x: 475, startPoint y: 215, endPoint x: 470, endPoint y: 225, distance: 11.5
click at [475, 215] on span "They are stressed about the preparations." at bounding box center [480, 216] width 163 height 13
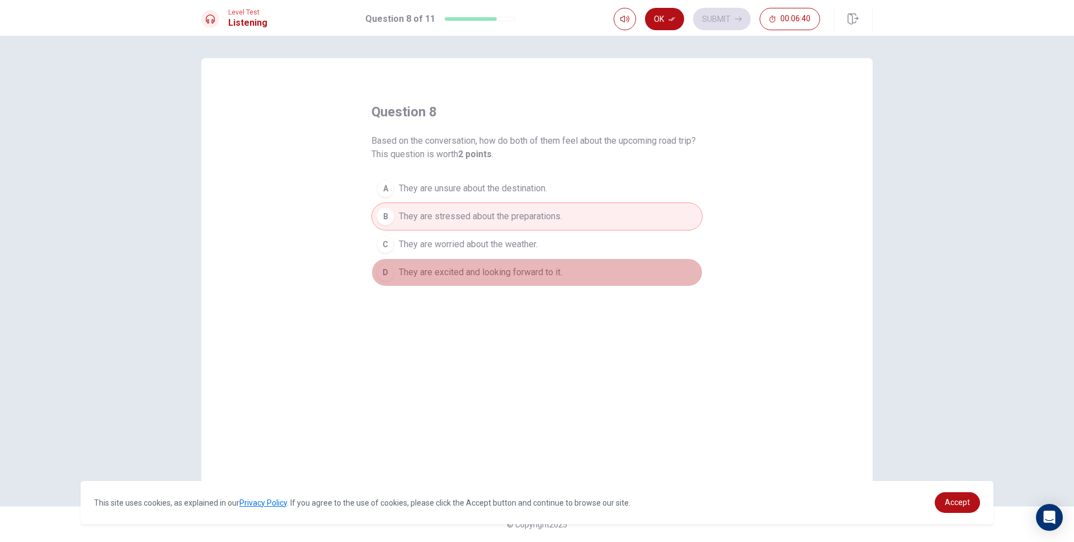
click at [513, 270] on span "They are excited and looking forward to it." at bounding box center [480, 272] width 163 height 13
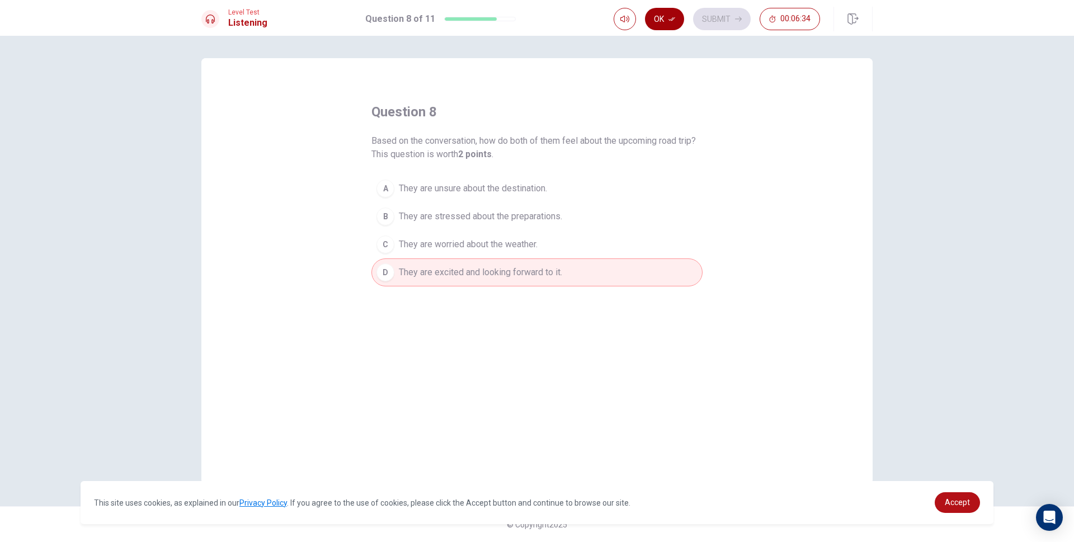
click at [672, 16] on icon "button" at bounding box center [671, 19] width 7 height 7
click at [734, 18] on button "Submit" at bounding box center [722, 19] width 58 height 22
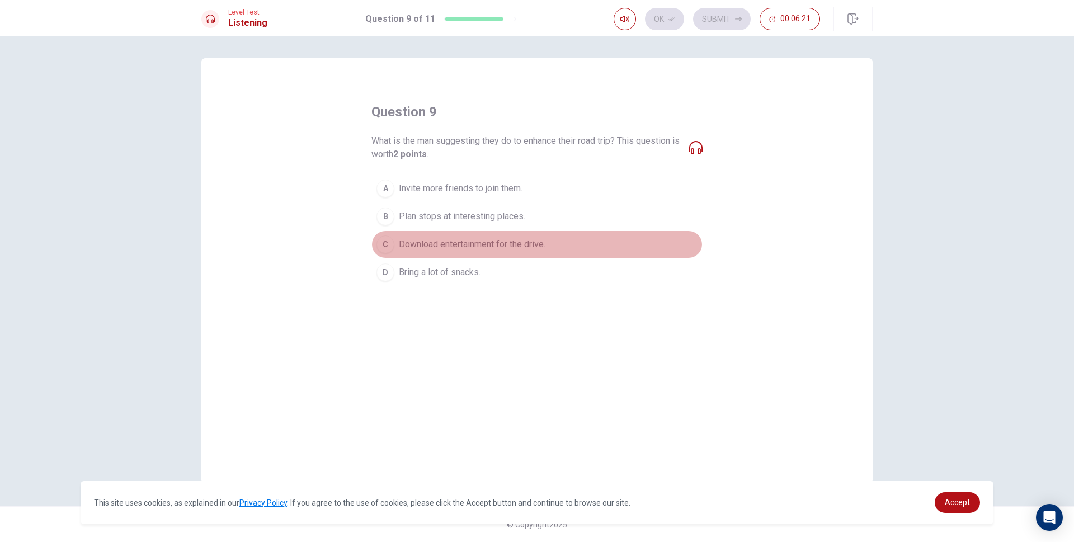
click at [474, 249] on span "Download entertainment for the drive." at bounding box center [472, 244] width 146 height 13
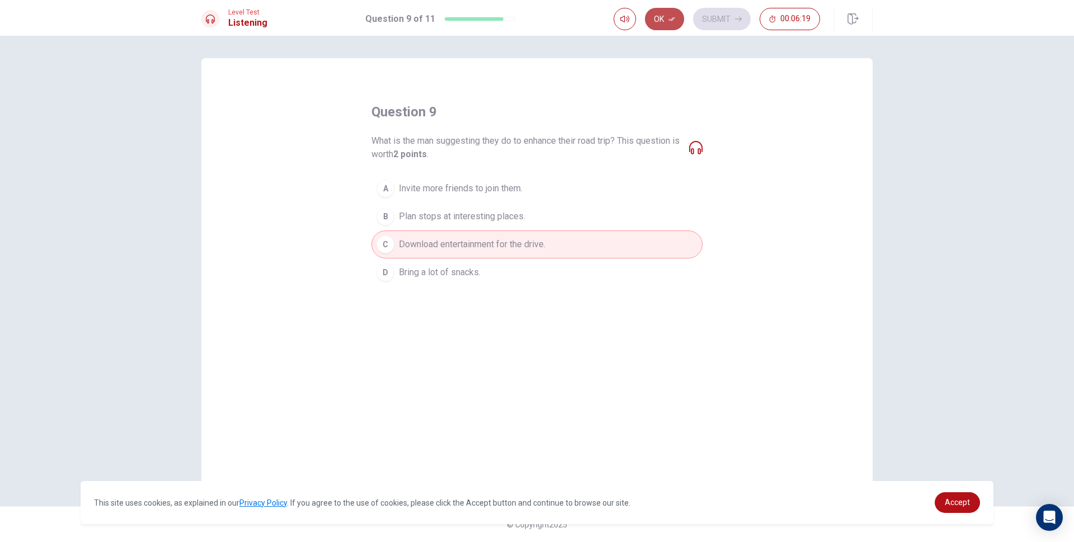
click at [661, 14] on button "Ok" at bounding box center [664, 19] width 39 height 22
click at [713, 18] on button "Submit" at bounding box center [722, 19] width 58 height 22
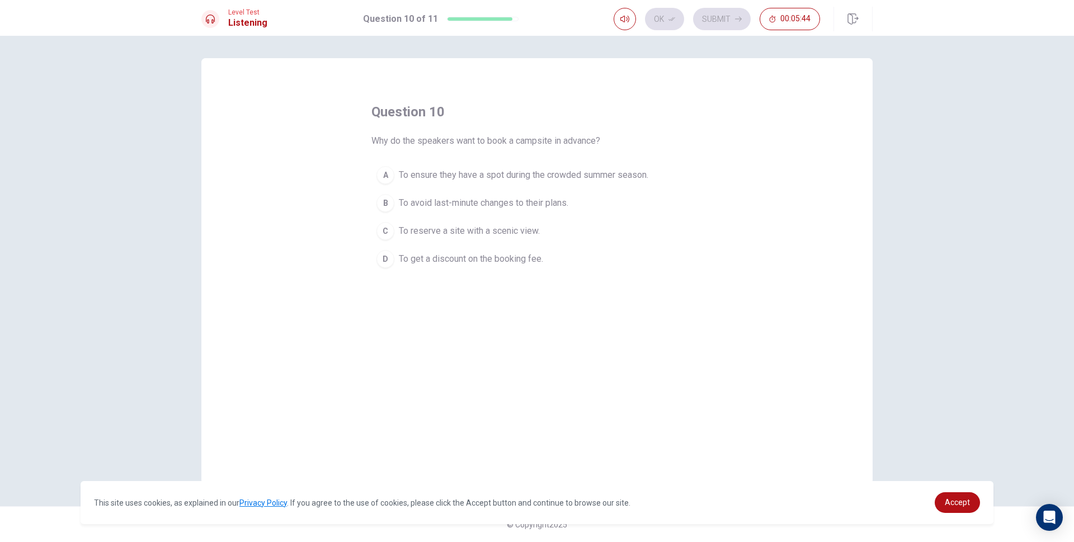
click at [516, 219] on button "C To reserve a site with a scenic view." at bounding box center [536, 231] width 331 height 28
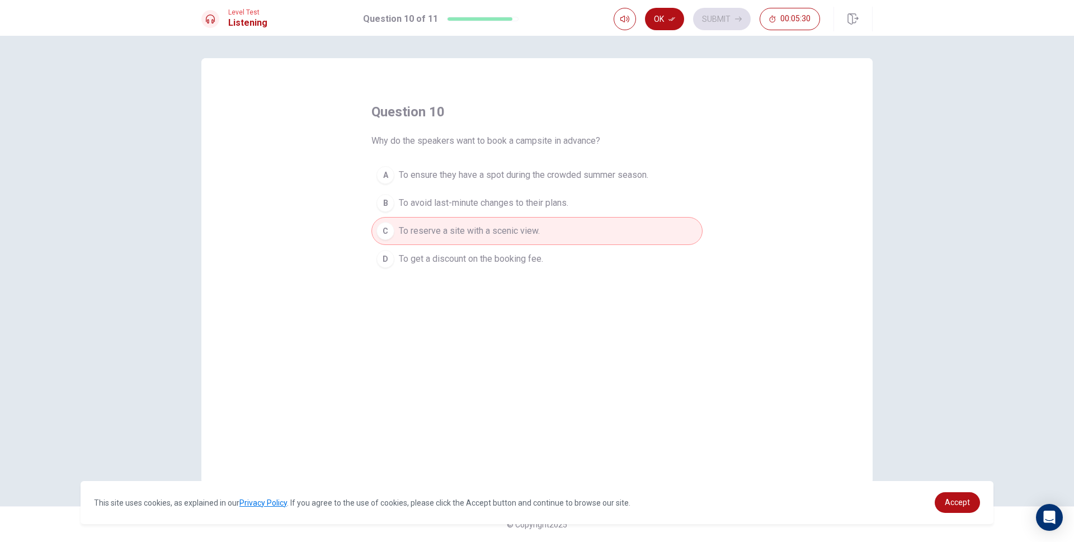
click at [449, 176] on span "To ensure they have a spot during the crowded summer season." at bounding box center [523, 174] width 249 height 13
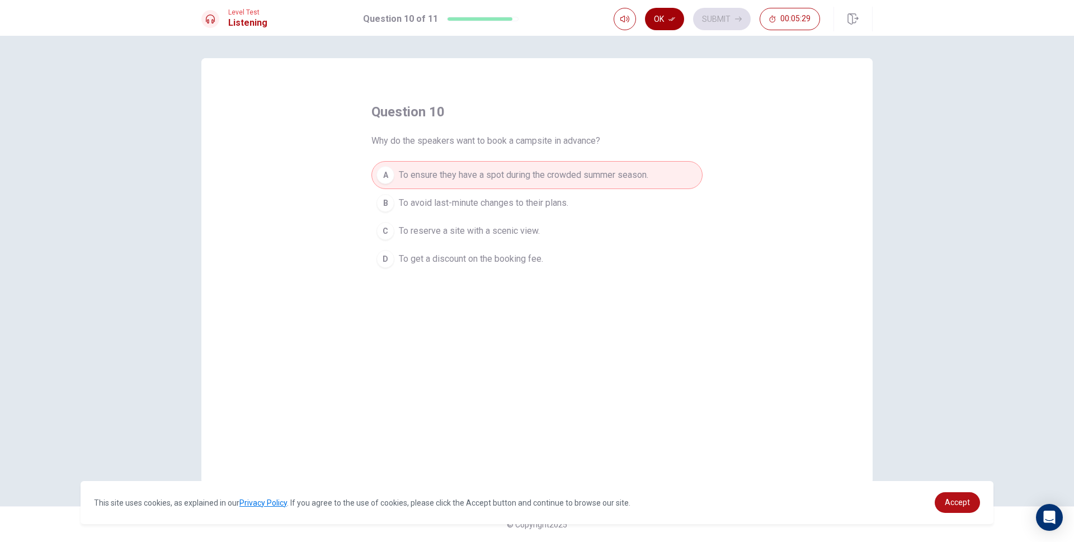
click at [665, 19] on button "Ok" at bounding box center [664, 19] width 39 height 22
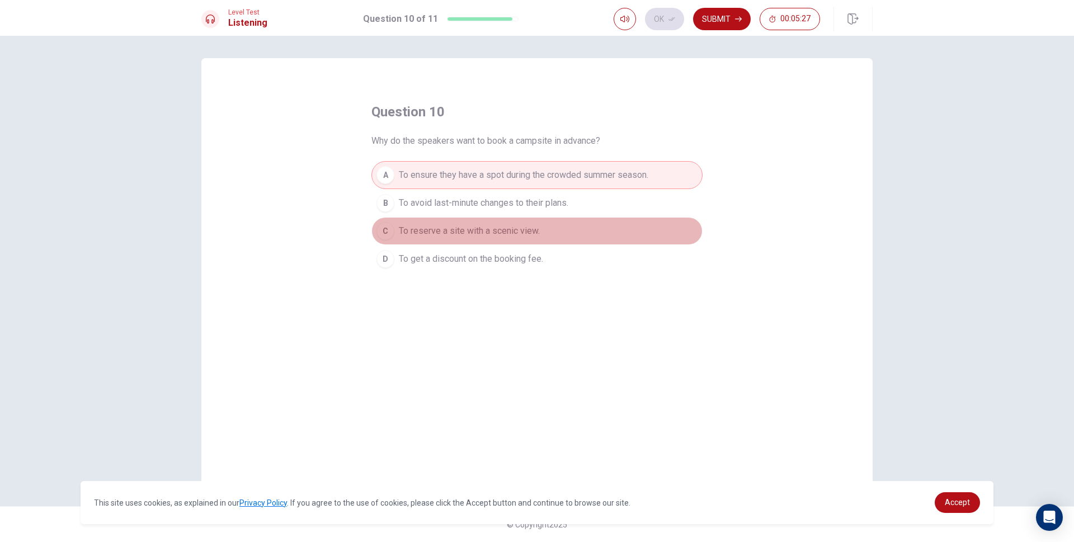
click at [528, 232] on span "To reserve a site with a scenic view." at bounding box center [469, 230] width 141 height 13
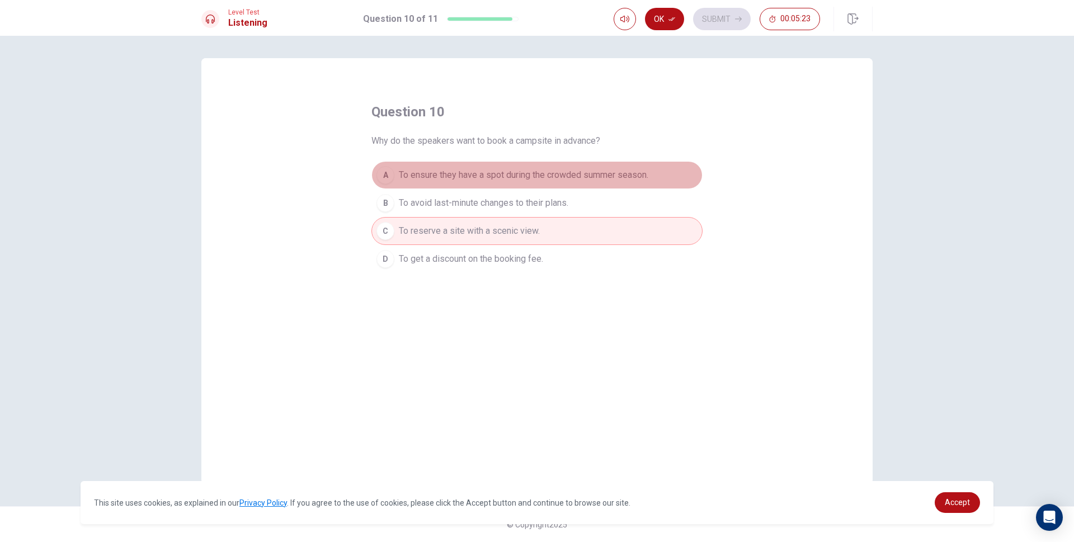
click at [597, 173] on span "To ensure they have a spot during the crowded summer season." at bounding box center [523, 174] width 249 height 13
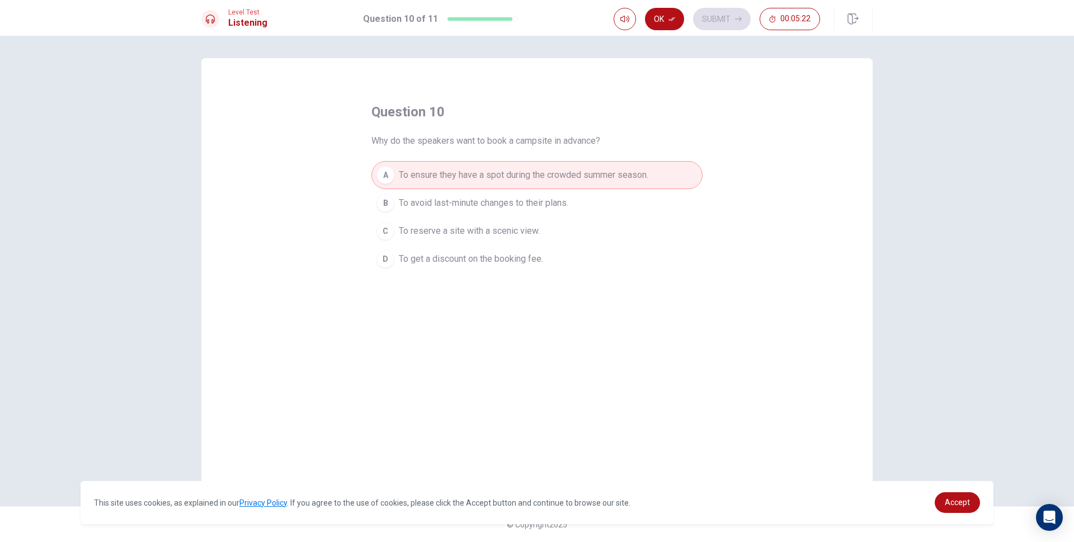
click at [656, 36] on div "Level Test Listening Question 10 of 11 Ok Submit 00:05:22 Question 10 of 11 00:…" at bounding box center [537, 271] width 1074 height 542
click at [669, 25] on button "Ok" at bounding box center [664, 19] width 39 height 22
click at [709, 16] on button "Submit" at bounding box center [722, 19] width 58 height 22
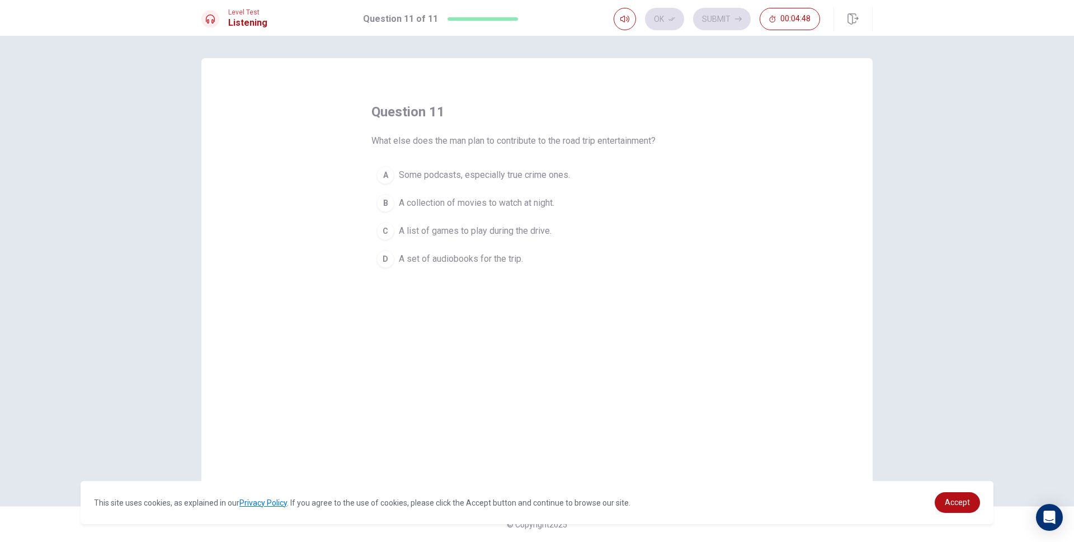
click at [458, 171] on span "Some podcasts, especially true crime ones." at bounding box center [484, 174] width 171 height 13
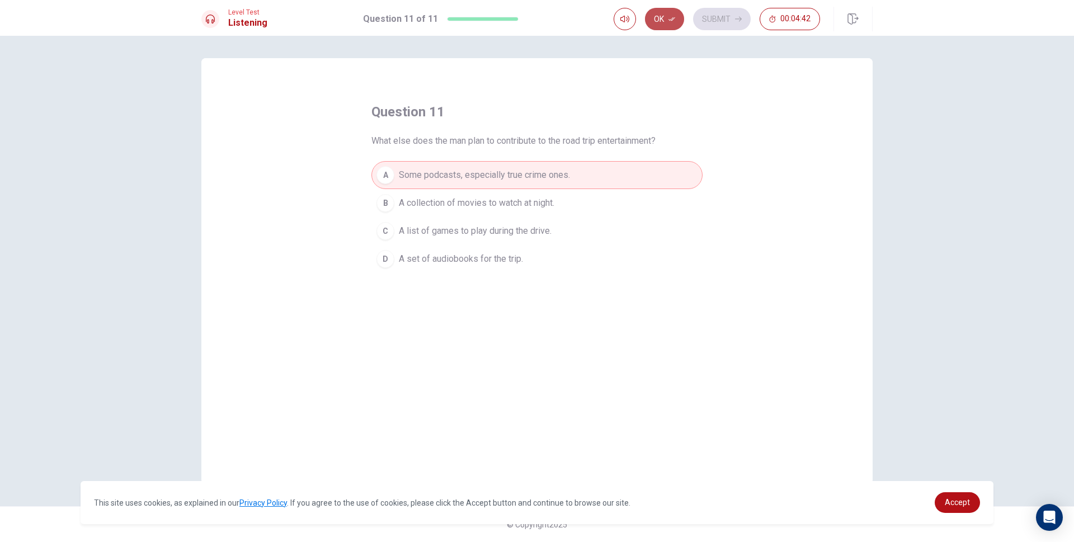
click at [670, 10] on button "Ok" at bounding box center [664, 19] width 39 height 22
click at [721, 18] on button "Submit" at bounding box center [722, 19] width 58 height 22
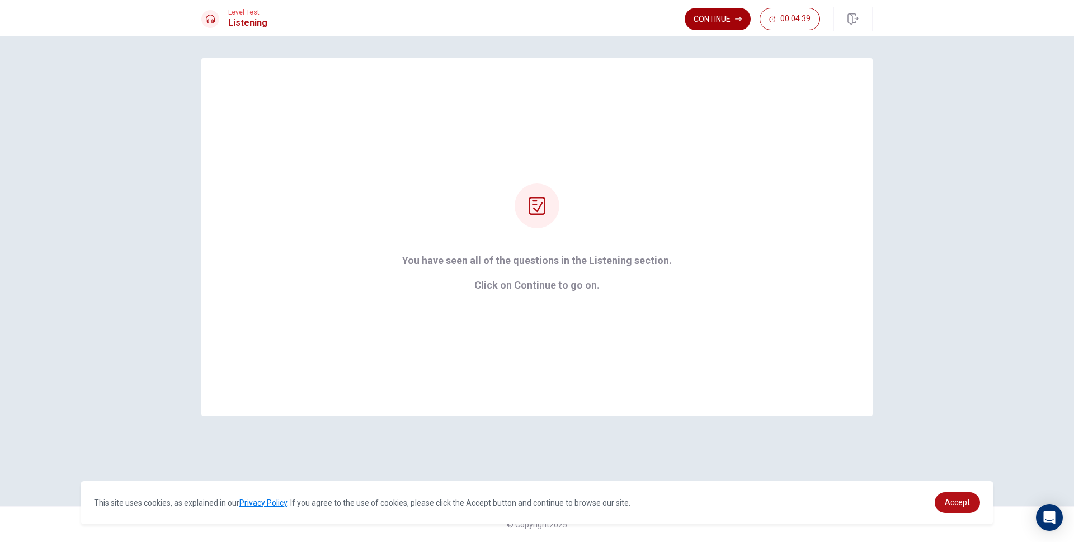
click at [730, 21] on button "Continue" at bounding box center [717, 19] width 66 height 22
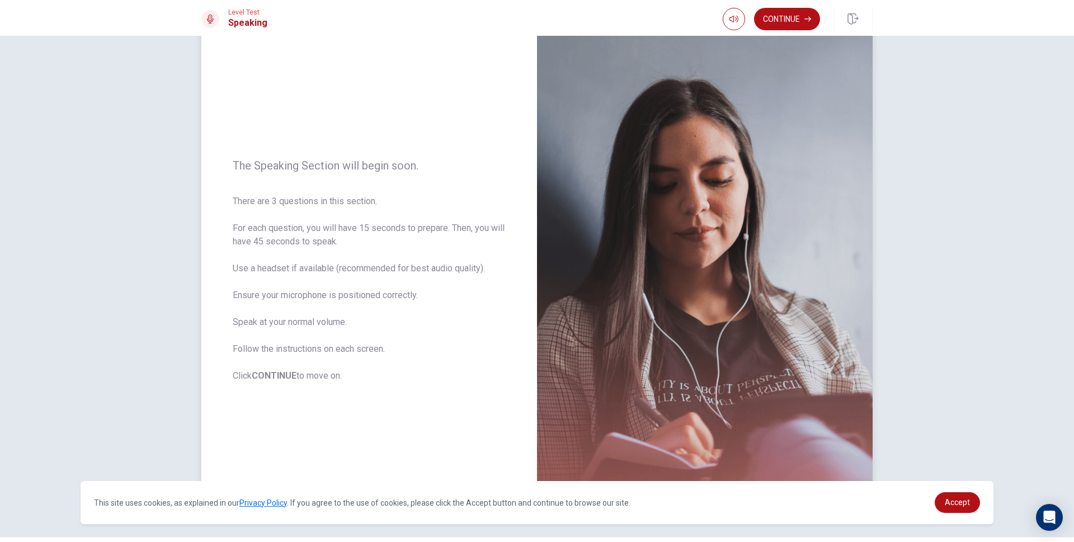
scroll to position [62, 0]
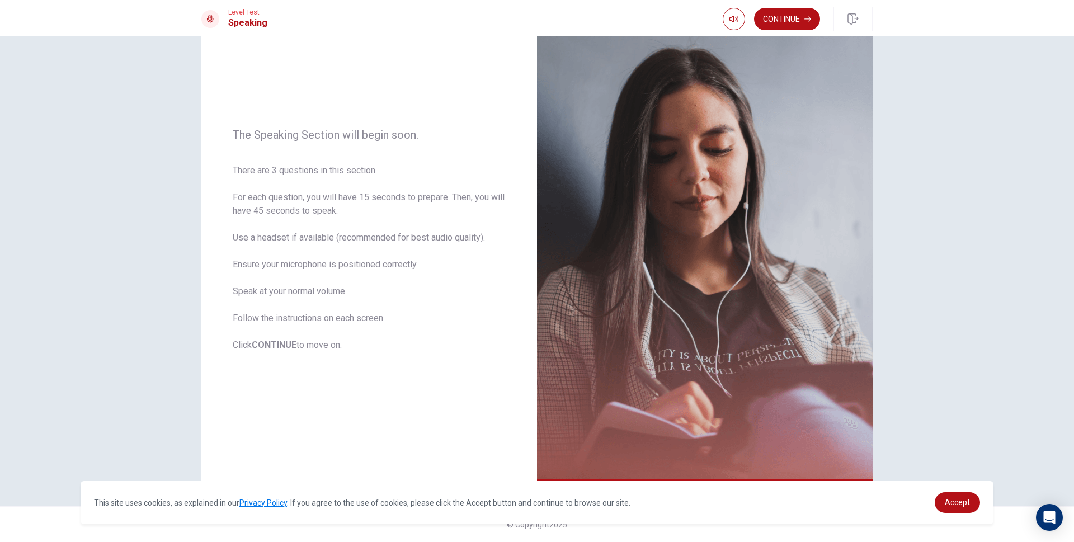
drag, startPoint x: 781, startPoint y: 18, endPoint x: 781, endPoint y: 32, distance: 14.0
click at [782, 31] on div "Level Test Speaking Continue" at bounding box center [537, 18] width 1074 height 36
click at [801, 12] on button "Continue" at bounding box center [787, 19] width 66 height 22
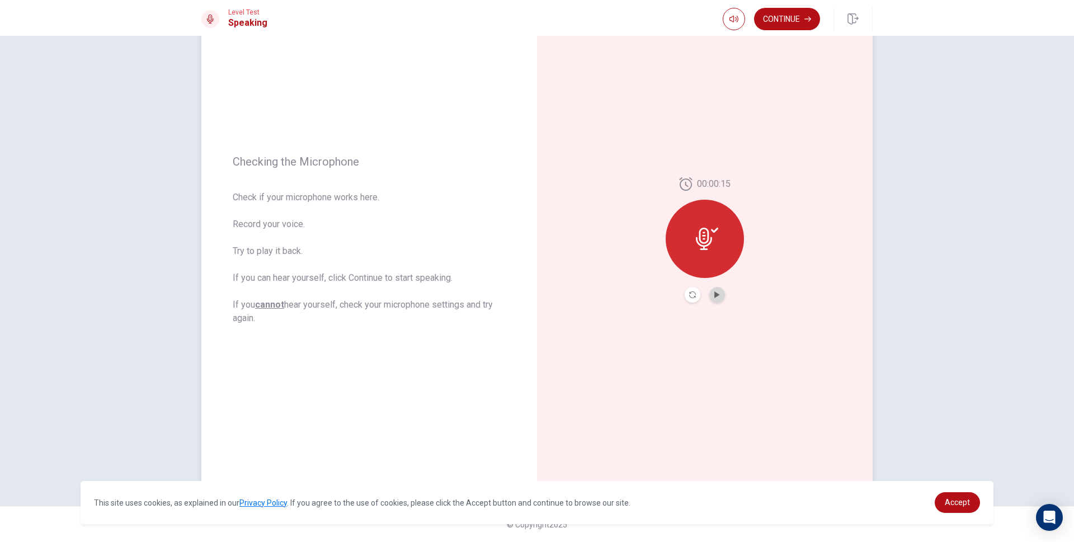
click at [712, 299] on button "Play Audio" at bounding box center [717, 295] width 16 height 16
click at [693, 299] on button "Record Again" at bounding box center [692, 295] width 16 height 16
click at [711, 268] on span "Stop Recording" at bounding box center [705, 260] width 42 height 18
click at [692, 295] on icon "Record Again" at bounding box center [692, 294] width 7 height 7
click at [709, 271] on div "Stop Recording" at bounding box center [704, 246] width 78 height 78
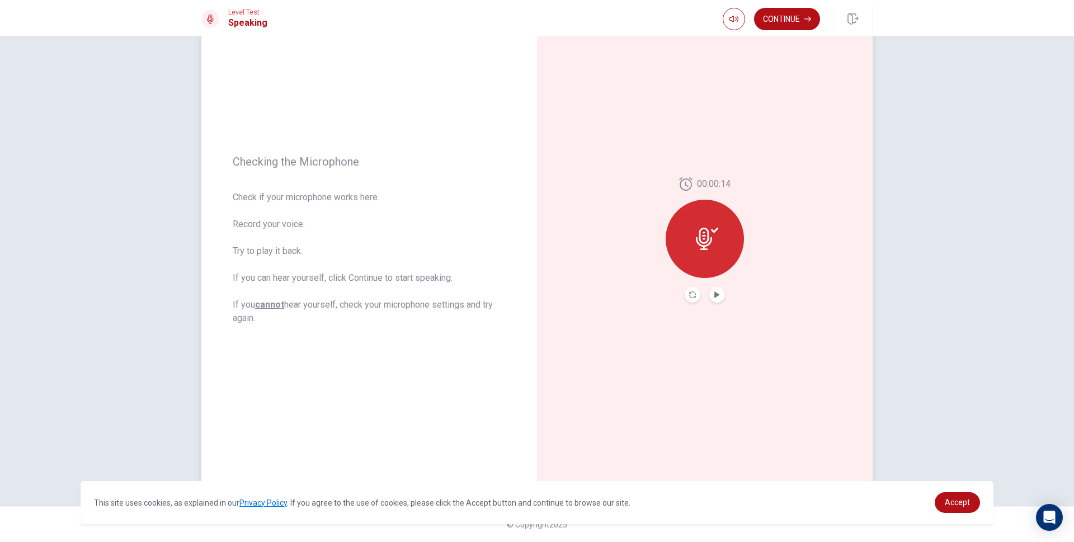
click at [710, 271] on div at bounding box center [704, 239] width 78 height 78
click at [712, 299] on button "Play Audio" at bounding box center [717, 295] width 16 height 16
click at [716, 296] on icon "Play Audio" at bounding box center [716, 294] width 7 height 7
click at [726, 297] on button "Record Again" at bounding box center [704, 294] width 83 height 22
click at [712, 252] on span "Stop Recording" at bounding box center [705, 260] width 42 height 18
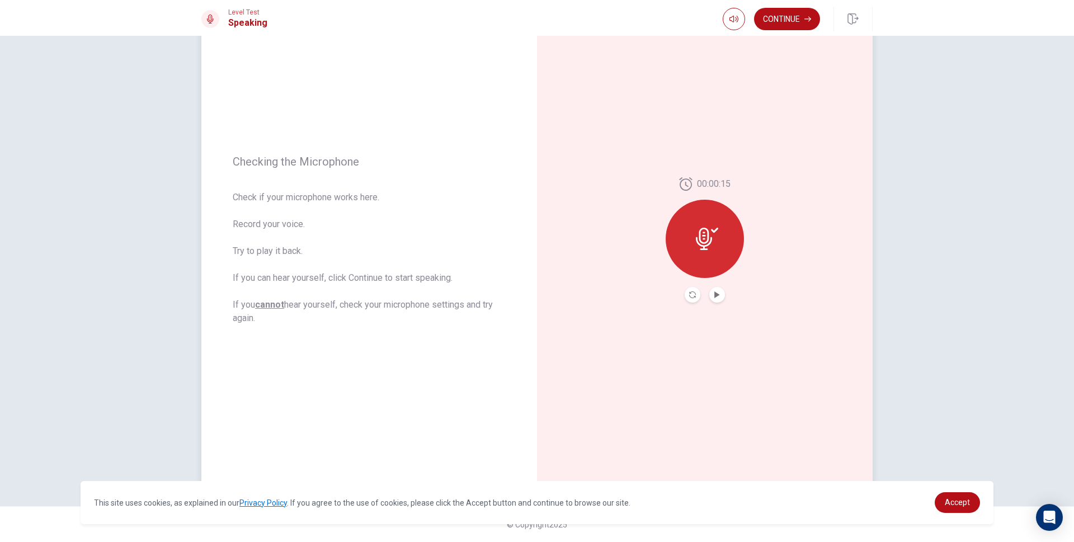
click at [721, 297] on button "Play Audio" at bounding box center [717, 295] width 16 height 16
click at [713, 294] on icon "Play Audio" at bounding box center [716, 294] width 7 height 7
click at [709, 259] on div at bounding box center [704, 239] width 78 height 78
click at [692, 296] on icon "Record Again" at bounding box center [692, 294] width 7 height 7
click at [713, 291] on button "Play Audio" at bounding box center [717, 295] width 16 height 16
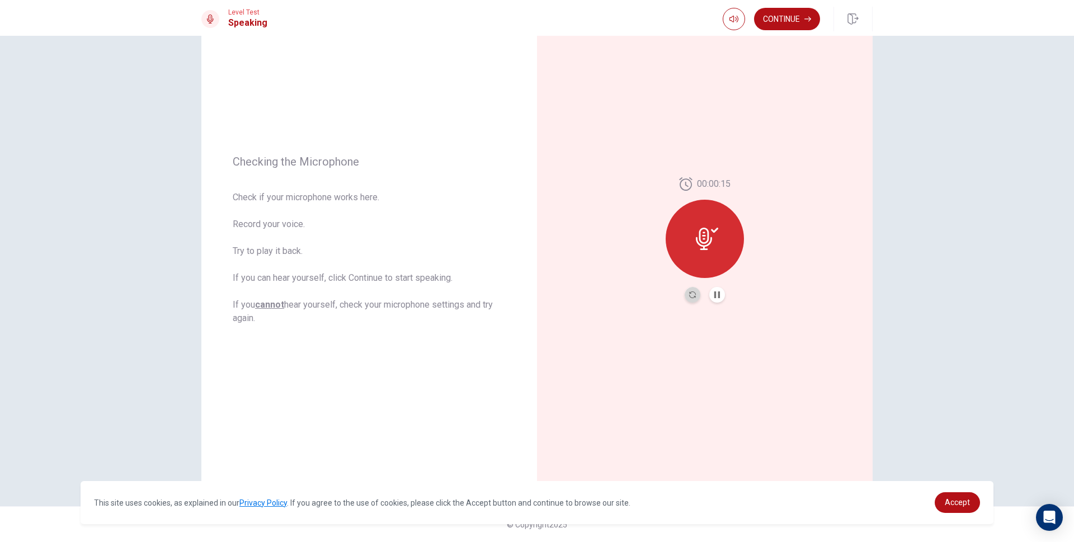
click at [695, 295] on button "Record Again" at bounding box center [692, 295] width 16 height 16
click at [785, 13] on button "Continue" at bounding box center [787, 19] width 66 height 22
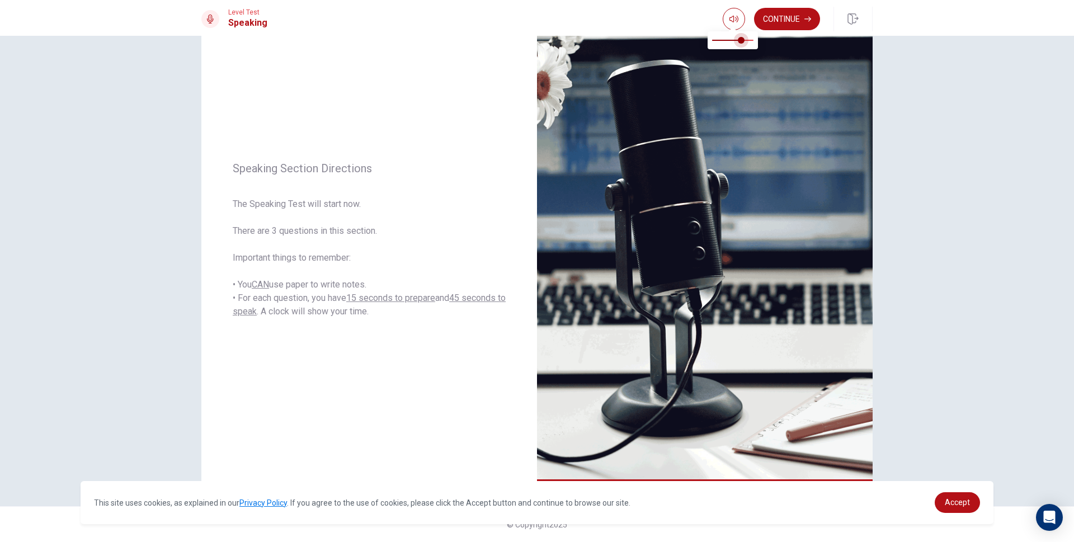
type input "1"
drag, startPoint x: 750, startPoint y: 40, endPoint x: 758, endPoint y: 50, distance: 13.1
click at [757, 44] on span at bounding box center [753, 40] width 7 height 7
click at [758, 51] on body "This site uses cookies, as explained in our Privacy Policy . If you agree to th…" at bounding box center [537, 271] width 1074 height 542
click at [801, 24] on button "Continue" at bounding box center [787, 19] width 66 height 22
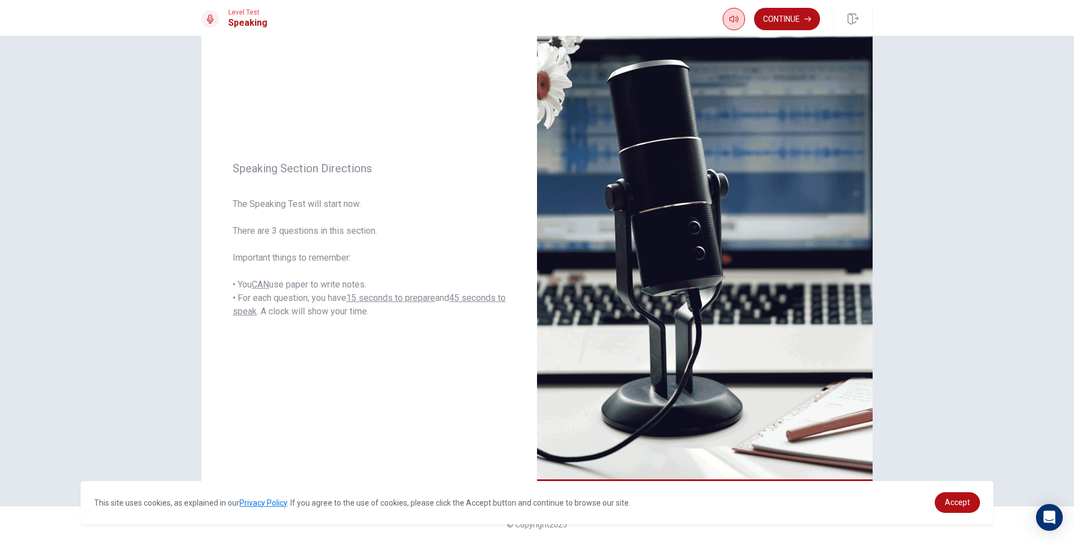
scroll to position [0, 0]
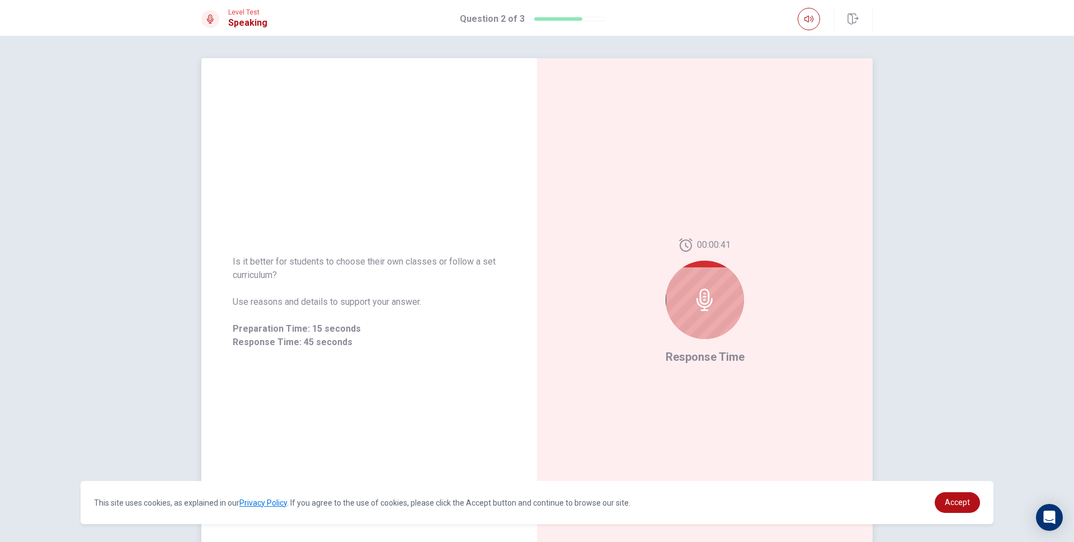
click at [716, 302] on div at bounding box center [704, 300] width 78 height 78
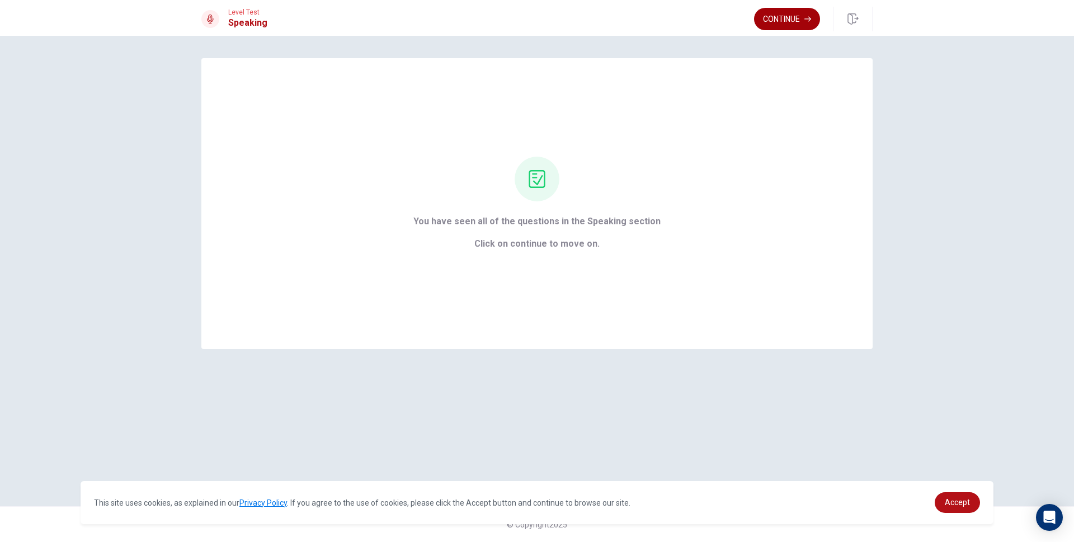
click at [786, 30] on button "Continue" at bounding box center [787, 19] width 66 height 22
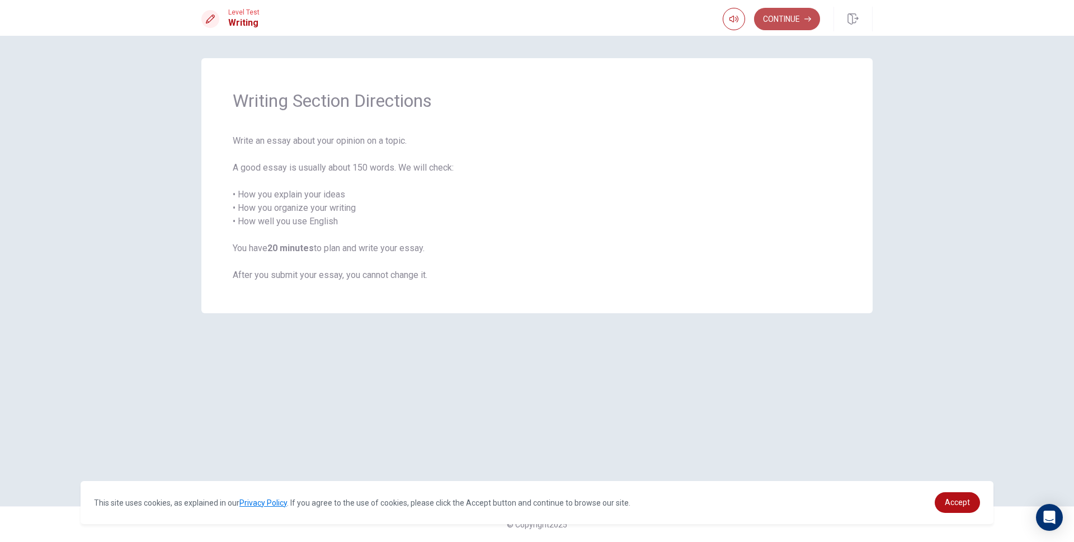
click at [788, 20] on button "Continue" at bounding box center [787, 19] width 66 height 22
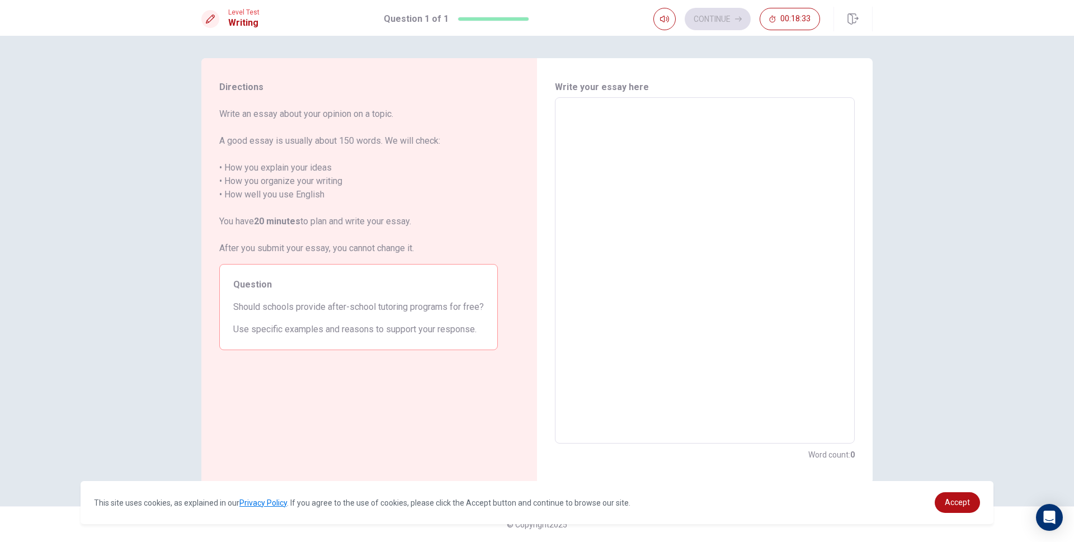
click at [607, 138] on textarea at bounding box center [705, 271] width 284 height 328
type textarea "i"
type textarea "x"
type textarea "i"
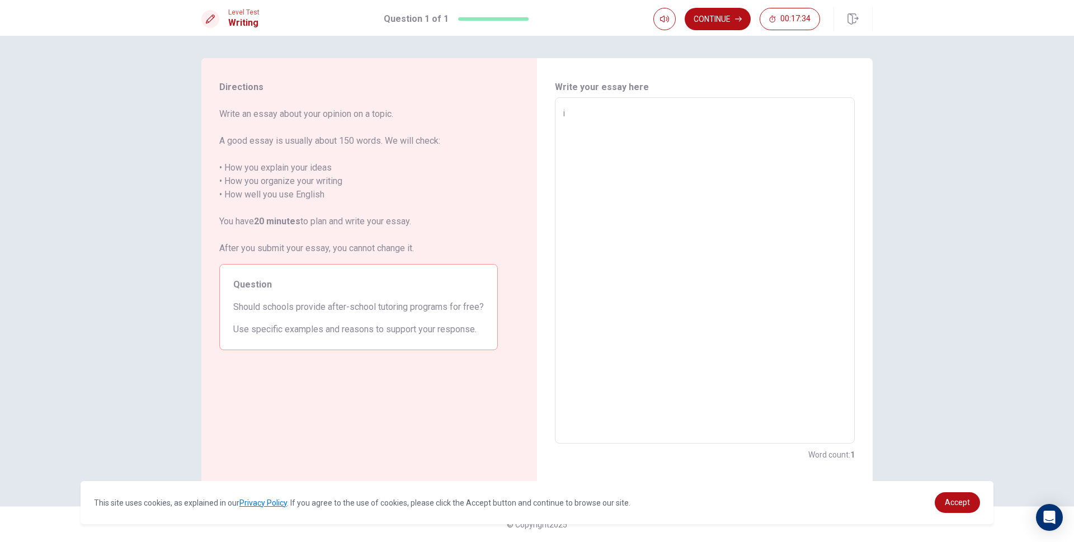
type textarea "x"
type textarea "ร"
type textarea "x"
type textarea "ณ"
type textarea "x"
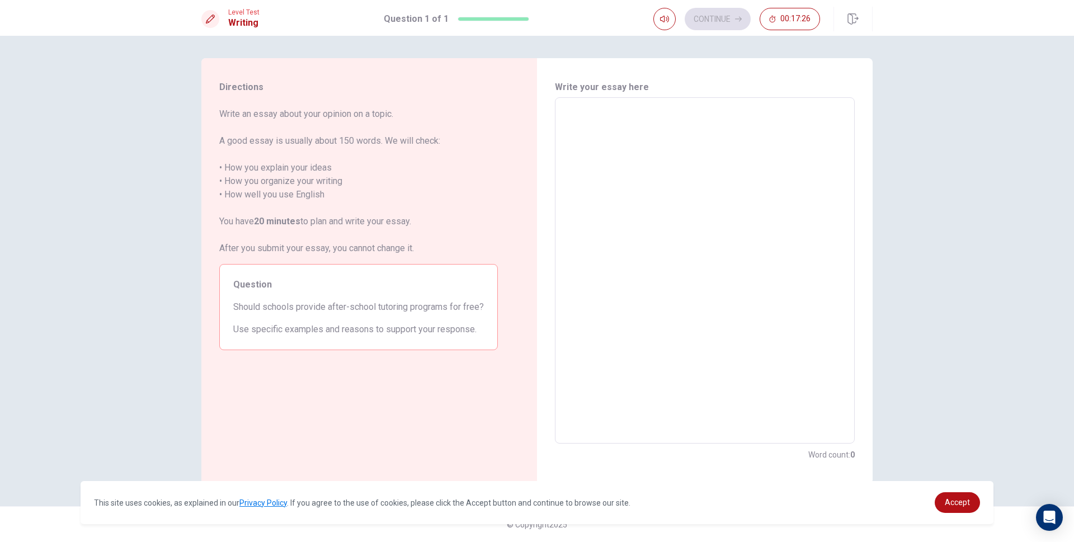
type textarea "I"
type textarea "x"
type textarea "I"
type textarea "x"
type textarea "I t"
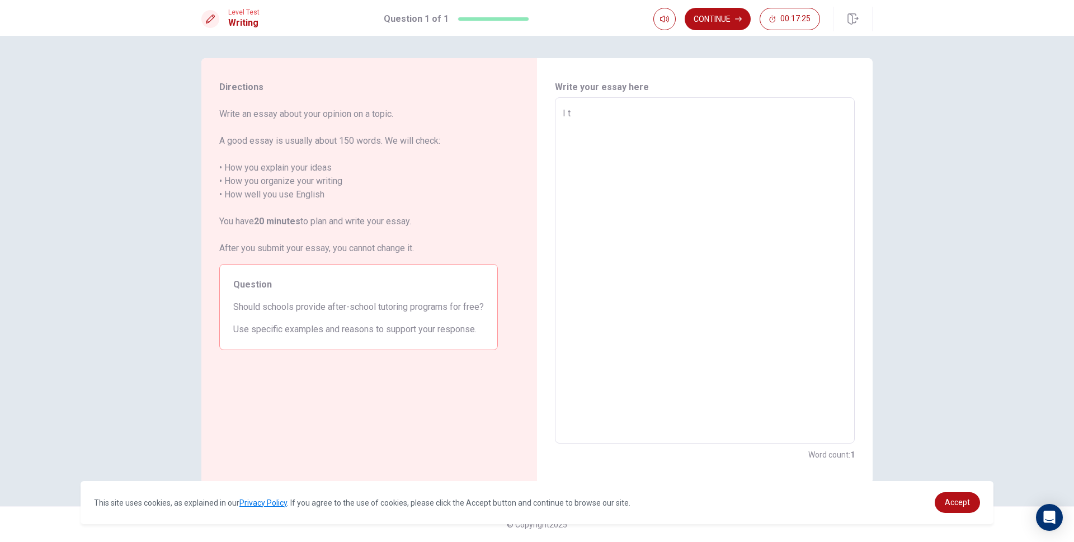
type textarea "x"
type textarea "I tk"
type textarea "x"
type textarea "I t"
type textarea "x"
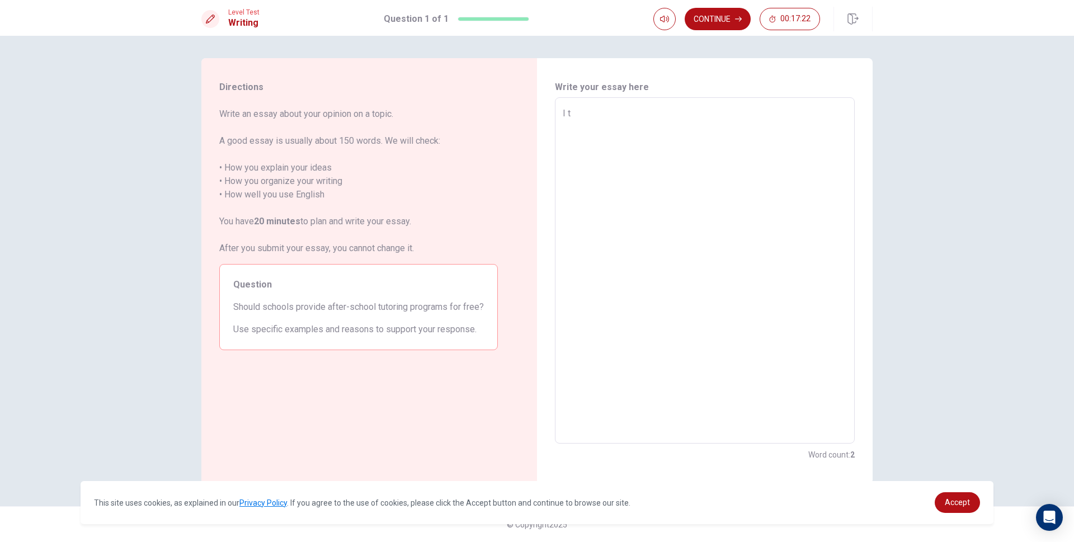
type textarea "I th"
type textarea "x"
type textarea "I thi"
type textarea "x"
type textarea "I thin"
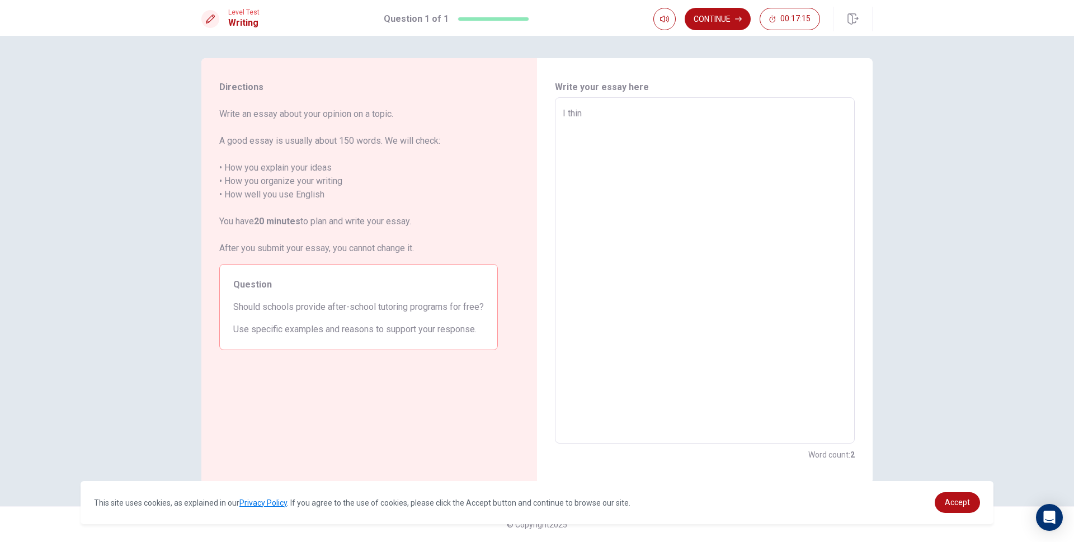
type textarea "x"
type textarea "I thi"
type textarea "x"
type textarea "I th"
type textarea "x"
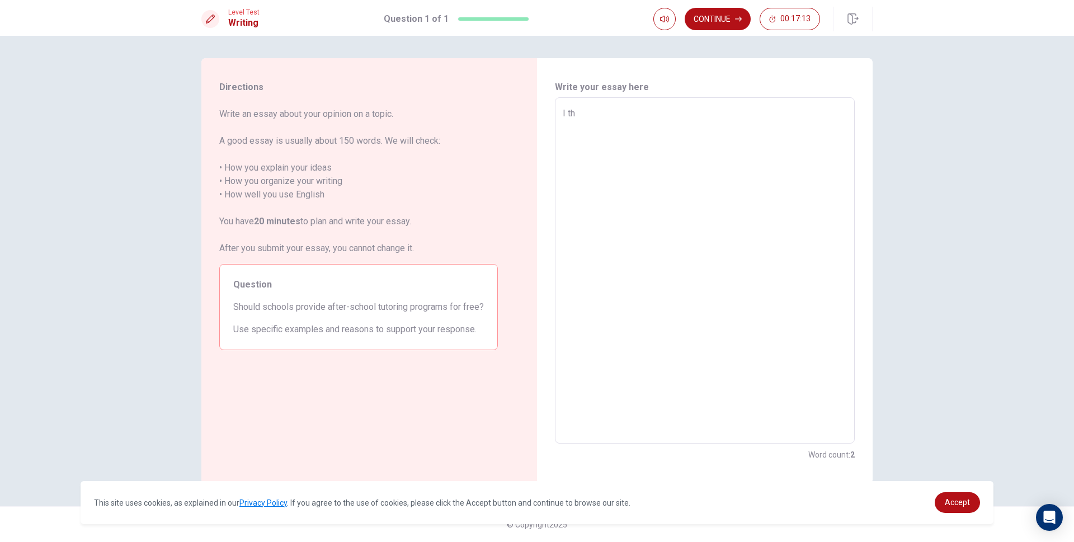
type textarea "I t"
type textarea "x"
type textarea "I"
type textarea "x"
type textarea "I a"
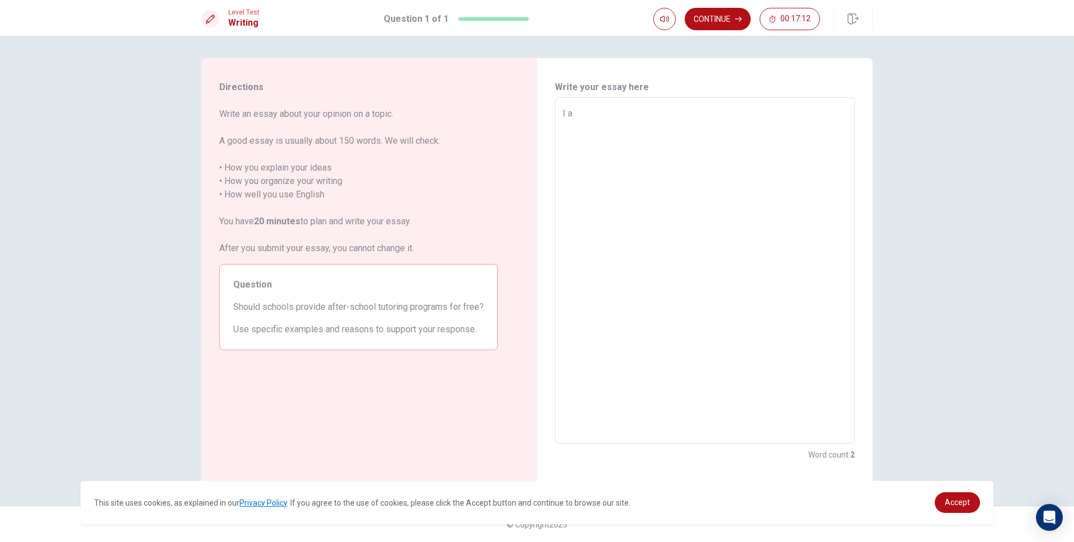
type textarea "x"
type textarea "I ag"
type textarea "x"
type textarea "I agr"
type textarea "x"
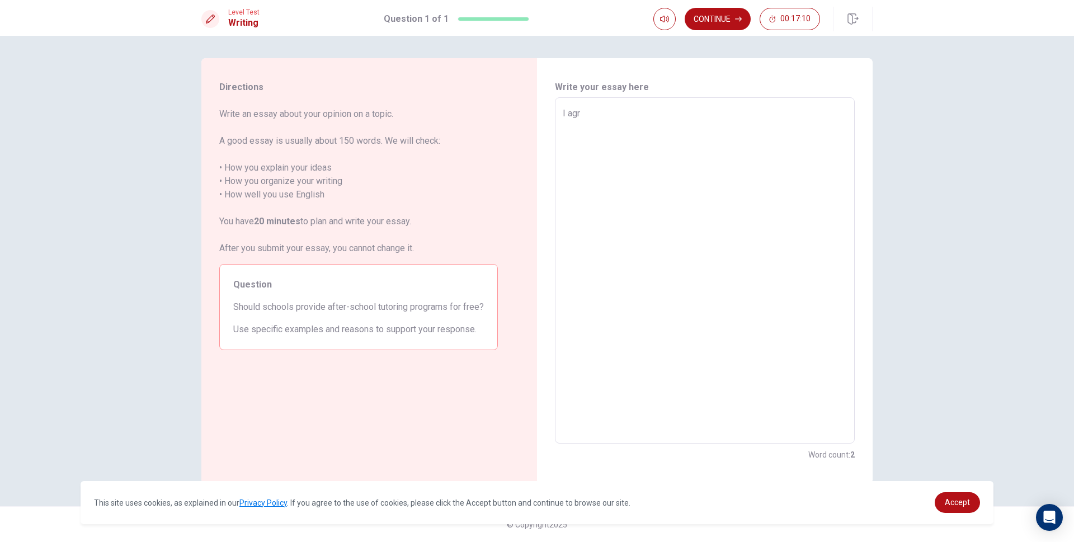
type textarea "I agre"
type textarea "x"
type textarea "I agree"
type textarea "x"
type textarea "I agree"
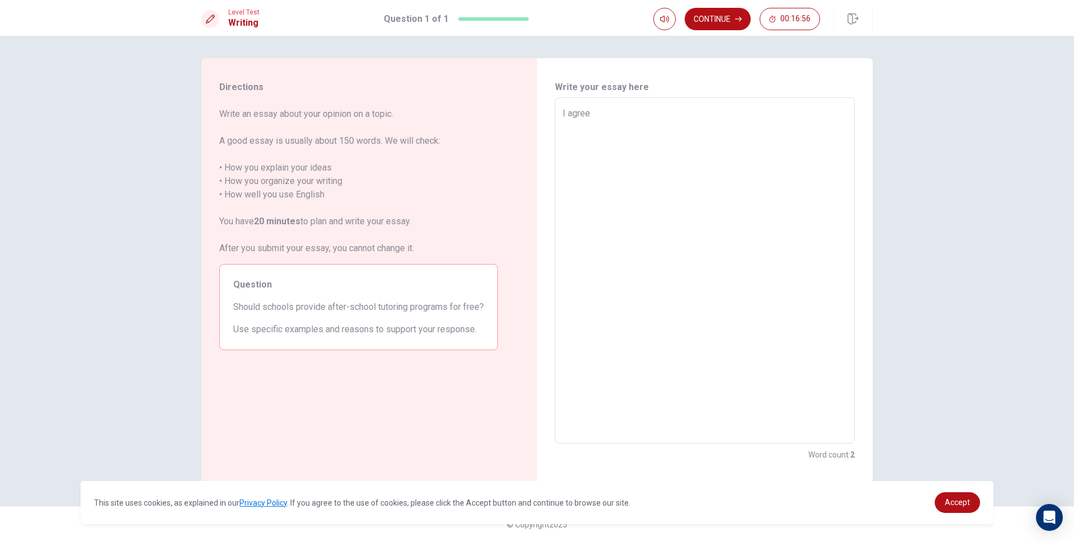
type textarea "x"
type textarea "I agree f"
type textarea "x"
type textarea "I agree fo"
type textarea "x"
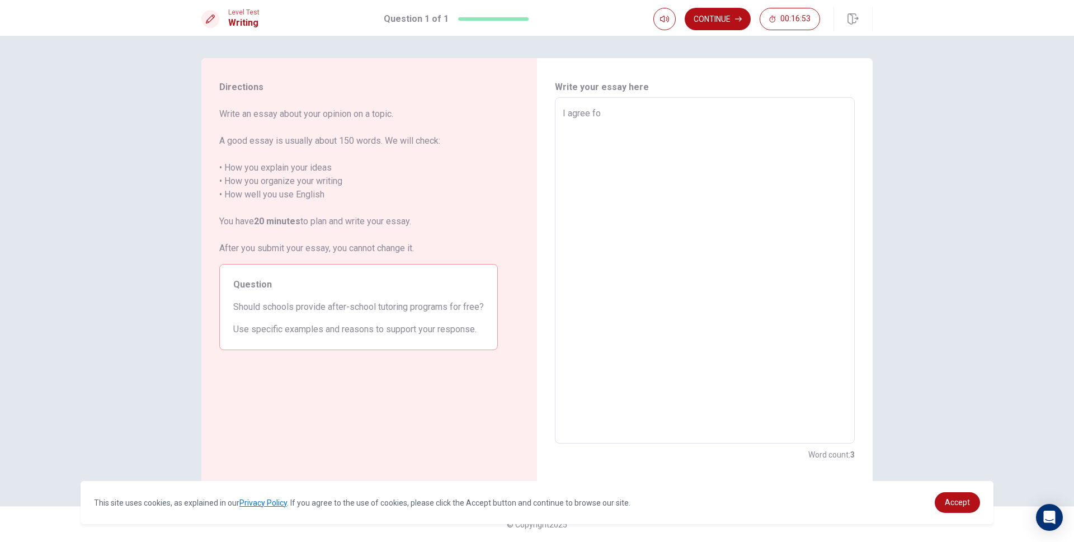
type textarea "I agree for"
type textarea "x"
type textarea "I agree for"
type textarea "x"
type textarea "I agree for p"
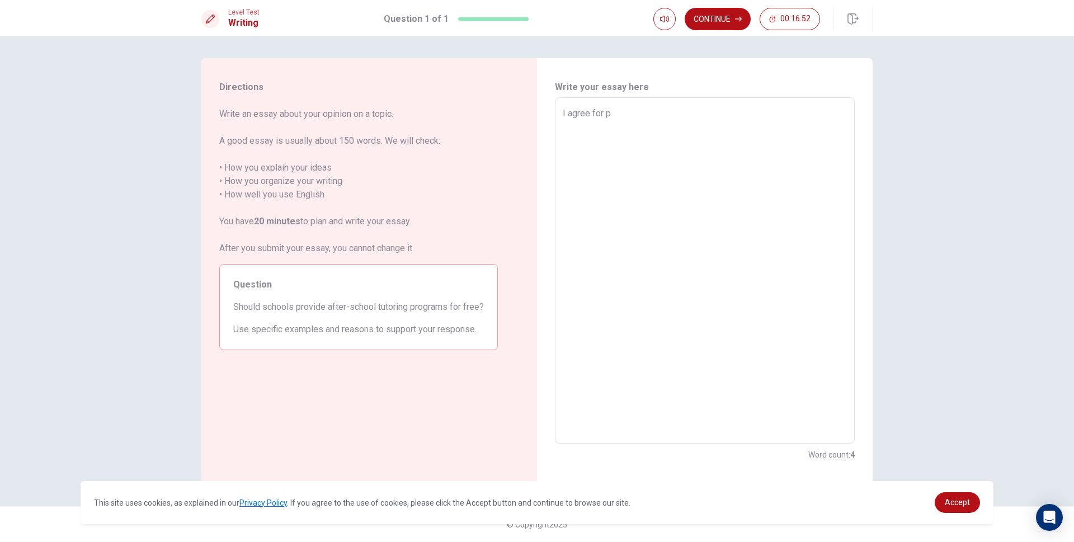
type textarea "x"
type textarea "I agree for pr"
type textarea "x"
type textarea "I agree for pro"
type textarea "x"
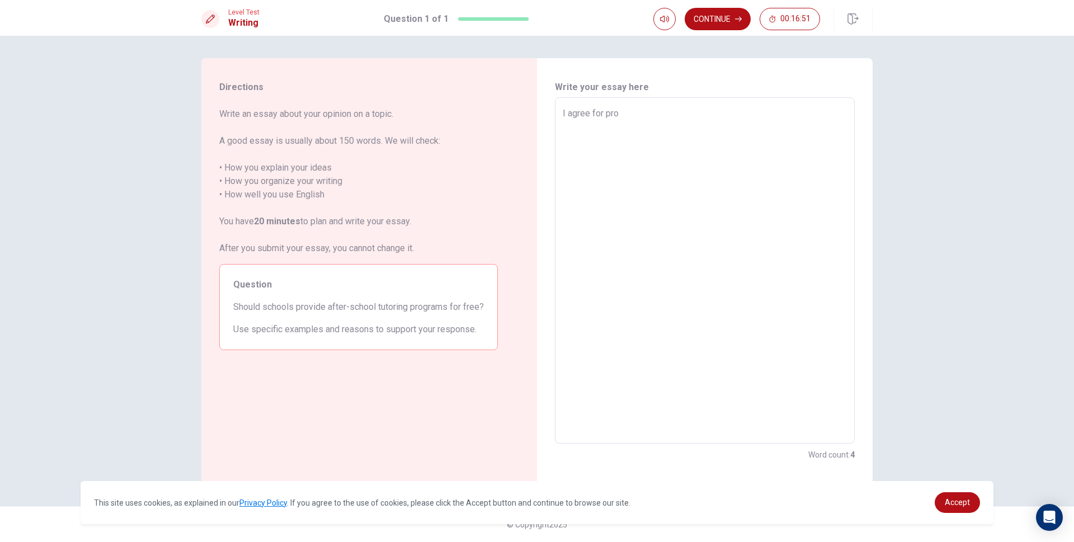
type textarea "I agree for prov"
type textarea "x"
type textarea "I agree for provi"
type textarea "x"
type textarea "I agree for provid"
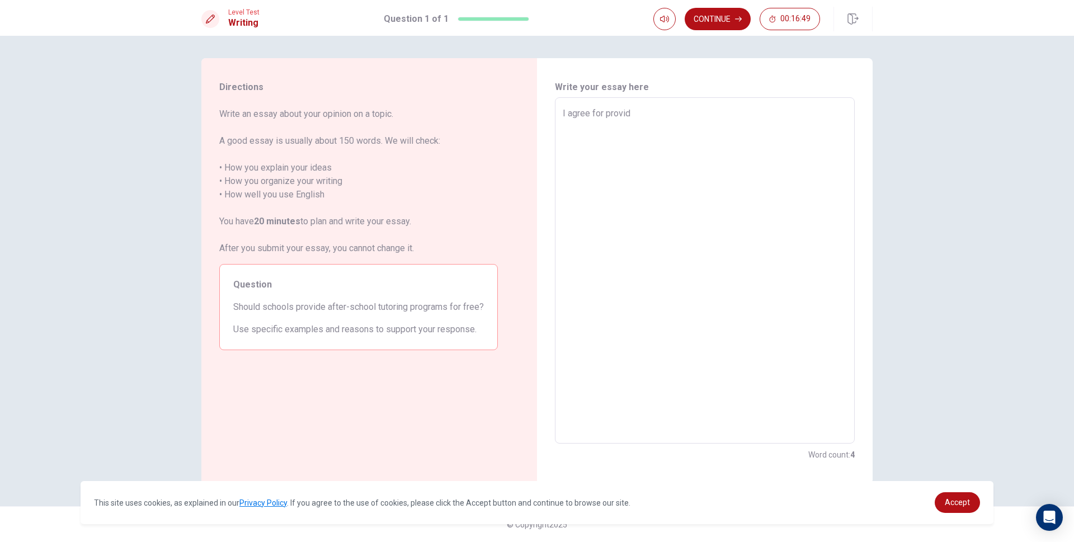
type textarea "x"
type textarea "I agree for provide"
type textarea "x"
type textarea "I agree for provide"
type textarea "x"
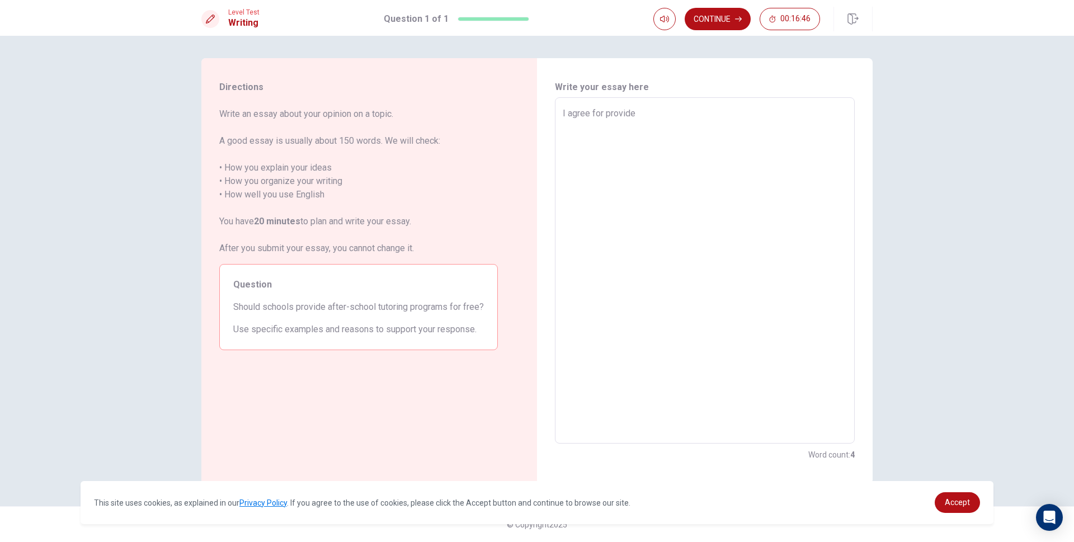
type textarea "I agree for provide a"
type textarea "x"
type textarea "I agree for provide af"
type textarea "x"
type textarea "I agree for provide aft"
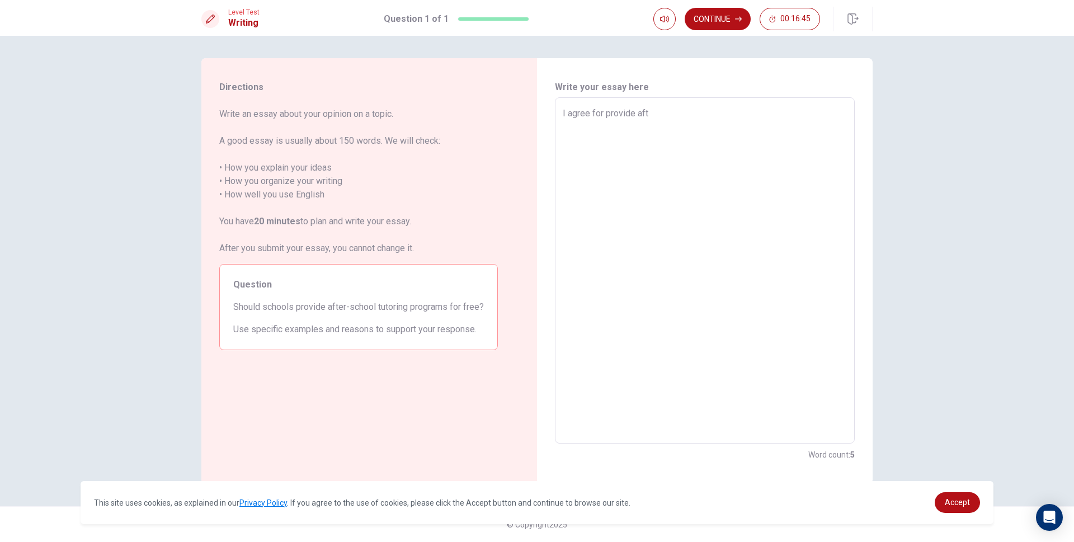
type textarea "x"
type textarea "I agree for provide afte"
type textarea "x"
type textarea "I agree for provide after"
type textarea "x"
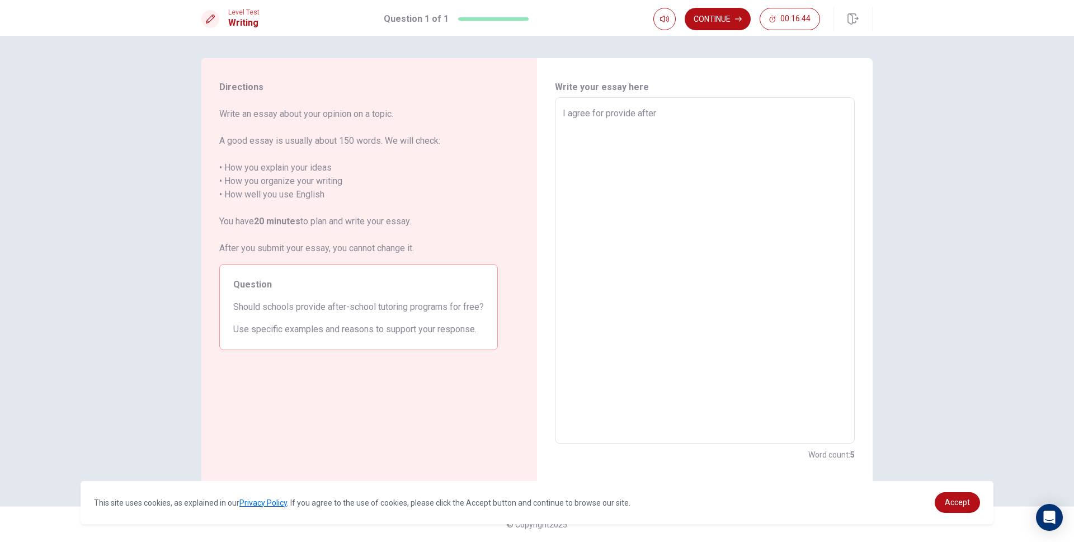
type textarea "I agree for provide after"
type textarea "x"
type textarea "I agree for provide after s"
type textarea "x"
type textarea "I agree for provide after sg"
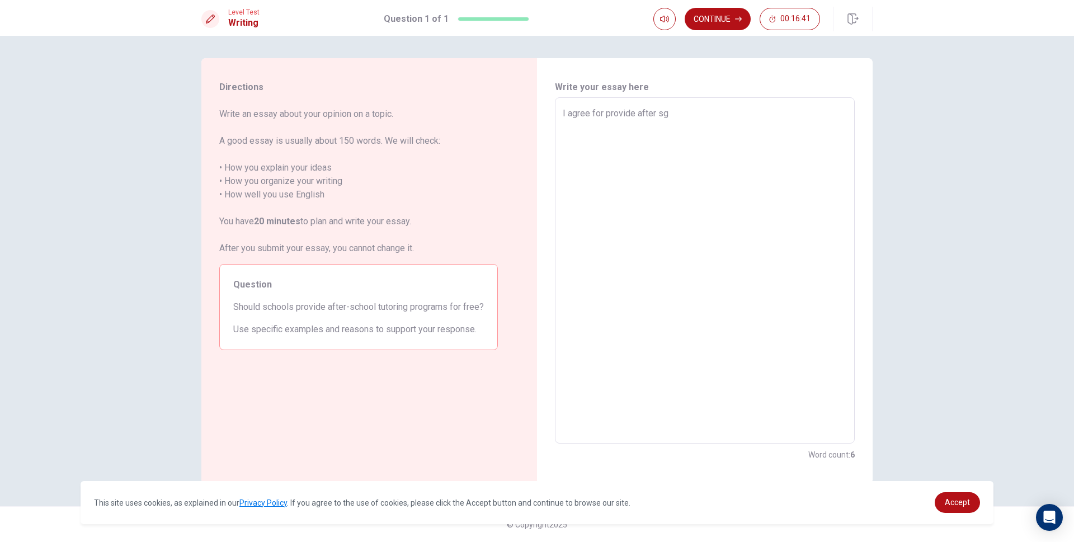
type textarea "x"
type textarea "I agree for provide after s"
type textarea "x"
type textarea "I agree for provide after sc"
type textarea "x"
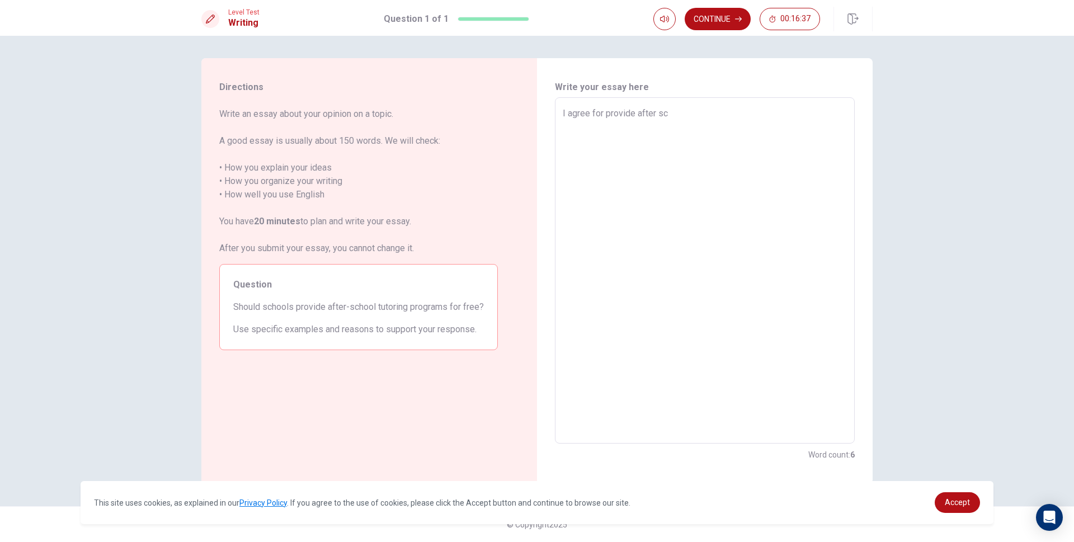
type textarea "I agree for provide after sch"
type textarea "x"
type textarea "I agree for provide after scho"
type textarea "x"
type textarea "I agree for provide after schoo"
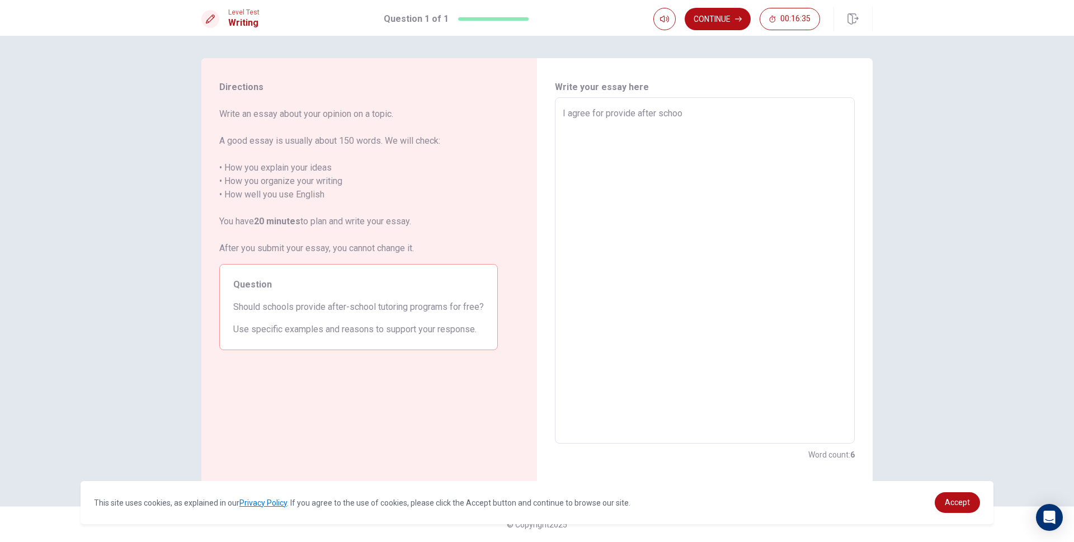
type textarea "x"
type textarea "I agree for provide after school"
type textarea "x"
type textarea "I agree for provide after school"
type textarea "x"
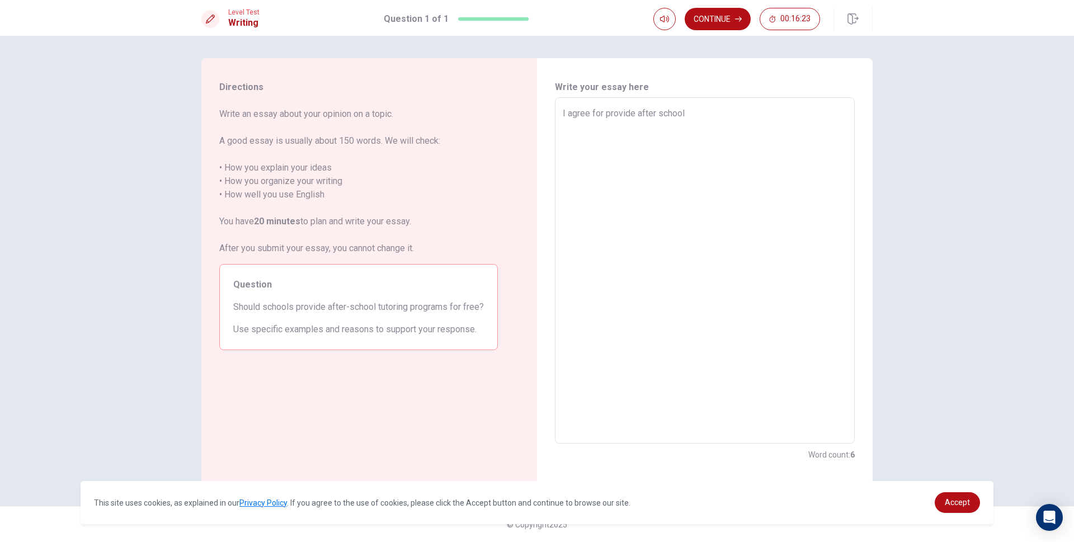
type textarea "I agree for provide after school t"
type textarea "x"
type textarea "I agree for provide after school tu"
type textarea "x"
type textarea "I agree for provide after school tut"
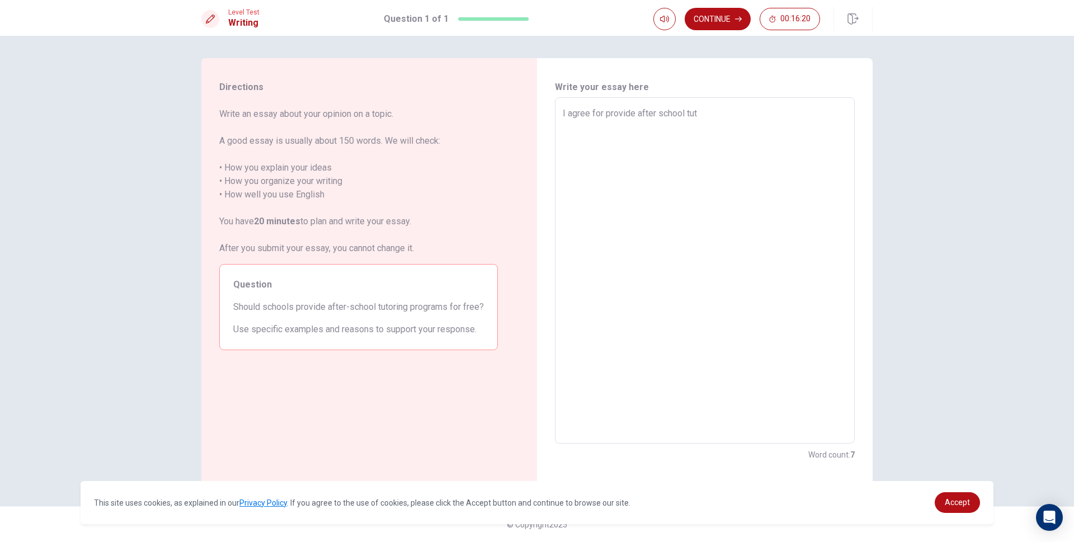
type textarea "x"
type textarea "I agree for provide after school tuto"
type textarea "x"
type textarea "I agree for provide after school tutor"
type textarea "x"
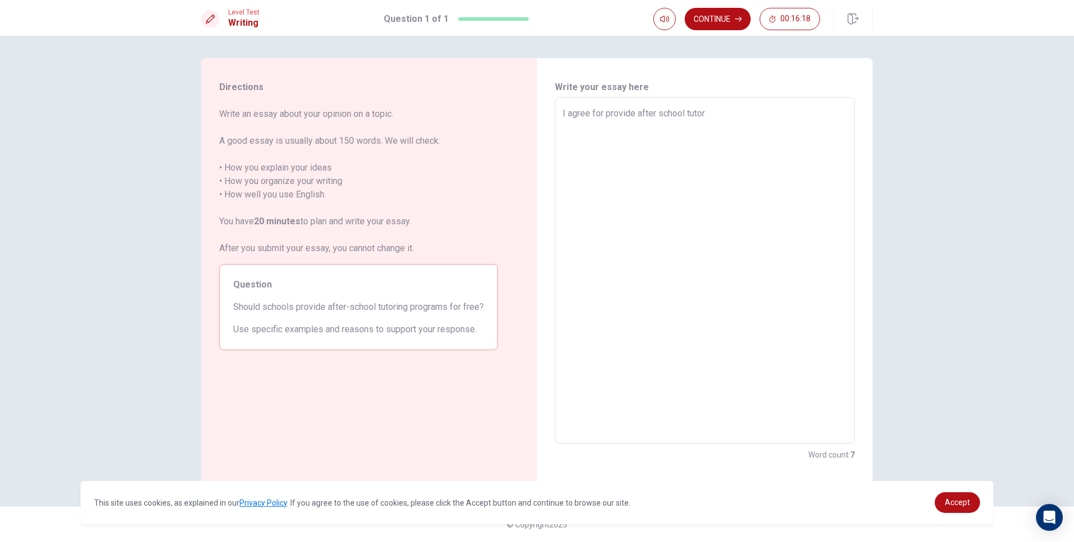
type textarea "I agree for provide after school tutori"
type textarea "x"
type textarea "I agree for provide after school tutorin"
type textarea "x"
type textarea "I agree for provide after school tutoring"
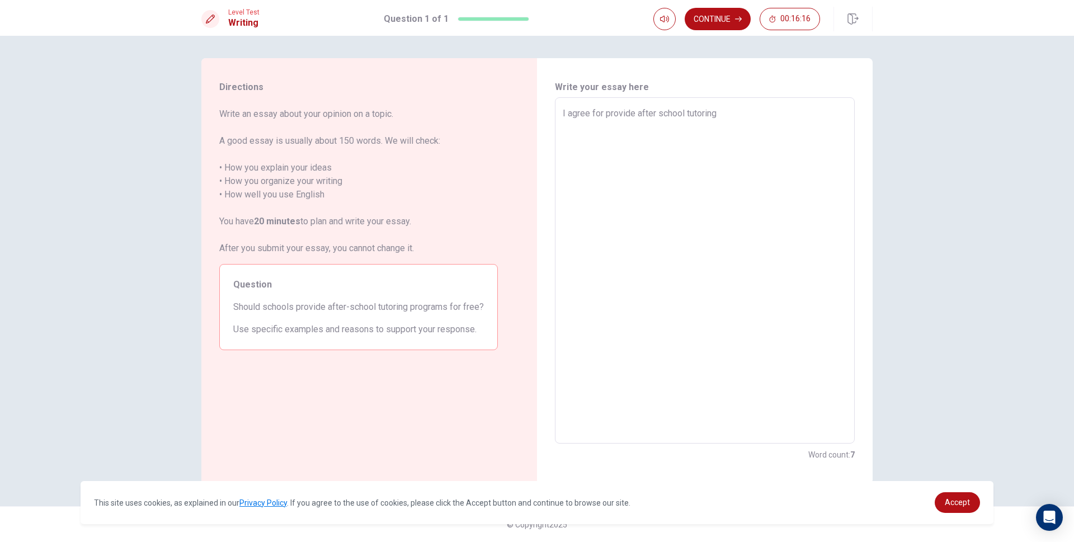
type textarea "x"
type textarea "I agree for provide after school tutoring"
type textarea "x"
type textarea "I agree for provide after school tutoring p"
type textarea "x"
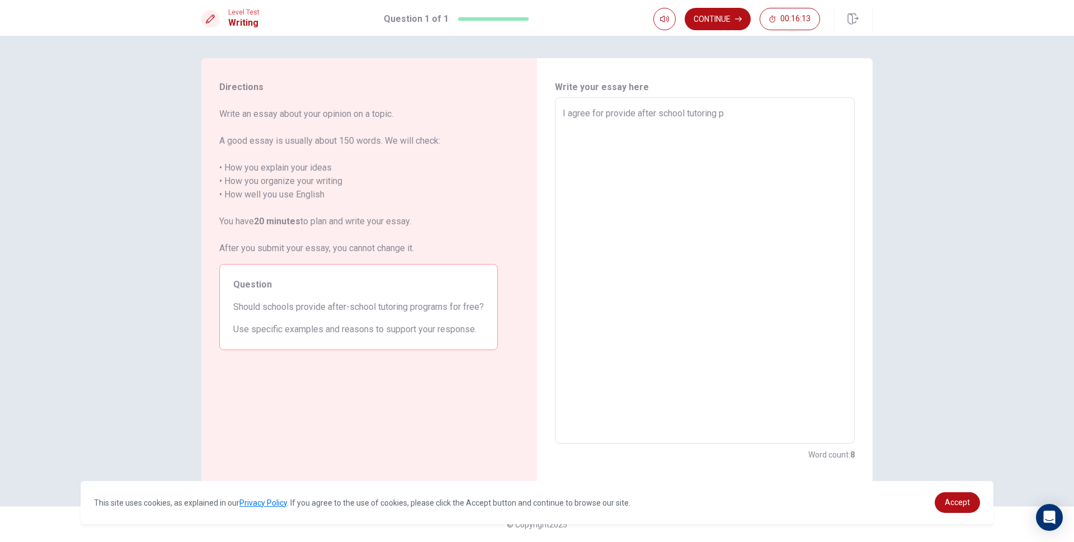
type textarea "I agree for provide after school tutoring pr"
type textarea "x"
type textarea "I agree for provide after school tutoring pro"
type textarea "x"
type textarea "I agree for provide after school tutoring prog"
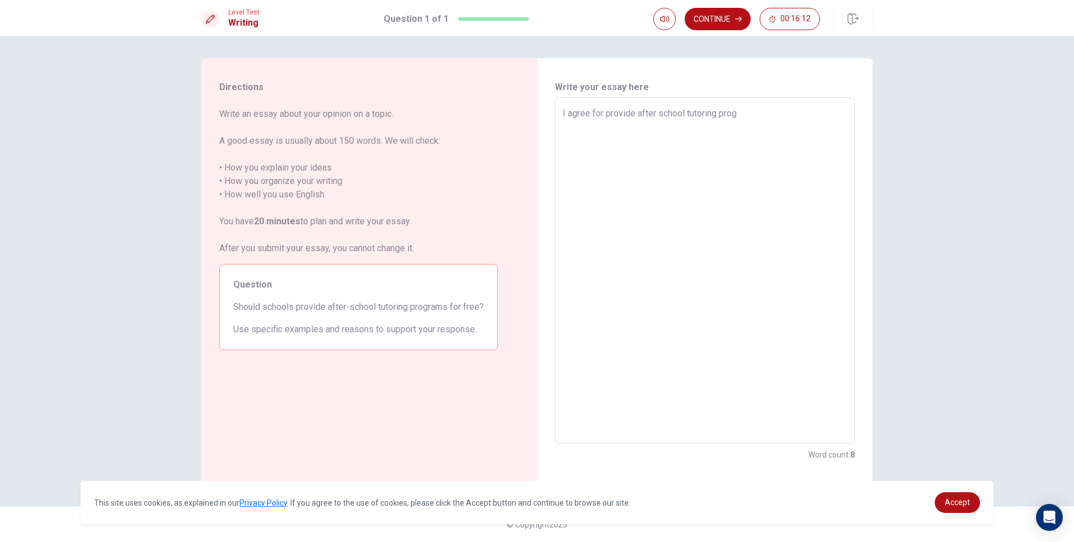
type textarea "x"
type textarea "I agree for provide after school tutoring progr"
type textarea "x"
type textarea "I agree for provide after school tutoring progra"
type textarea "x"
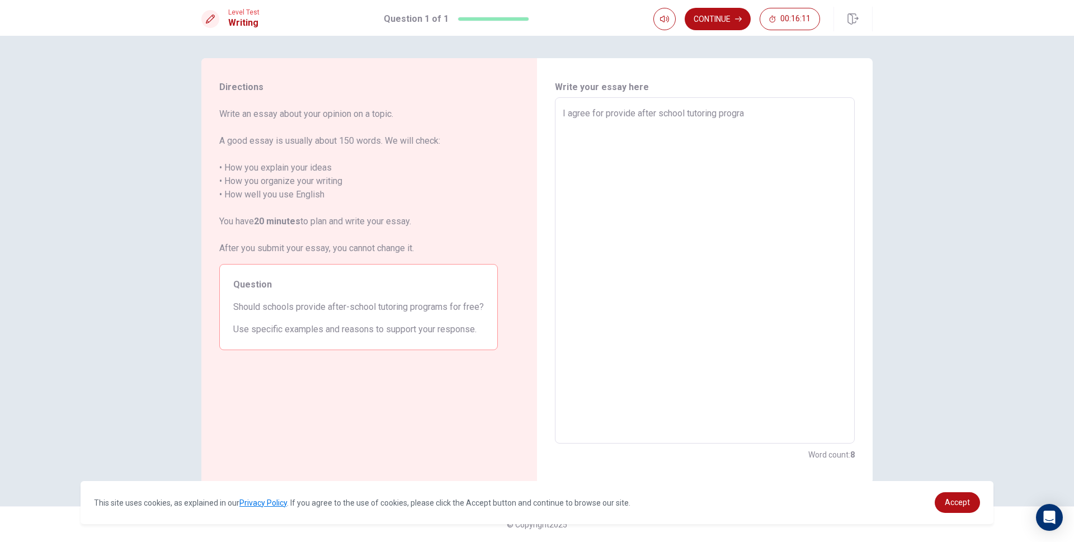
type textarea "I agree for provide after school tutoring program"
type textarea "x"
type textarea "I agree for provide after school tutoring programs"
type textarea "x"
type textarea "I agree for provide after school tutoring programs"
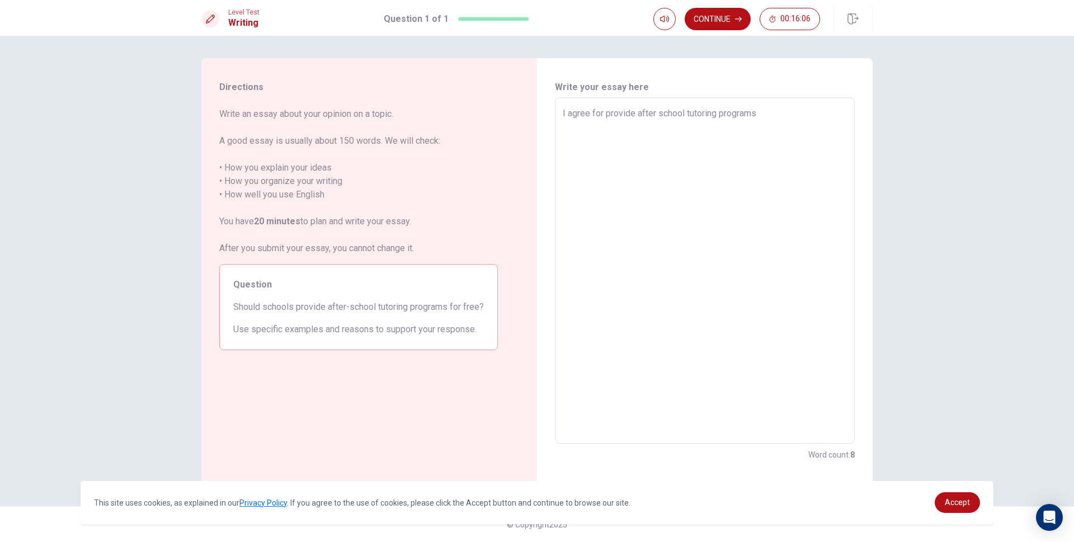
type textarea "x"
type textarea "I agree for provide after school tutoring programs f"
type textarea "x"
type textarea "I agree for provide after school tutoring programs fo"
type textarea "x"
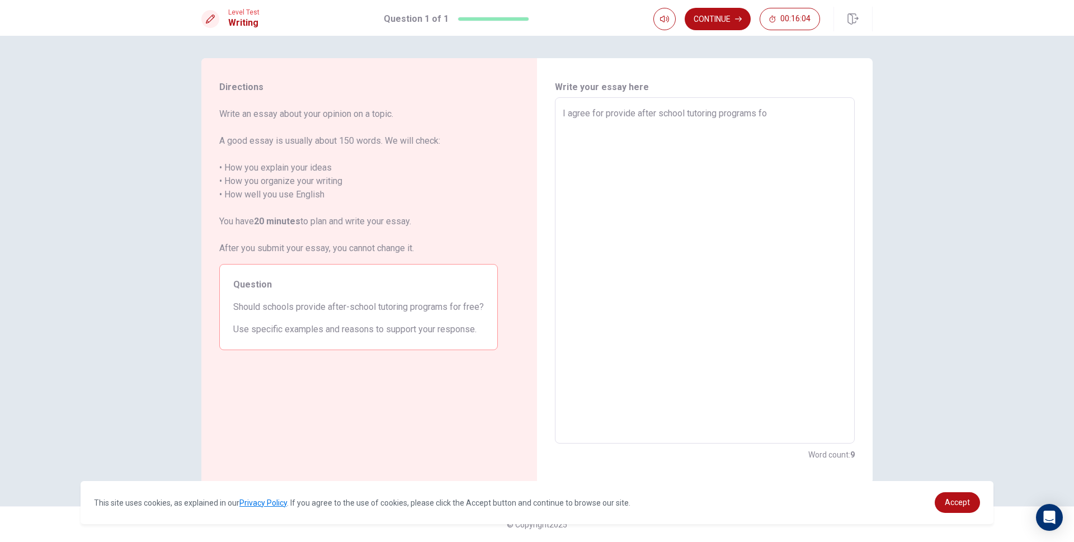
type textarea "I agree for provide after school tutoring programs for"
type textarea "x"
type textarea "I agree for provide after school tutoring programs for"
type textarea "x"
type textarea "I agree for provide after school tutoring programs for f"
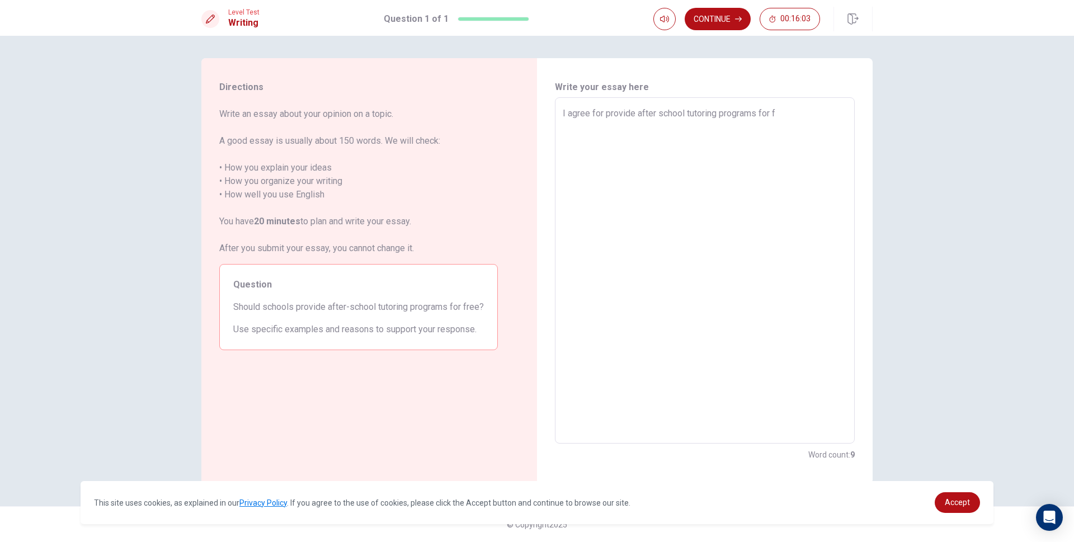
type textarea "x"
type textarea "I agree for provide after school tutoring programs for fr"
type textarea "x"
type textarea "I agree for provide after school tutoring programs for fre"
type textarea "x"
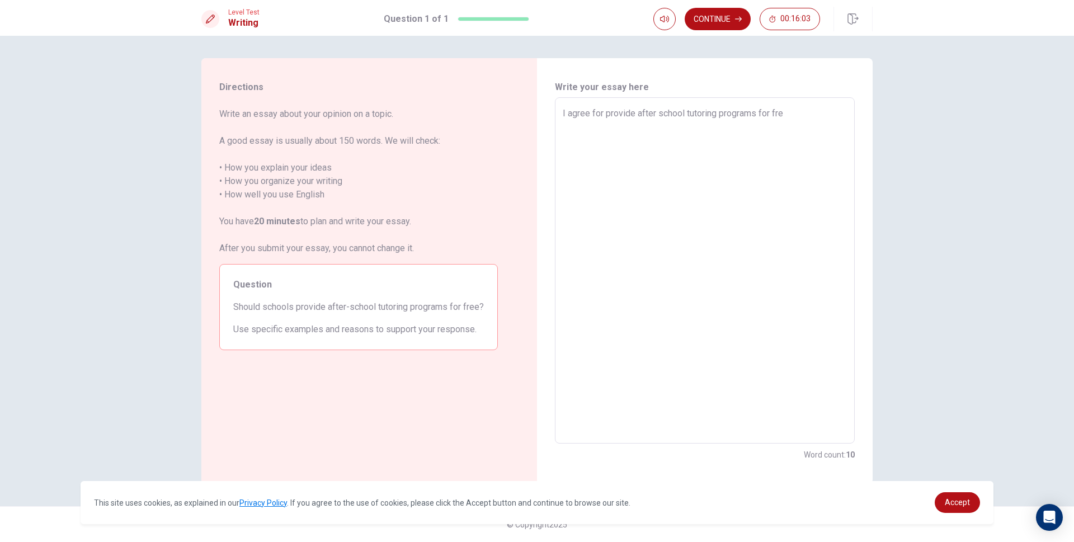
type textarea "I agree for provide after school tutoring programs for free"
type textarea "x"
type textarea "I agree for provide after school tutoring programs for free"
type textarea "x"
type textarea "I agree for provide after school tutoring programs for free b"
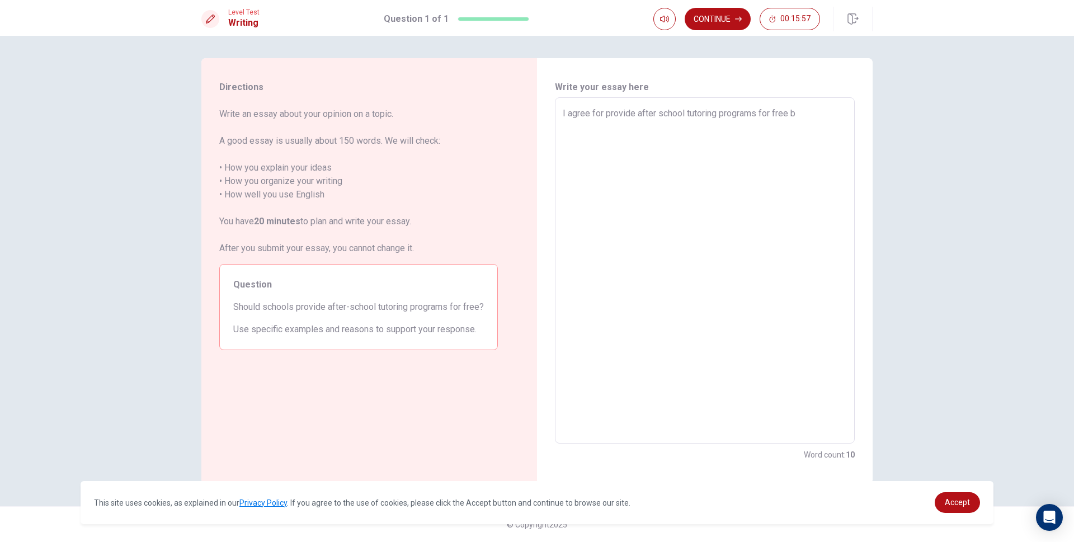
type textarea "x"
type textarea "I agree for provide after school tutoring programs for free bu"
type textarea "x"
type textarea "I agree for provide after school tutoring programs for free but"
type textarea "x"
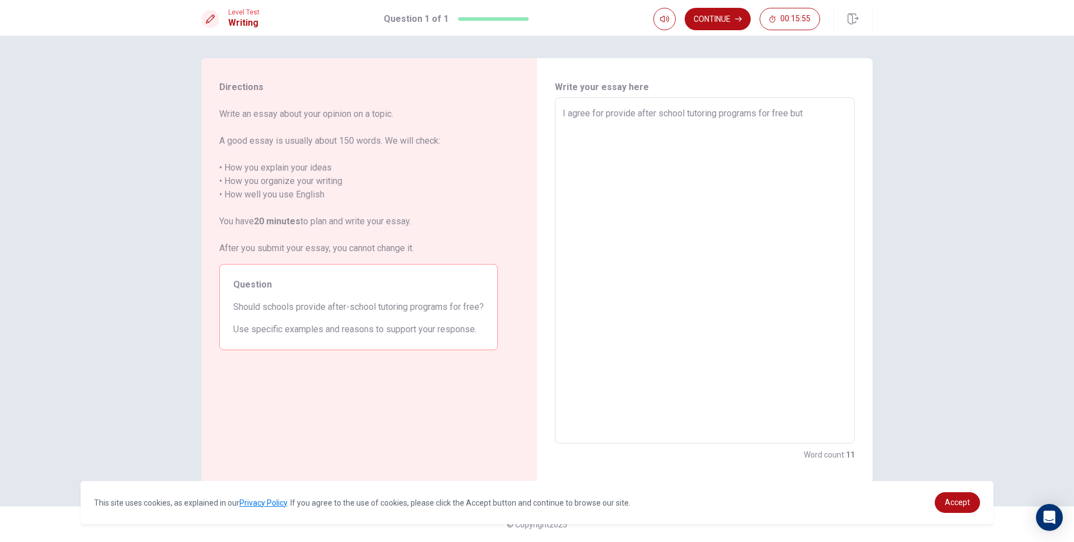
type textarea "I agree for provide after school tutoring programs for free but"
type textarea "x"
type textarea "I agree for provide after school tutoring programs for free but s"
type textarea "x"
type textarea "I agree for provide after school tutoring programs for free but st"
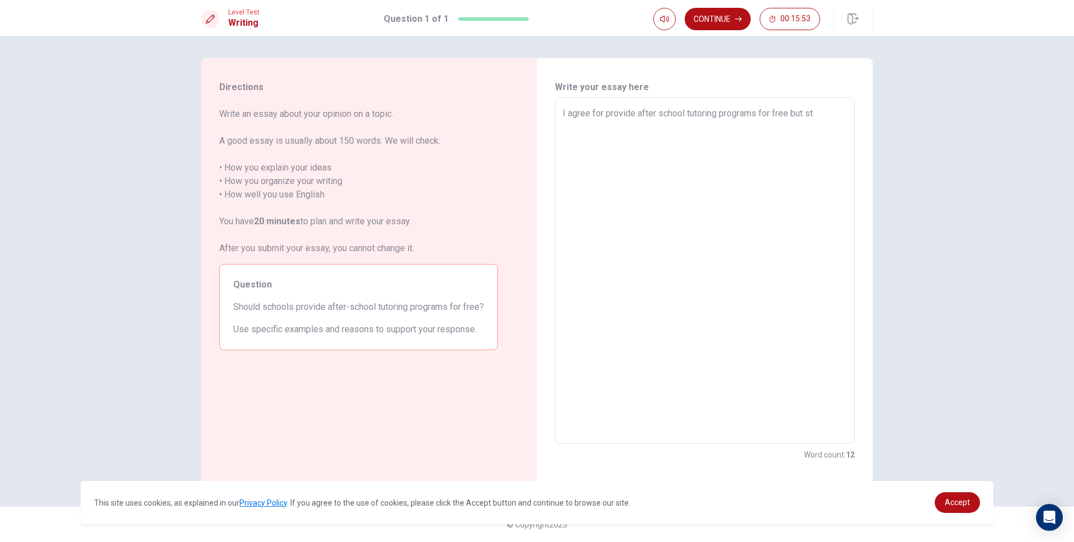
type textarea "x"
type textarea "I agree for provide after school tutoring programs for free but stu"
type textarea "x"
type textarea "I agree for provide after school tutoring programs for free but stud"
type textarea "x"
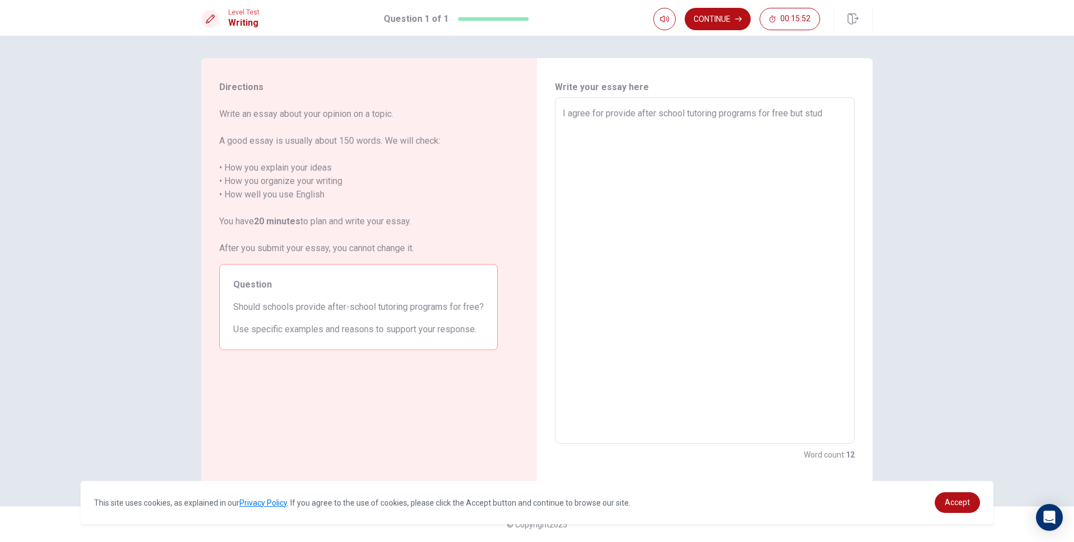
type textarea "I agree for provide after school tutoring programs for free but stude"
type textarea "x"
type textarea "I agree for provide after school tutoring programs for free but studen"
type textarea "x"
type textarea "I agree for provide after school tutoring programs for free but student"
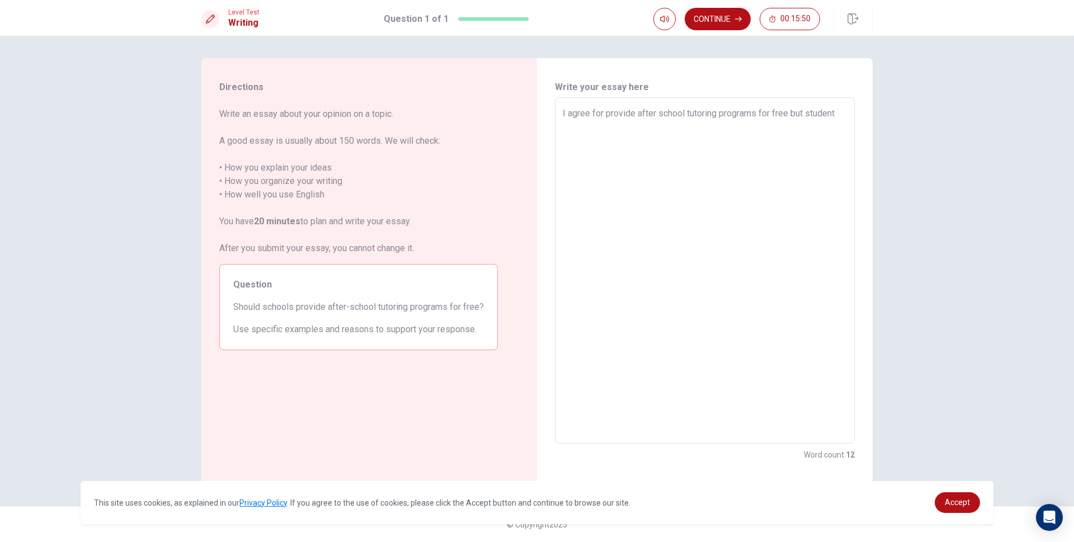
type textarea "x"
type textarea "I agree for provide after school tutoring programs for free but students"
type textarea "x"
type textarea "I agree for provide after school tutoring programs for free but students"
type textarea "x"
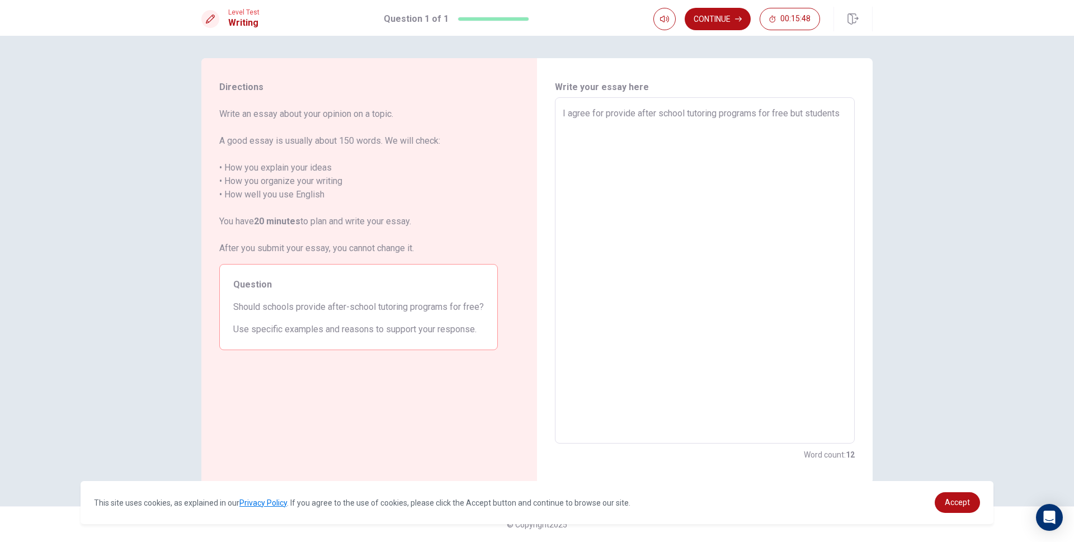
type textarea "I agree for provide after school tutoring programs for free but students c"
type textarea "x"
type textarea "I agree for provide after school tutoring programs for free but students ca"
type textarea "x"
type textarea "I agree for provide after school tutoring programs for free but students can"
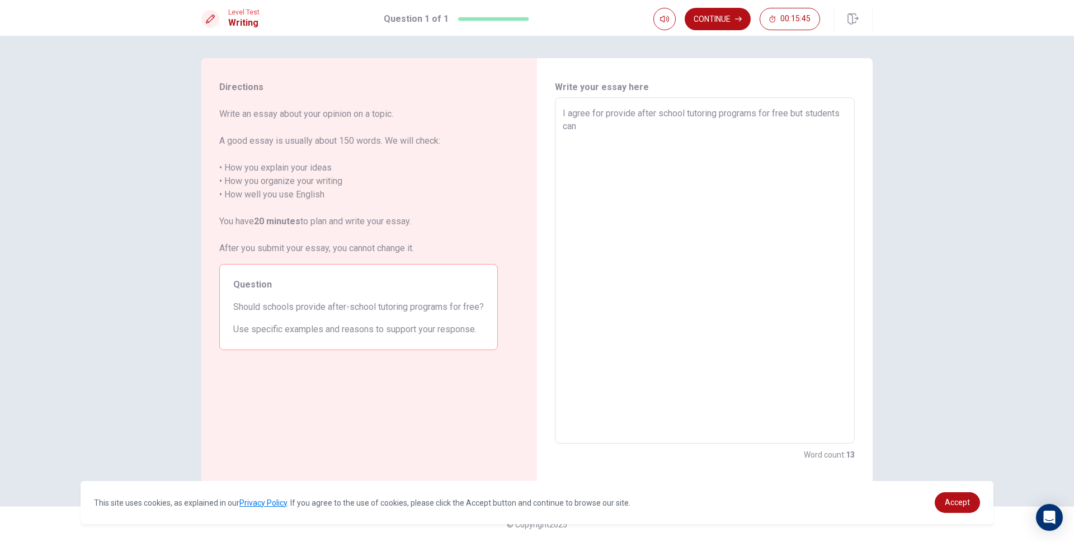
type textarea "x"
type textarea "I agree for provide after school tutoring programs for free but students can"
type textarea "x"
type textarea "I agree for provide after school tutoring programs for free but students can c"
type textarea "x"
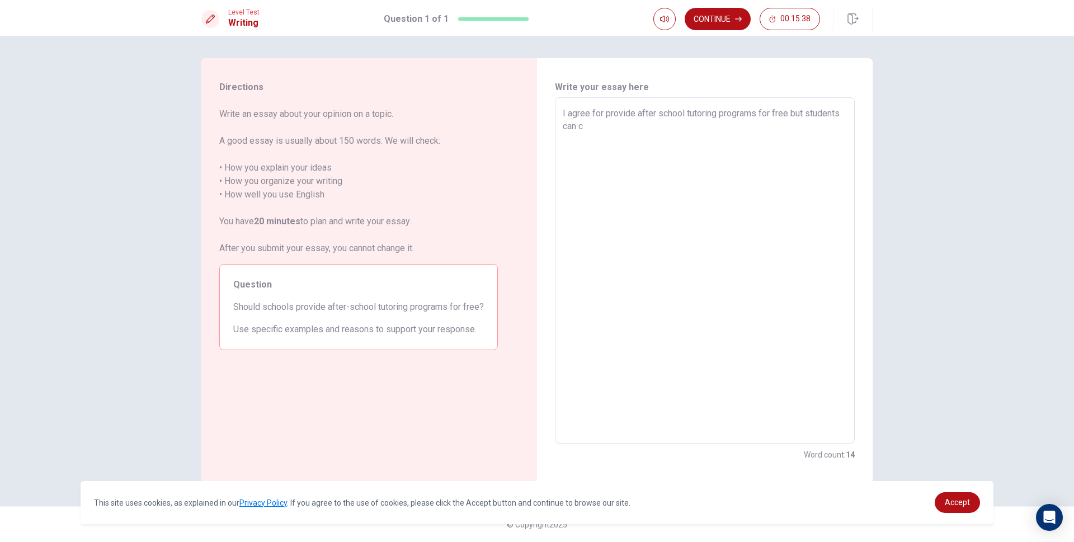
type textarea "I agree for provide after school tutoring programs for free but students can ch"
type textarea "x"
type textarea "I agree for provide after school tutoring programs for free but students can cho"
type textarea "x"
type textarea "I agree for provide after school tutoring programs for free but students can ch…"
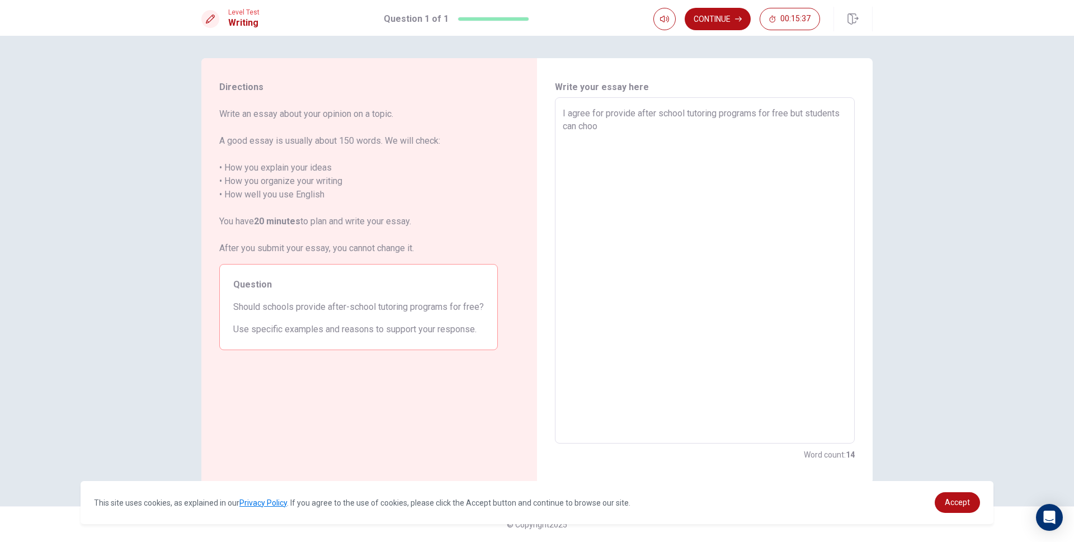
type textarea "x"
type textarea "I agree for provide after school tutoring programs for free but students can ch…"
type textarea "x"
type textarea "I agree for provide after school tutoring programs for free but students can ch…"
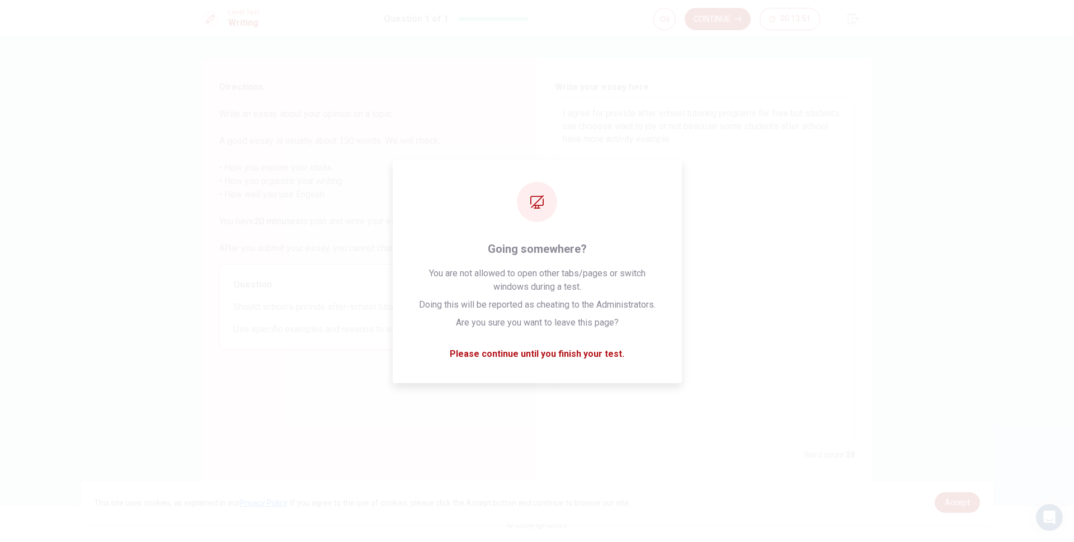
drag, startPoint x: 933, startPoint y: 354, endPoint x: 695, endPoint y: 83, distance: 360.9
click at [695, 82] on div "Write your essay here I agree for provide after school tutoring programs for fr…" at bounding box center [704, 271] width 335 height 426
drag, startPoint x: 727, startPoint y: 110, endPoint x: 729, endPoint y: 119, distance: 9.2
click at [727, 110] on textarea "I agree for provide after school tutoring programs for free but students can ch…" at bounding box center [705, 271] width 284 height 328
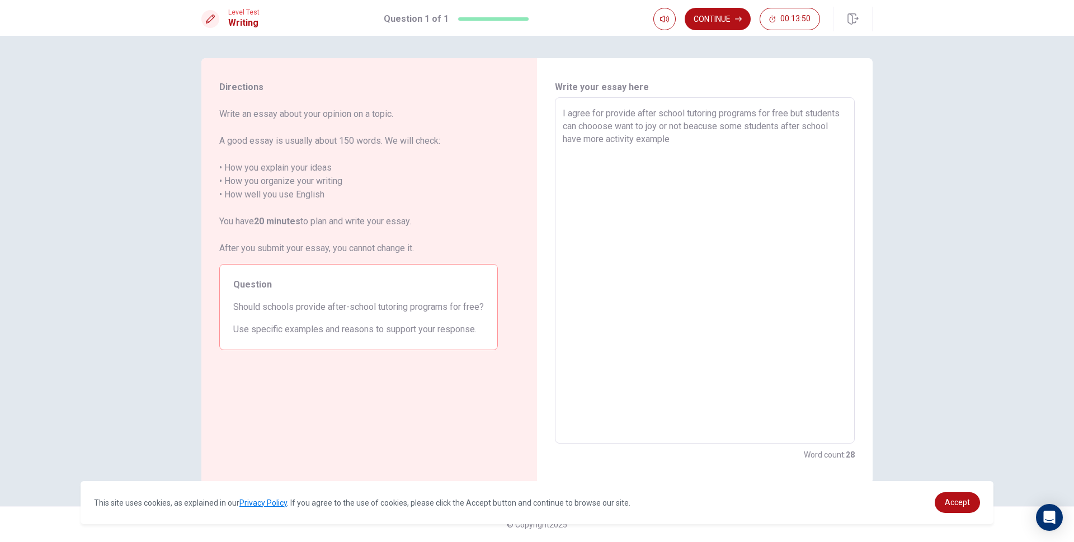
click at [697, 145] on textarea "I agree for provide after school tutoring programs for free but students can ch…" at bounding box center [705, 271] width 284 height 328
click at [789, 114] on textarea "I agree for provide after school tutoring programs for free but students can ch…" at bounding box center [705, 271] width 284 height 328
click at [595, 126] on textarea "I agree for provide after school tutoring programs for free is a good idea but …" at bounding box center [705, 271] width 284 height 328
click at [738, 149] on textarea "I agree for provide after school tutoring programs for free is a good idea but …" at bounding box center [705, 271] width 284 height 328
click at [726, 164] on textarea "I agree for provide after school tutoring programs for free is a good idea but …" at bounding box center [705, 271] width 284 height 328
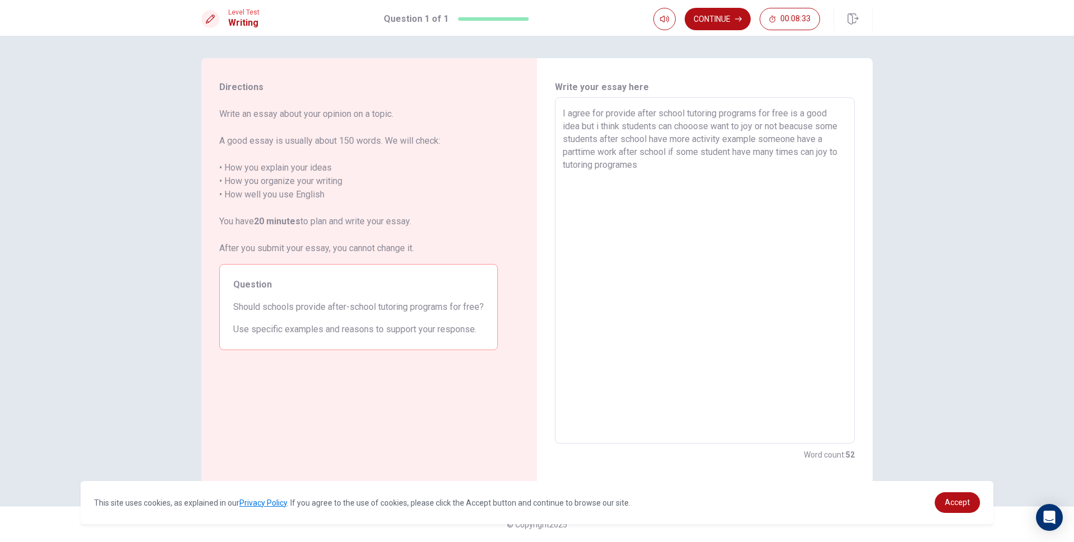
click at [606, 152] on textarea "I agree for provide after school tutoring programs for free is a good idea but …" at bounding box center [705, 271] width 284 height 328
click at [725, 172] on textarea "I agree for provide after school tutoring programs for free is a good idea but …" at bounding box center [705, 271] width 284 height 328
click at [580, 129] on textarea "I agree for provide after school tutoring programs for free is a good idea but …" at bounding box center [705, 271] width 284 height 328
click at [604, 114] on textarea "I agree for provide after school tutoring programs for free is a good idea but …" at bounding box center [705, 271] width 284 height 328
click at [836, 112] on textarea "I agree provide after school tutoring programs for free is a good idea but i th…" at bounding box center [705, 271] width 284 height 328
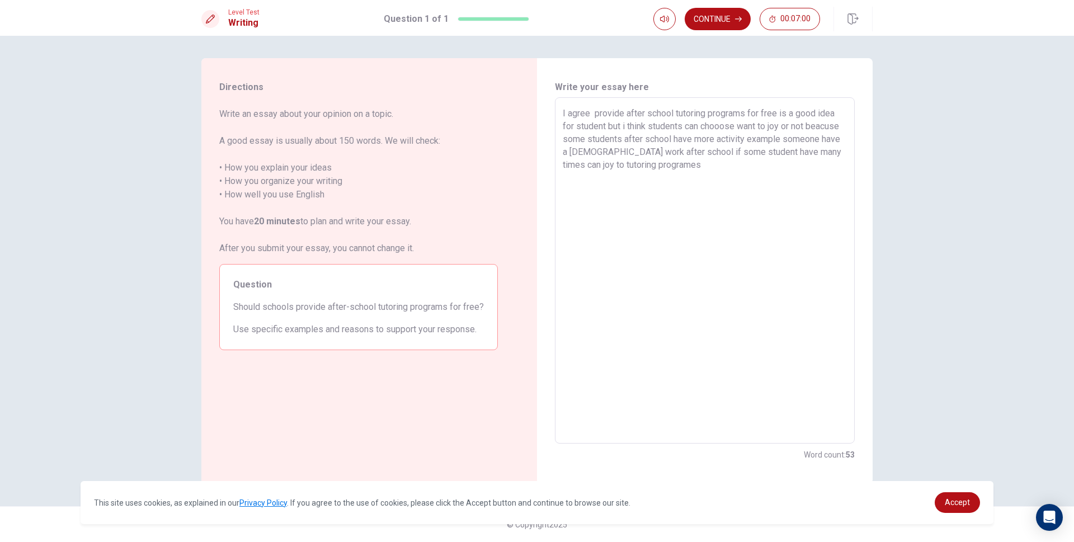
click at [769, 173] on textarea "I agree provide after school tutoring programs for free is a good idea for stud…" at bounding box center [705, 271] width 284 height 328
click at [751, 166] on textarea "I agree provide after school tutoring programs for free is a good idea for stud…" at bounding box center [705, 271] width 284 height 328
drag, startPoint x: 783, startPoint y: 165, endPoint x: 755, endPoint y: 178, distance: 30.8
click at [755, 178] on textarea "I agree provide after school tutoring programs for free is a good idea for stud…" at bounding box center [705, 271] width 284 height 328
click at [750, 167] on textarea "I agree provide after school tutoring programs for free is a good idea for stud…" at bounding box center [705, 271] width 284 height 328
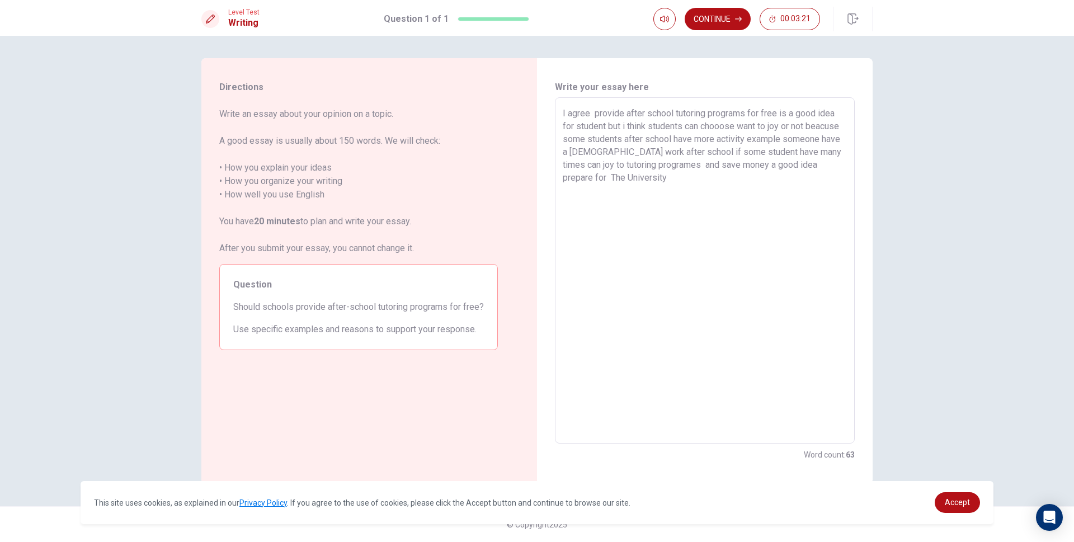
drag, startPoint x: 798, startPoint y: 164, endPoint x: 750, endPoint y: 171, distance: 48.0
click at [750, 171] on textarea "I agree provide after school tutoring programs for free is a good idea for stud…" at bounding box center [705, 271] width 284 height 328
click at [576, 177] on textarea "I agree provide after school tutoring programs for free is a good idea for stud…" at bounding box center [705, 271] width 284 height 328
drag, startPoint x: 835, startPoint y: 164, endPoint x: 800, endPoint y: 168, distance: 36.0
click at [800, 168] on textarea "I agree provide after school tutoring programs for free is a good idea for stud…" at bounding box center [705, 271] width 284 height 328
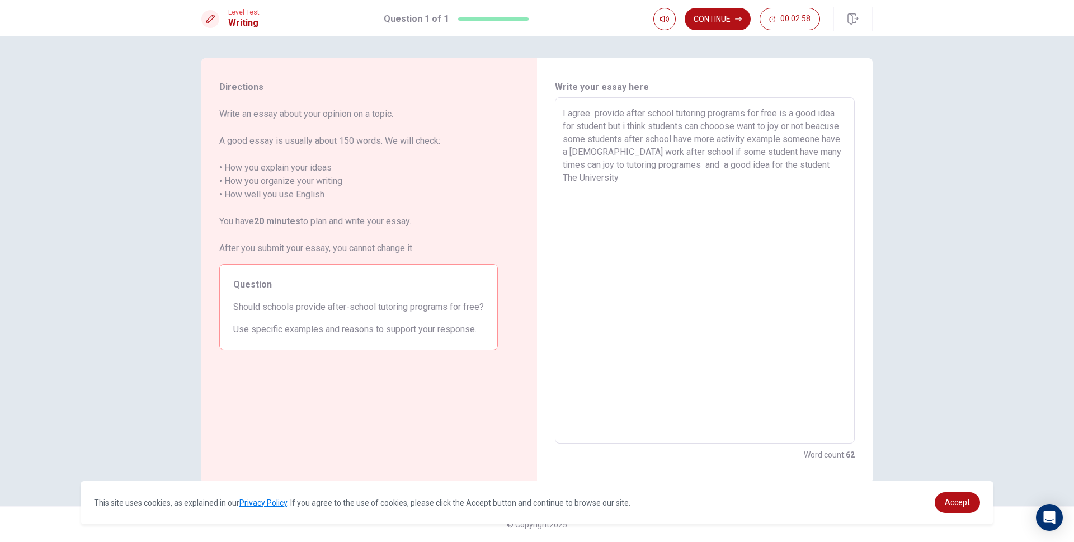
drag, startPoint x: 829, startPoint y: 166, endPoint x: 815, endPoint y: 168, distance: 13.6
click at [815, 168] on textarea "I agree provide after school tutoring programs for free is a good idea for stud…" at bounding box center [705, 271] width 284 height 328
click at [809, 164] on textarea "I agree provide after school tutoring programs for free is a good idea for stud…" at bounding box center [705, 271] width 284 height 328
click at [811, 164] on textarea "I agree provide after school tutoring programs for free is a good idea for stud…" at bounding box center [705, 271] width 284 height 328
drag, startPoint x: 638, startPoint y: 176, endPoint x: 607, endPoint y: 177, distance: 31.4
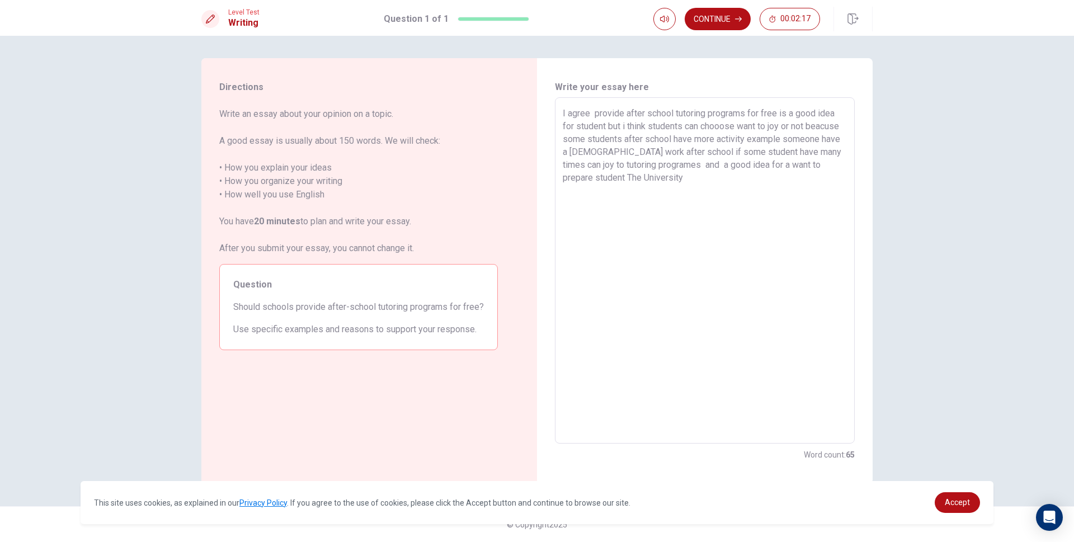
click at [607, 177] on textarea "I agree provide after school tutoring programs for free is a good idea for stud…" at bounding box center [705, 271] width 284 height 328
click at [815, 164] on textarea "I agree provide after school tutoring programs for free is a good idea for stud…" at bounding box center [705, 271] width 284 height 328
click at [822, 165] on textarea "I agree provide after school tutoring programs for free is a good idea for stud…" at bounding box center [705, 271] width 284 height 328
click at [660, 177] on textarea "I agree provide after school tutoring programs for free is a good idea for stud…" at bounding box center [705, 271] width 284 height 328
click at [718, 182] on textarea "I agree provide after school tutoring programs for free is a good idea for stud…" at bounding box center [705, 271] width 284 height 328
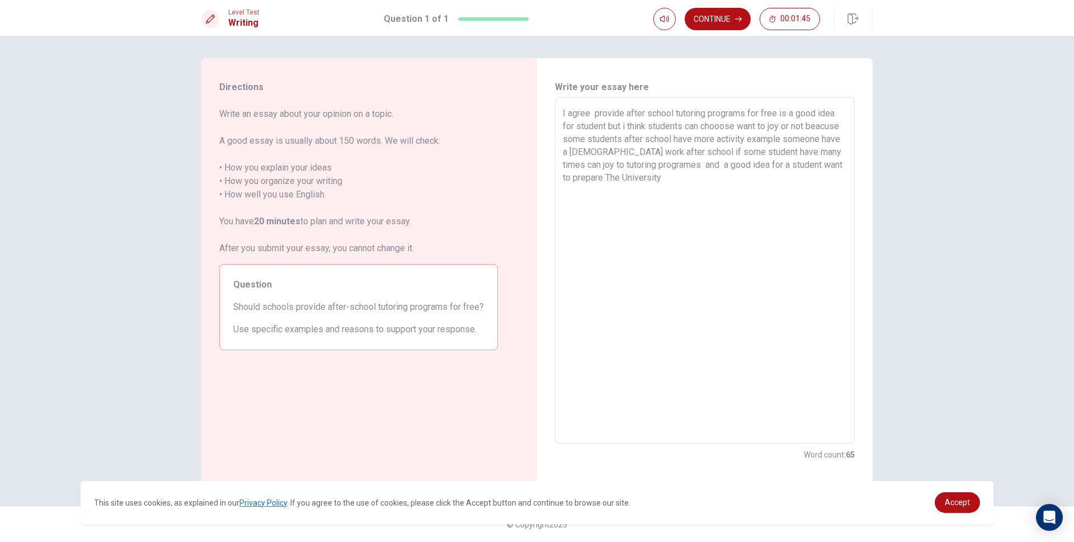
click at [576, 114] on textarea "I agree provide after school tutoring programs for free is a good idea for stud…" at bounding box center [705, 271] width 284 height 328
click at [585, 119] on textarea "I agree provide after school tutoring programs for free is a good idea for stud…" at bounding box center [705, 271] width 284 height 328
click at [703, 197] on textarea "I agree provide after school tutoring programs for free is a good idea for stud…" at bounding box center [705, 271] width 284 height 328
click at [731, 183] on textarea "I agree provide after school tutoring programs for free is a good idea for stud…" at bounding box center [705, 271] width 284 height 328
click at [734, 183] on textarea "I agree provide after school tutoring programs for free is a good idea for stud…" at bounding box center [705, 271] width 284 height 328
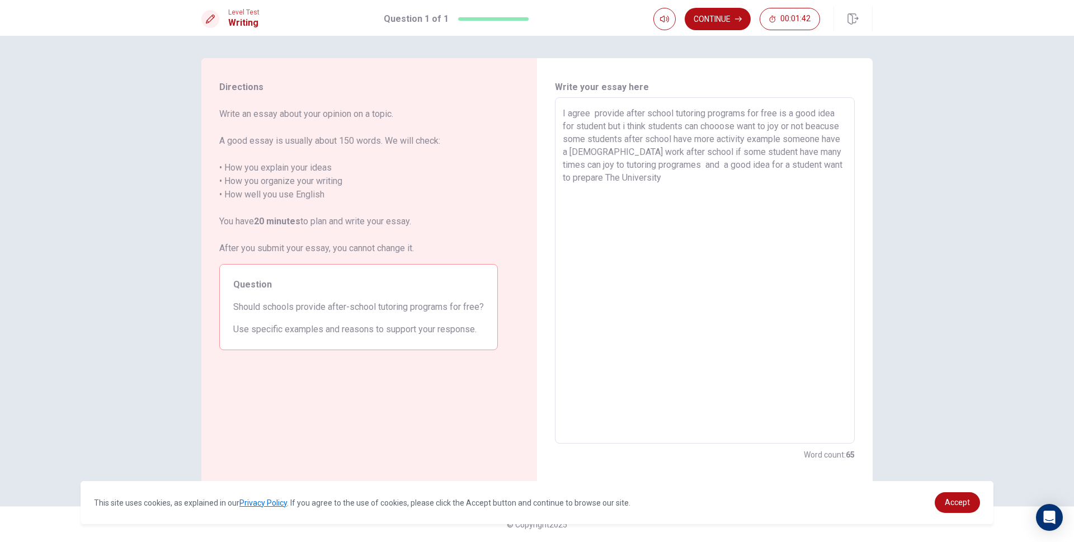
click at [734, 183] on textarea "I agree provide after school tutoring programs for free is a good idea for stud…" at bounding box center [705, 271] width 284 height 328
click at [738, 182] on textarea "I agree provide after school tutoring programs for free is a good idea for stud…" at bounding box center [705, 271] width 284 height 328
click at [725, 179] on textarea "I agree provide after school tutoring programs for free is a good idea for stud…" at bounding box center [705, 271] width 284 height 328
click at [706, 174] on textarea "I agree provide after school tutoring programs for free is a good idea for stud…" at bounding box center [705, 271] width 284 height 328
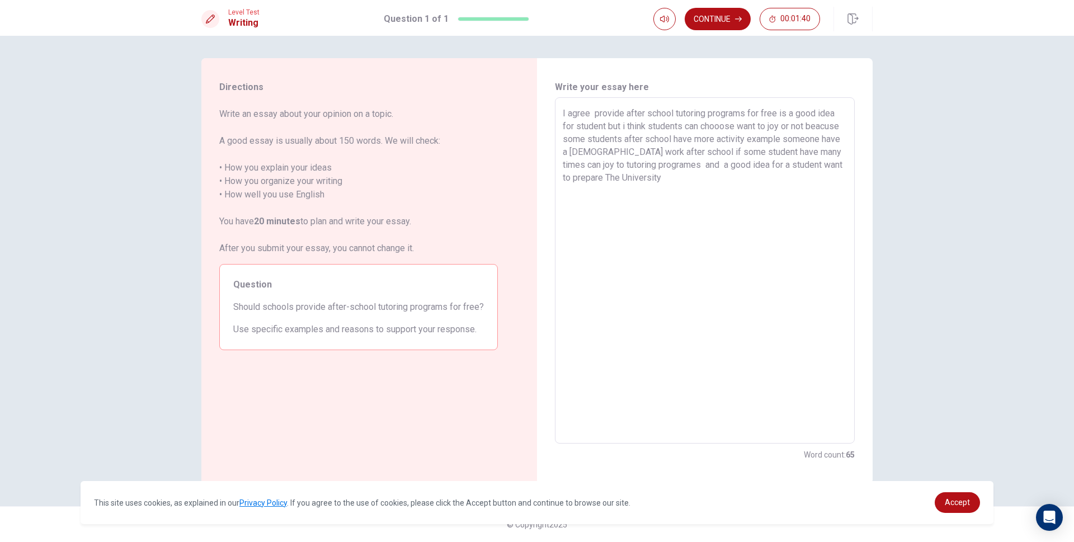
click at [755, 183] on textarea "I agree provide after school tutoring programs for free is a good idea for stud…" at bounding box center [705, 271] width 284 height 328
click at [753, 184] on textarea "I agree provide after school tutoring programs for free is a good idea for stud…" at bounding box center [705, 271] width 284 height 328
click at [760, 187] on textarea "I agree provide after school tutoring programs for free is a good idea for stud…" at bounding box center [705, 271] width 284 height 328
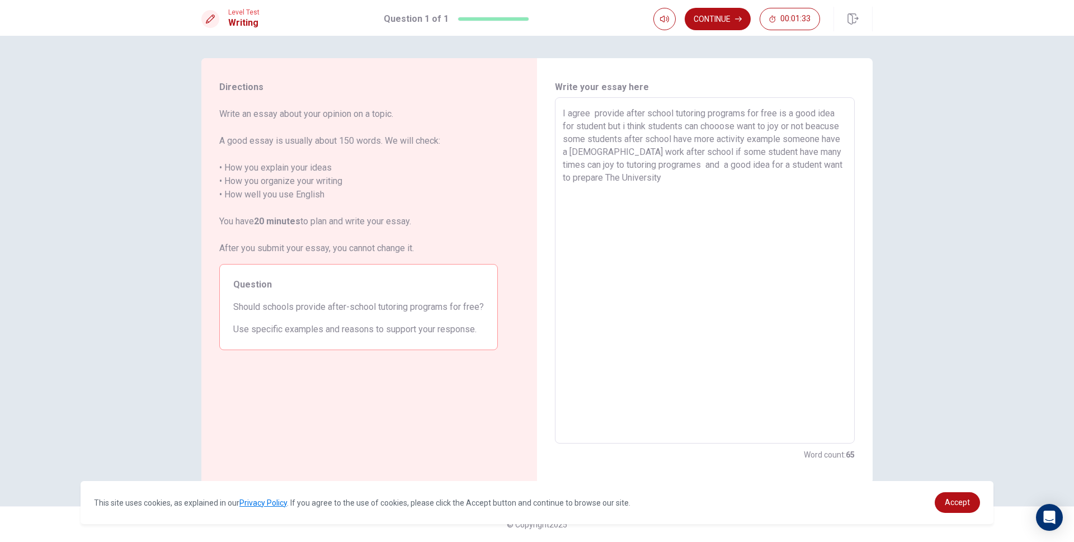
click at [720, 195] on textarea "I agree provide after school tutoring programs for free is a good idea for stud…" at bounding box center [705, 271] width 284 height 328
click at [681, 223] on textarea "I agree provide after school tutoring programs for free is a good idea for stud…" at bounding box center [705, 271] width 284 height 328
click at [736, 181] on textarea "I agree provide after school tutoring programs for free is a good idea for stud…" at bounding box center [705, 271] width 284 height 328
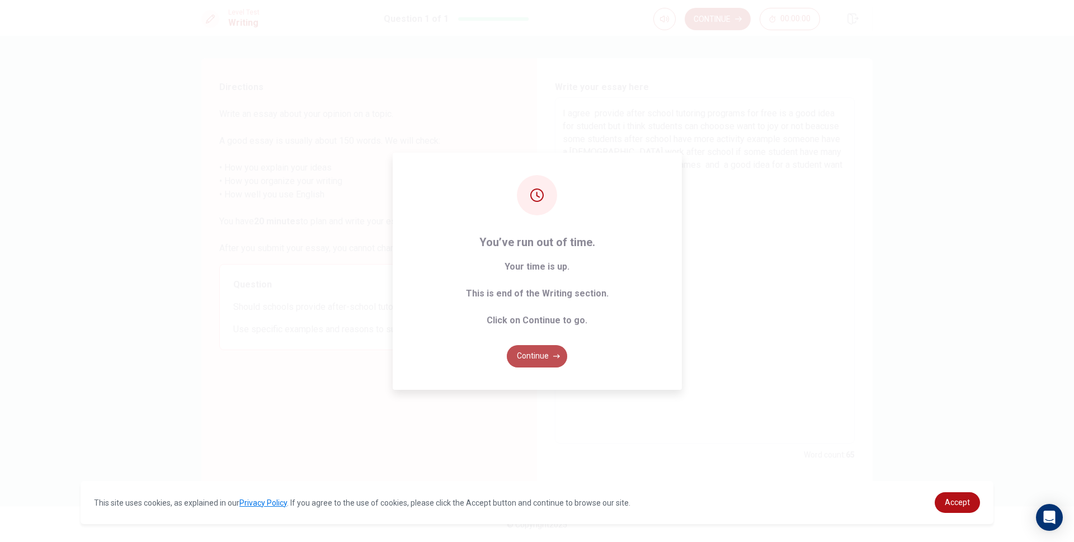
click at [549, 360] on button "Continue" at bounding box center [537, 356] width 60 height 22
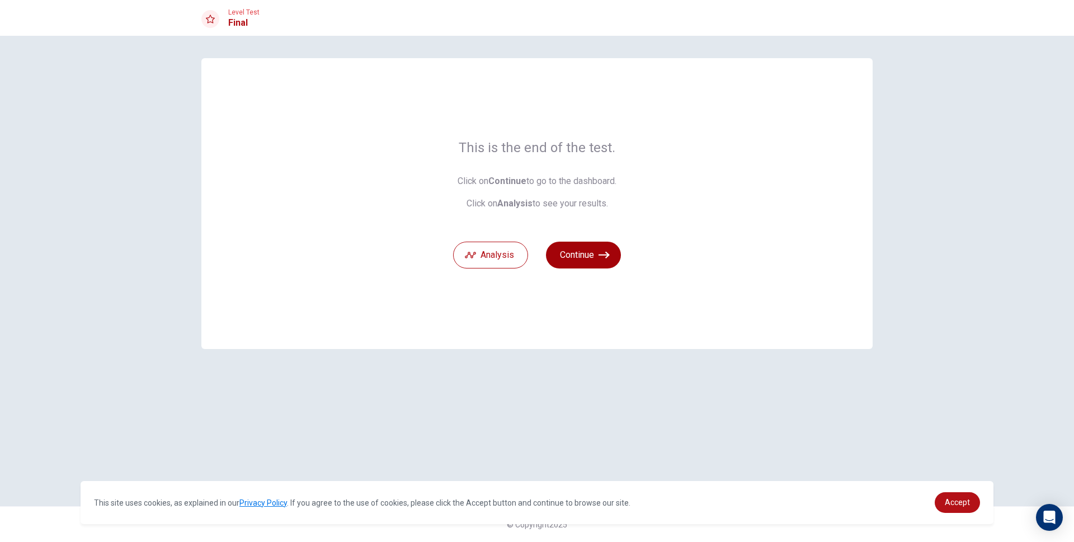
click at [609, 251] on icon "button" at bounding box center [603, 254] width 11 height 11
